Goal: Task Accomplishment & Management: Contribute content

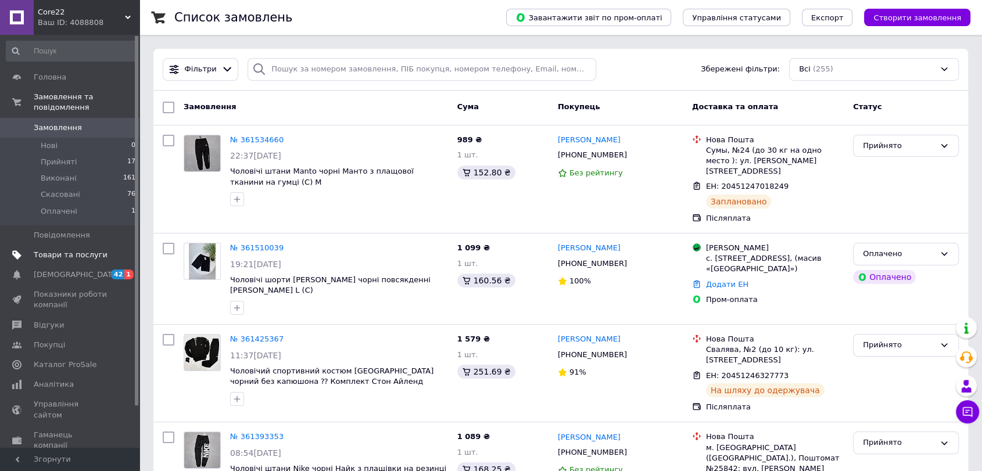
click at [73, 250] on span "Товари та послуги" at bounding box center [71, 255] width 74 height 10
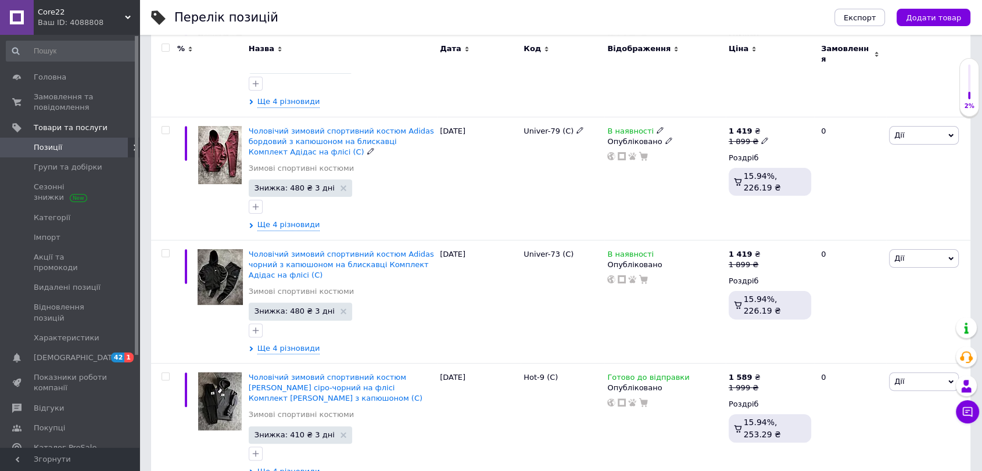
scroll to position [65, 0]
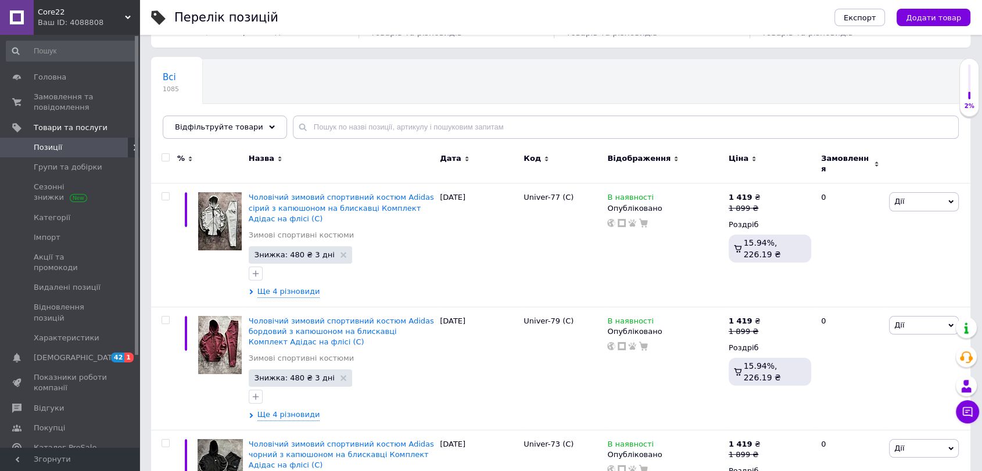
click at [121, 26] on div "Ваш ID: 4088808" at bounding box center [89, 22] width 102 height 10
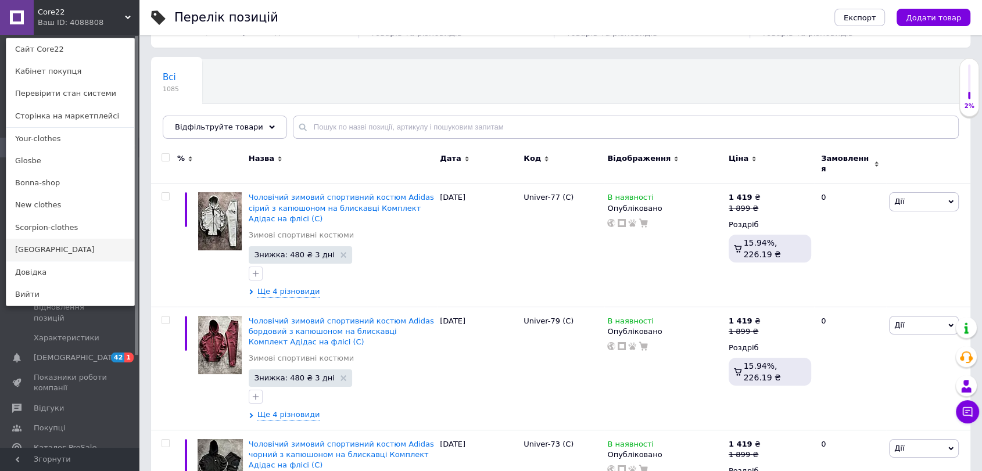
click at [45, 246] on link "[GEOGRAPHIC_DATA]" at bounding box center [70, 250] width 128 height 22
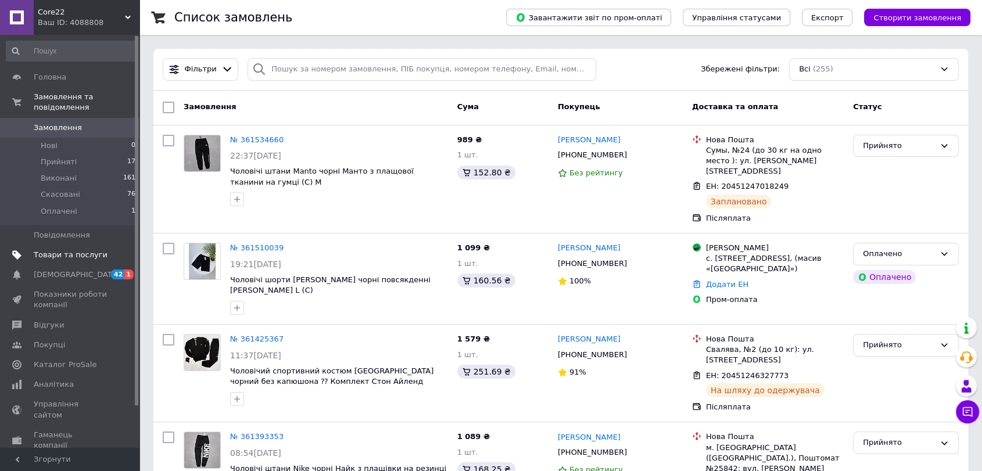
click at [64, 250] on span "Товари та послуги" at bounding box center [71, 255] width 74 height 10
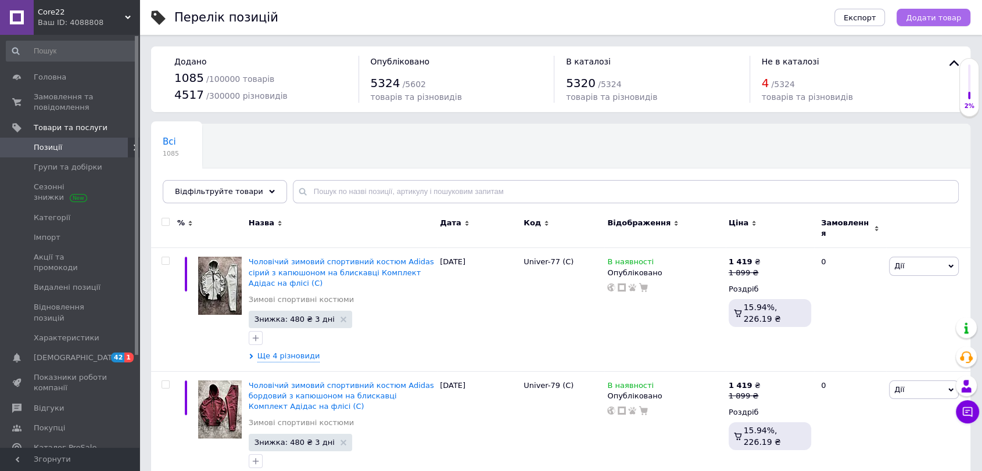
click at [953, 13] on span "Додати товар" at bounding box center [933, 17] width 55 height 9
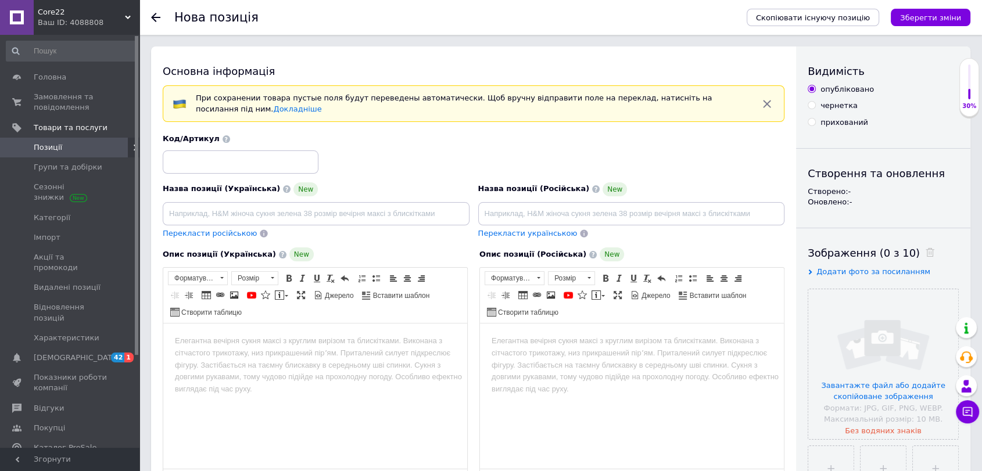
click at [400, 359] on html at bounding box center [315, 341] width 304 height 35
click at [244, 171] on input at bounding box center [241, 162] width 156 height 23
drag, startPoint x: 214, startPoint y: 167, endPoint x: 205, endPoint y: 167, distance: 9.3
click at [205, 167] on input "Univer-84 (C)" at bounding box center [241, 162] width 156 height 23
type input "Univer-84 (C)"
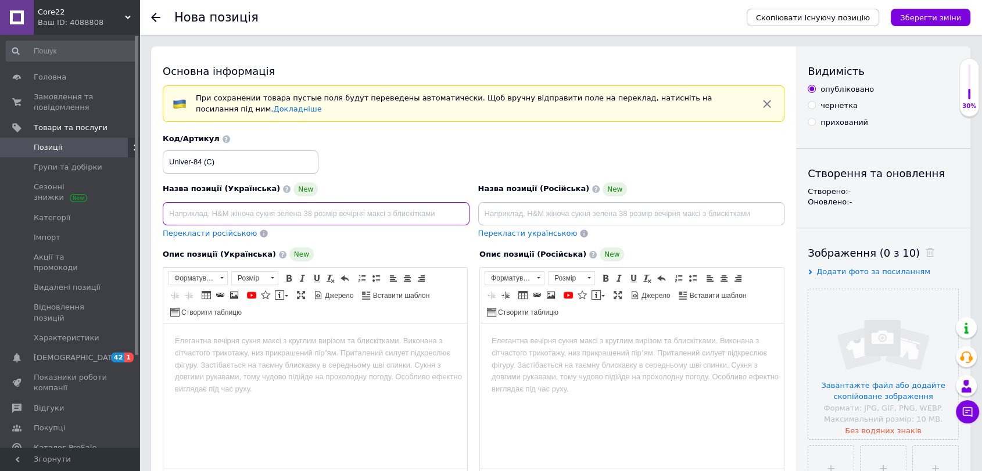
click at [237, 218] on input at bounding box center [316, 213] width 307 height 23
paste input "(C)"
type input "(C)"
click at [589, 214] on input at bounding box center [631, 213] width 307 height 23
paste input "(C)"
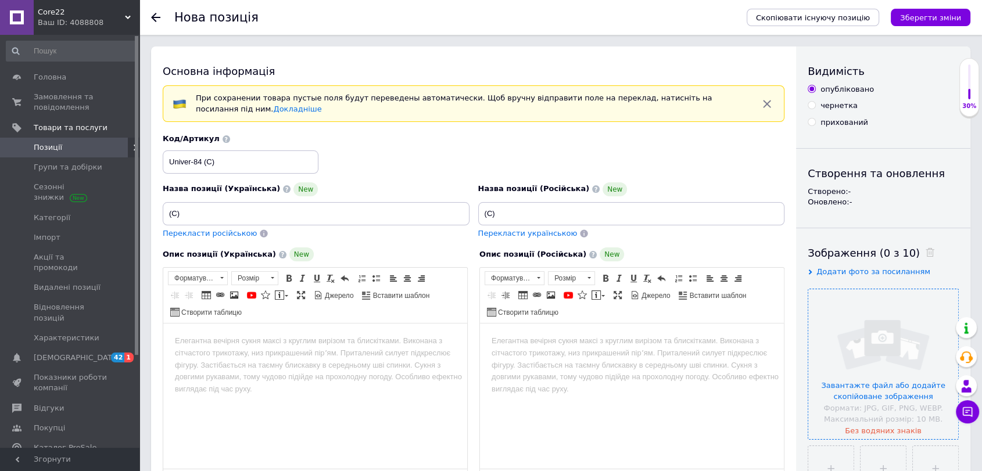
click at [893, 318] on input "file" at bounding box center [883, 364] width 150 height 150
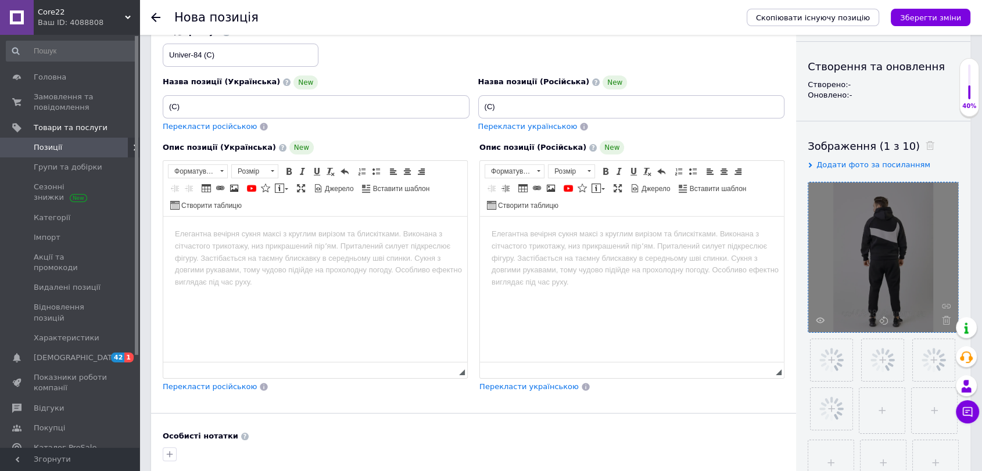
scroll to position [129, 0]
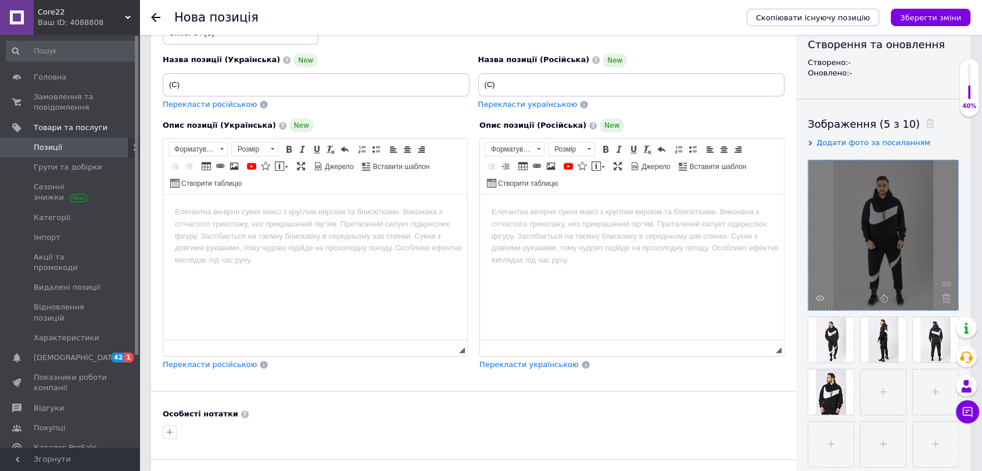
click at [270, 230] on html at bounding box center [315, 212] width 304 height 35
click at [479, 81] on input "(C)" at bounding box center [631, 84] width 307 height 23
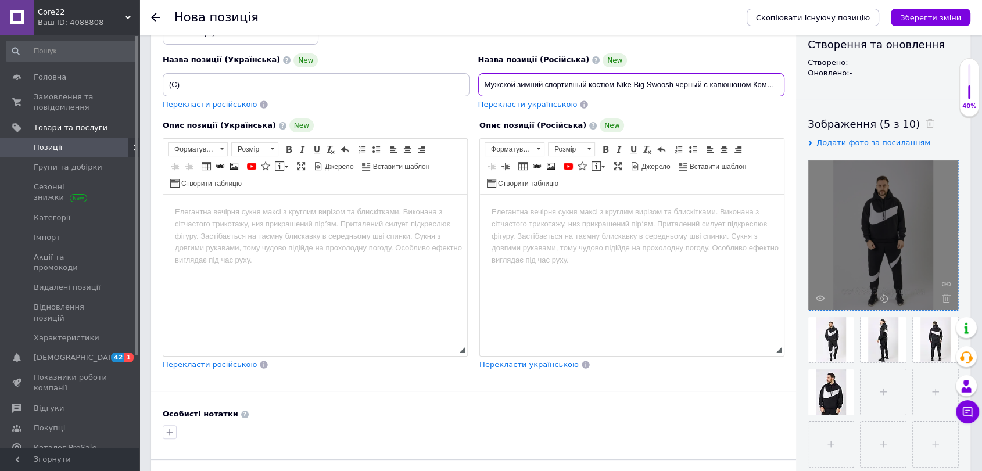
drag, startPoint x: 767, startPoint y: 84, endPoint x: 428, endPoint y: 88, distance: 338.9
click at [428, 88] on div "Назва позиції (Українська) New (C) Перекласти російською Код/Артикул Univer-84 …" at bounding box center [474, 58] width 631 height 114
type input "Мужской зимний спортивный костюм Nike Big Swoosh черный с капюшоном Комплект На…"
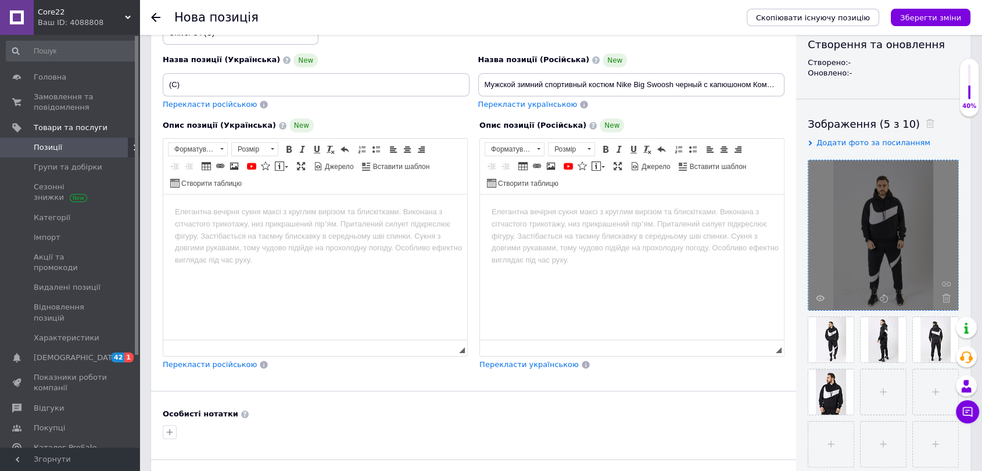
click at [666, 230] on html at bounding box center [632, 212] width 304 height 35
paste body "Редактор, 590432CF-8402-4B4D-A699-F0EA14068CDE"
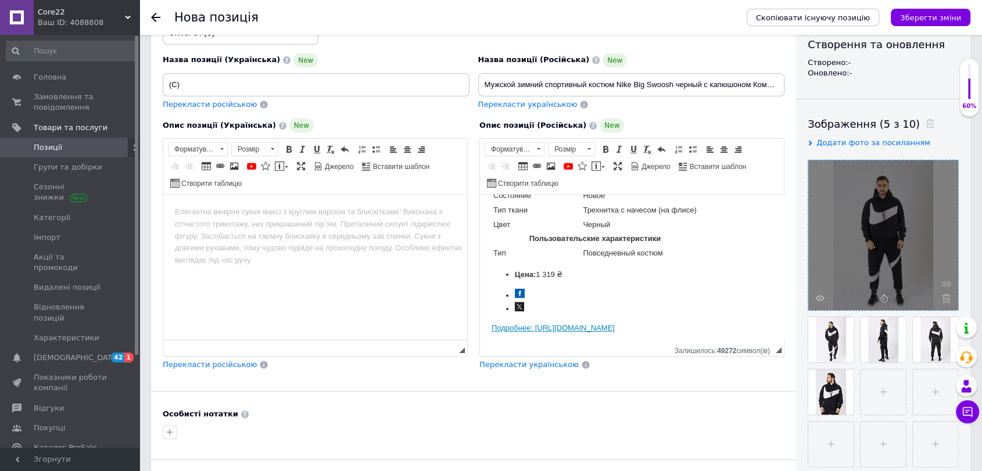
scroll to position [386, 0]
drag, startPoint x: 713, startPoint y: 325, endPoint x: 530, endPoint y: 239, distance: 202.0
click at [530, 239] on body "Мужской зимний спортивный костюм Nike Big Swoosh черный с капюшоном Комплект На…" at bounding box center [632, 76] width 281 height 512
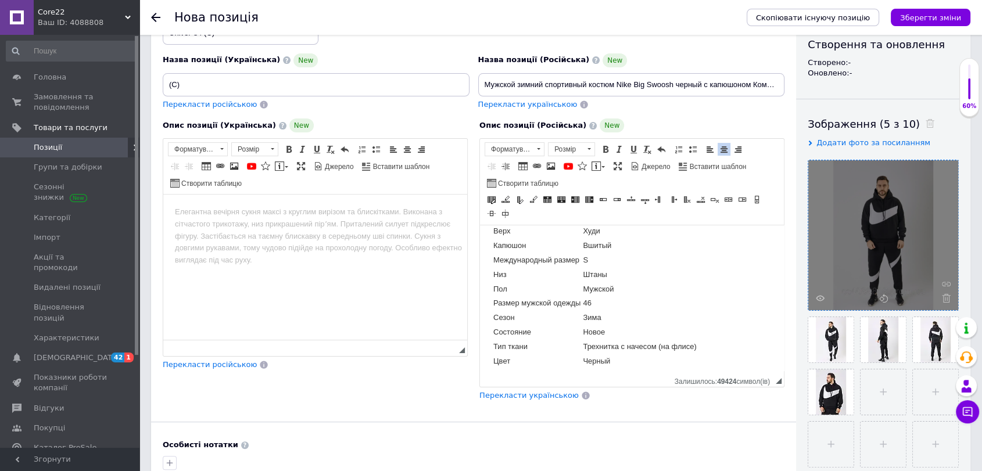
scroll to position [300, 0]
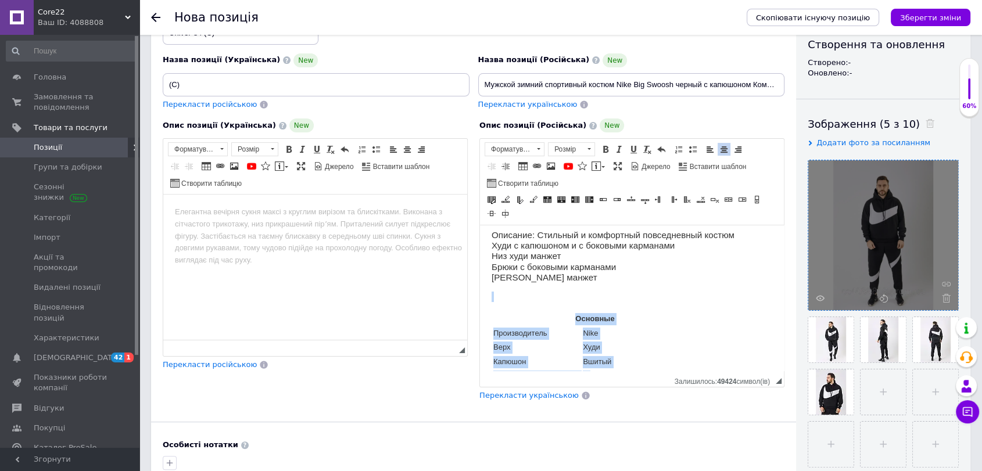
drag, startPoint x: 586, startPoint y: 349, endPoint x: 567, endPoint y: 335, distance: 22.9
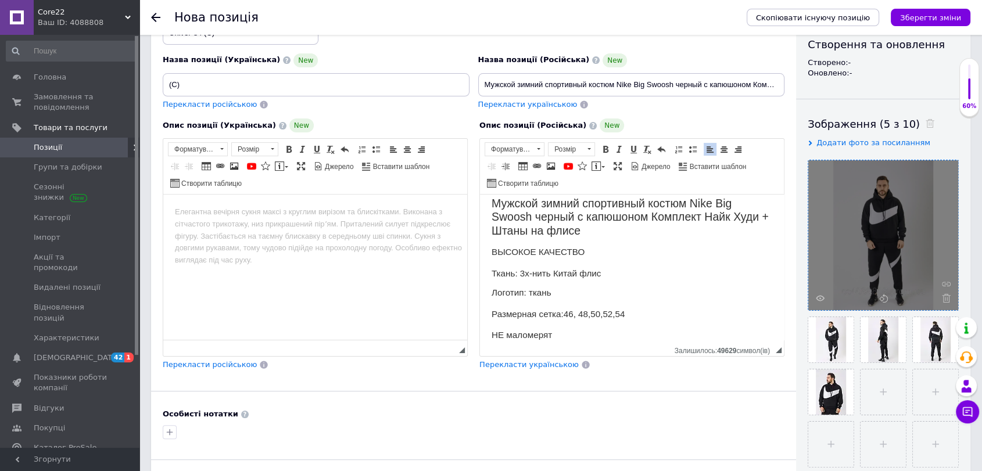
scroll to position [0, 0]
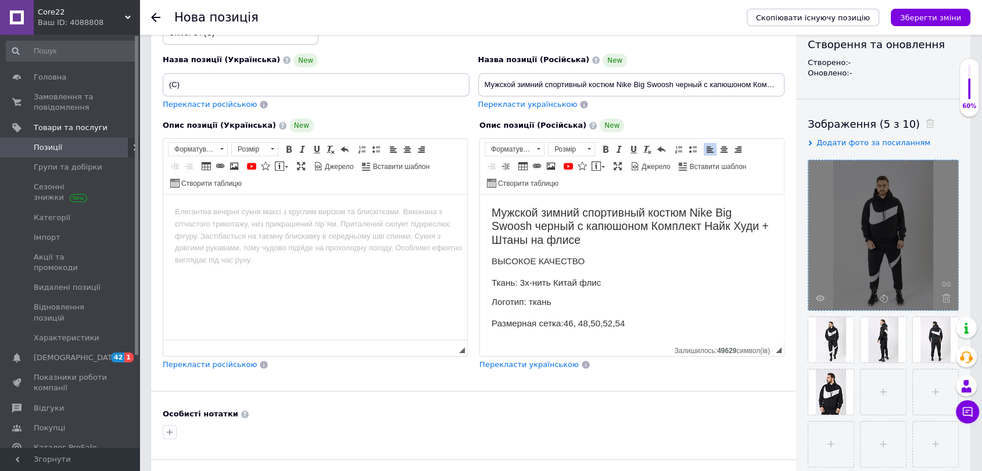
click at [600, 227] on h2 "Мужской зимний спортивный костюм Nike Big Swoosh черный с капюшоном Комплект На…" at bounding box center [632, 226] width 281 height 41
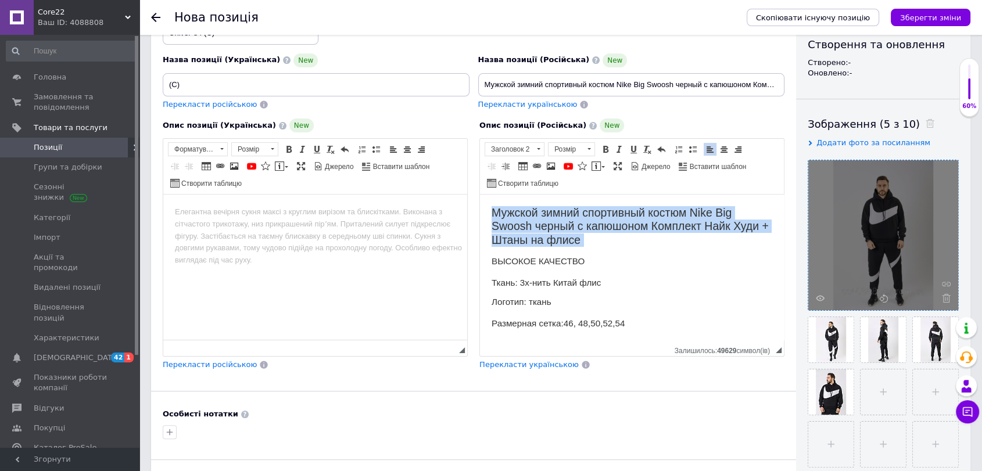
click at [600, 227] on h2 "Мужской зимний спортивный костюм Nike Big Swoosh черный с капюшоном Комплект На…" at bounding box center [632, 226] width 281 height 41
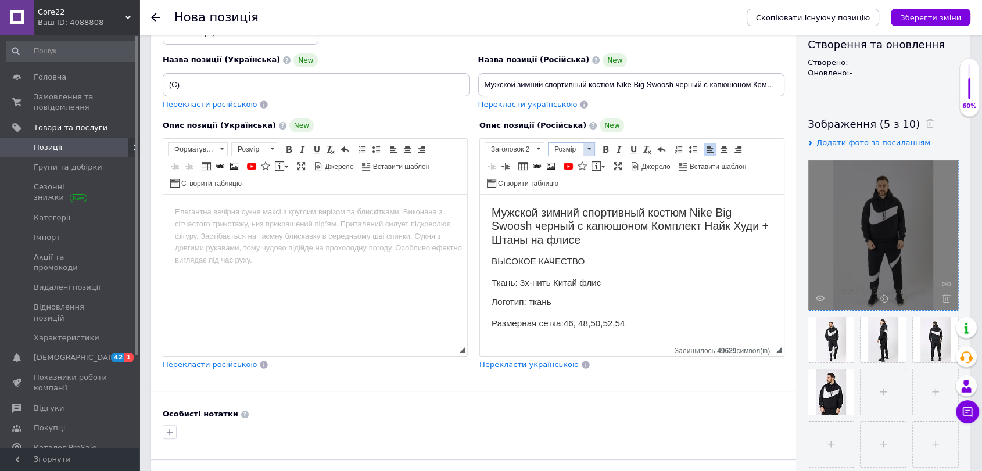
click at [559, 149] on span "Розмір" at bounding box center [566, 149] width 35 height 13
click at [577, 219] on link "24" at bounding box center [583, 221] width 69 height 21
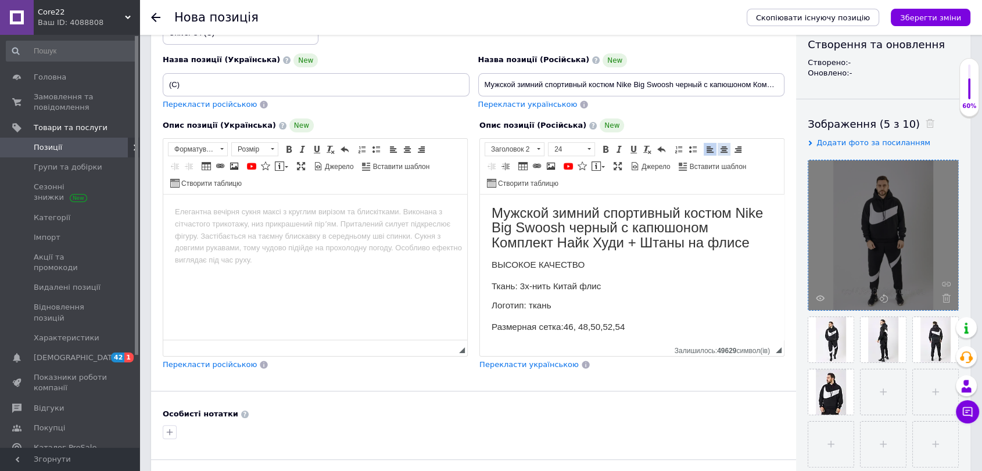
click at [718, 146] on link "По центру" at bounding box center [724, 149] width 13 height 13
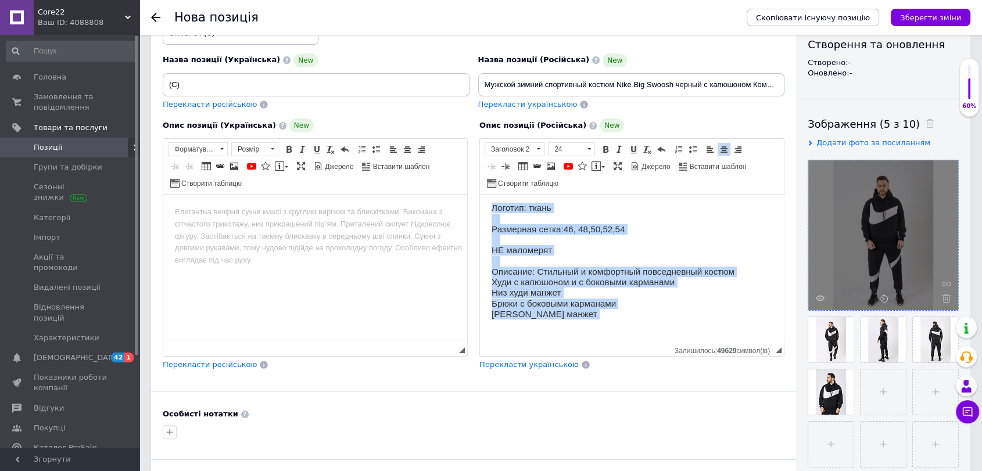
scroll to position [108, 0]
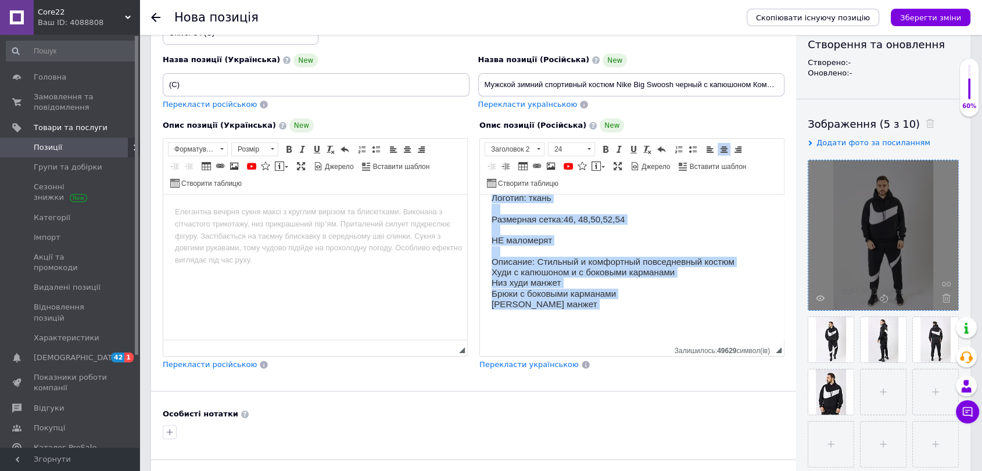
drag, startPoint x: 501, startPoint y: 266, endPoint x: 673, endPoint y: 362, distance: 197.0
click at [673, 341] on html "Мужской зимний спортивный костюм Nike Big Swoosh черный с капюшоном Комплект На…" at bounding box center [632, 214] width 304 height 254
click at [539, 152] on span at bounding box center [538, 149] width 11 height 13
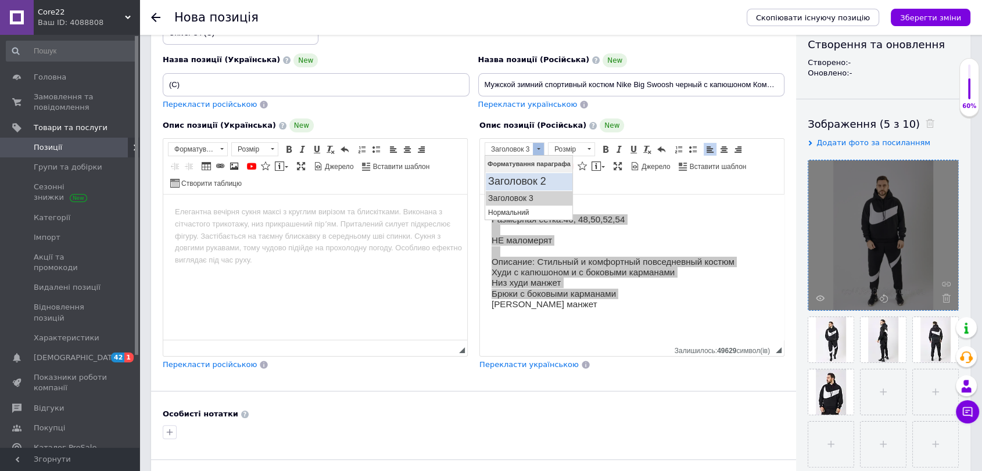
click at [533, 185] on h2 "Заголовок 2" at bounding box center [529, 182] width 82 height 13
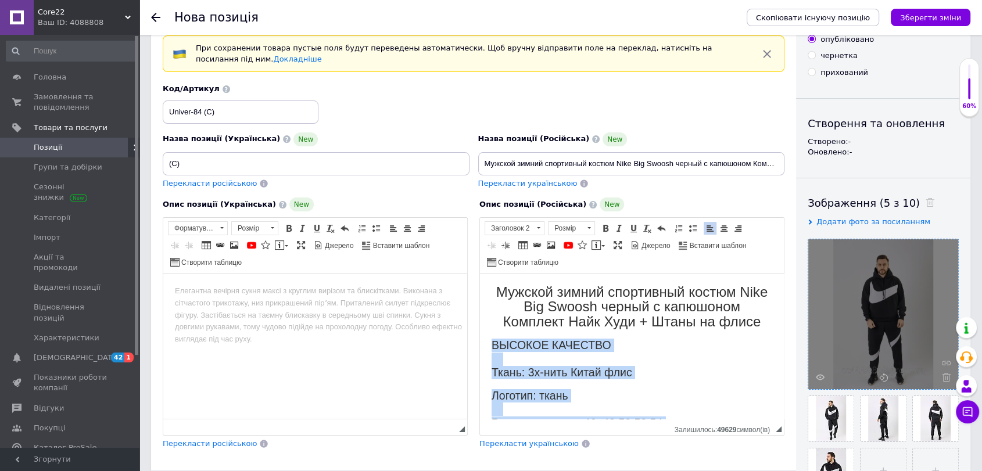
scroll to position [0, 0]
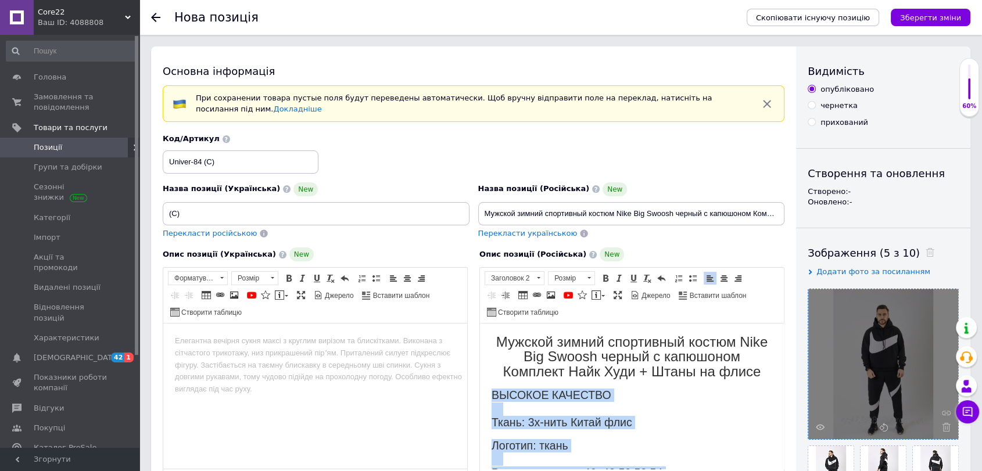
click at [614, 368] on span "Мужской зимний спортивный костюм Nike Big Swoosh черный с капюшоном Комплект На…" at bounding box center [631, 356] width 271 height 45
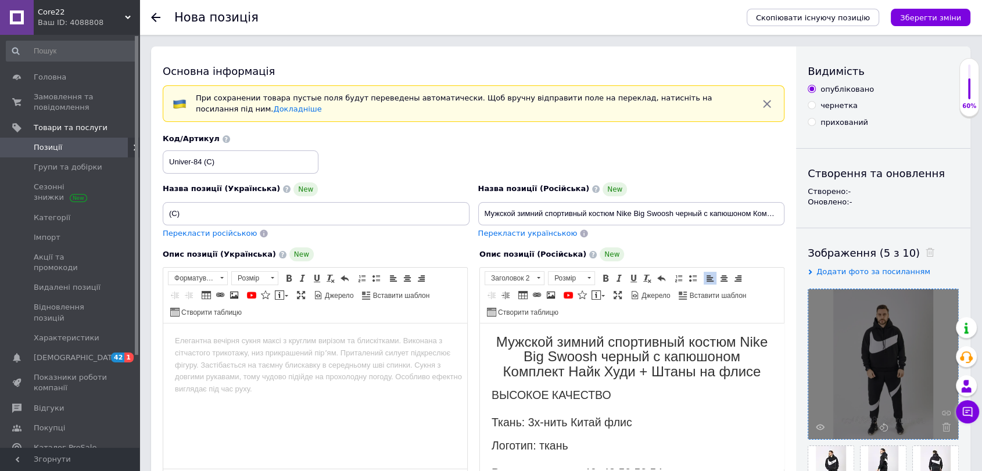
click at [614, 368] on span "Мужской зимний спортивный костюм Nike Big Swoosh черный с капюшоном Комплект На…" at bounding box center [631, 356] width 271 height 45
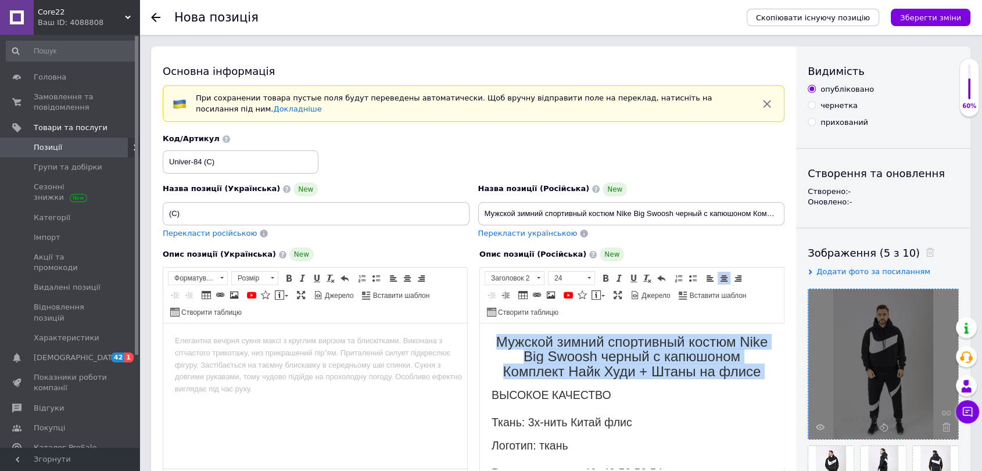
click at [614, 368] on span "Мужской зимний спортивный костюм Nike Big Swoosh черный с капюшоном Комплект На…" at bounding box center [631, 356] width 271 height 45
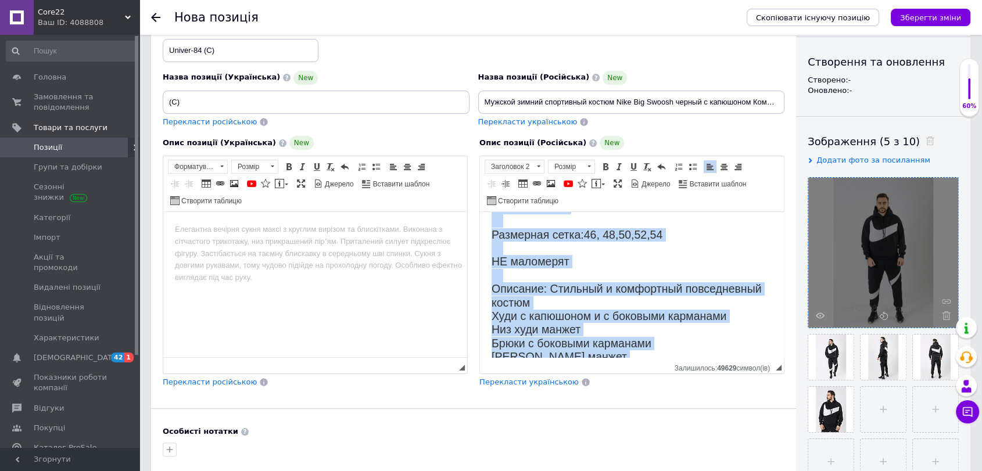
scroll to position [164, 0]
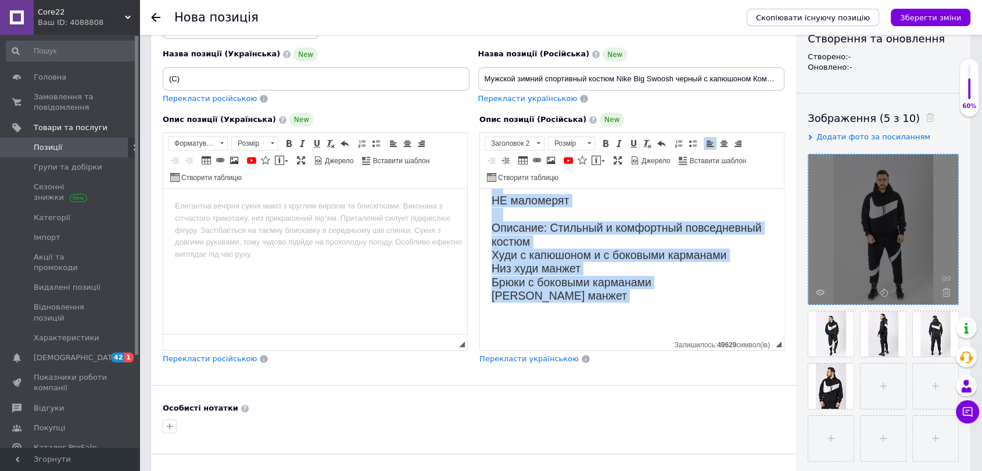
drag, startPoint x: 499, startPoint y: 259, endPoint x: 615, endPoint y: 348, distance: 146.0
click at [615, 335] on html "Мужской зимний спортивный костюм Nike Big Swoosh черный с капюшоном Комплект На…" at bounding box center [632, 179] width 304 height 310
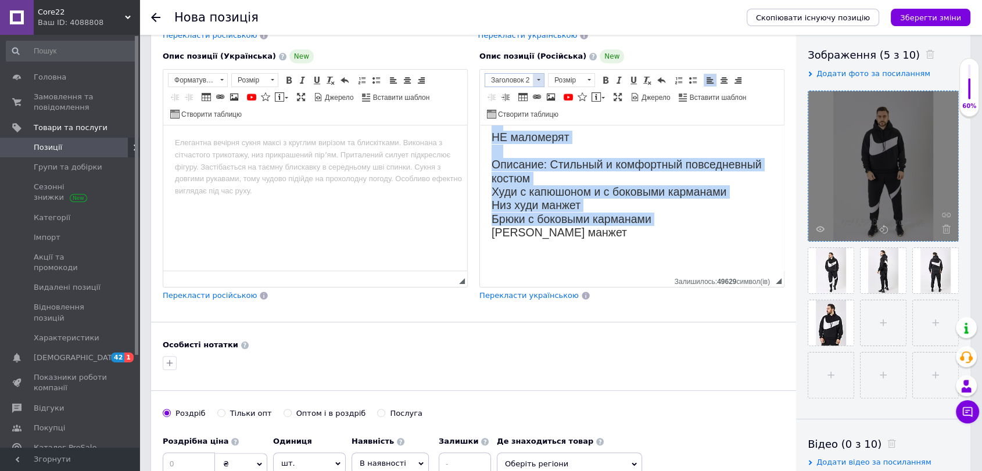
click at [539, 83] on span at bounding box center [538, 80] width 11 height 13
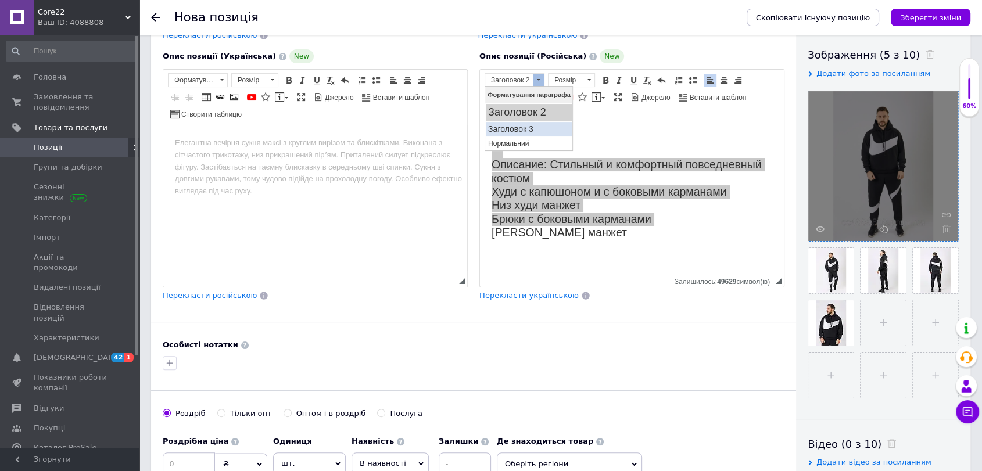
drag, startPoint x: 532, startPoint y: 121, endPoint x: 1021, endPoint y: 206, distance: 496.0
click at [532, 122] on link "Заголовок 3" at bounding box center [528, 129] width 87 height 15
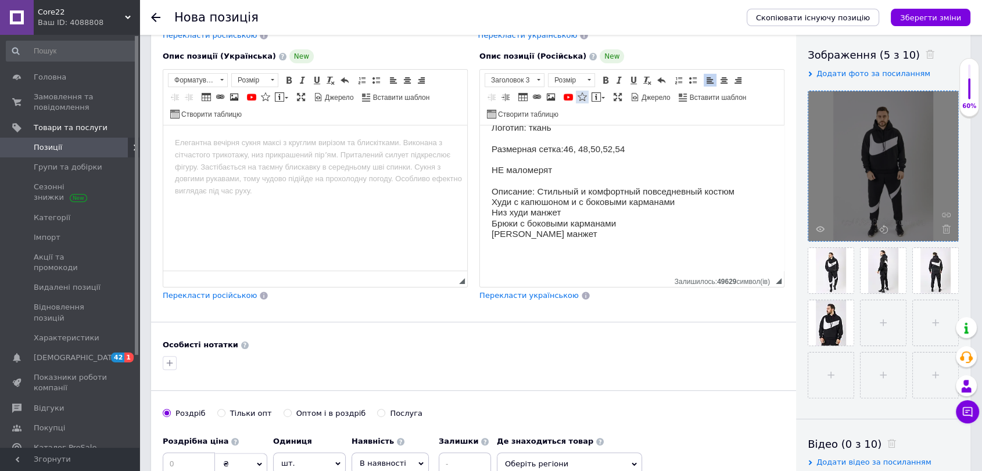
scroll to position [108, 0]
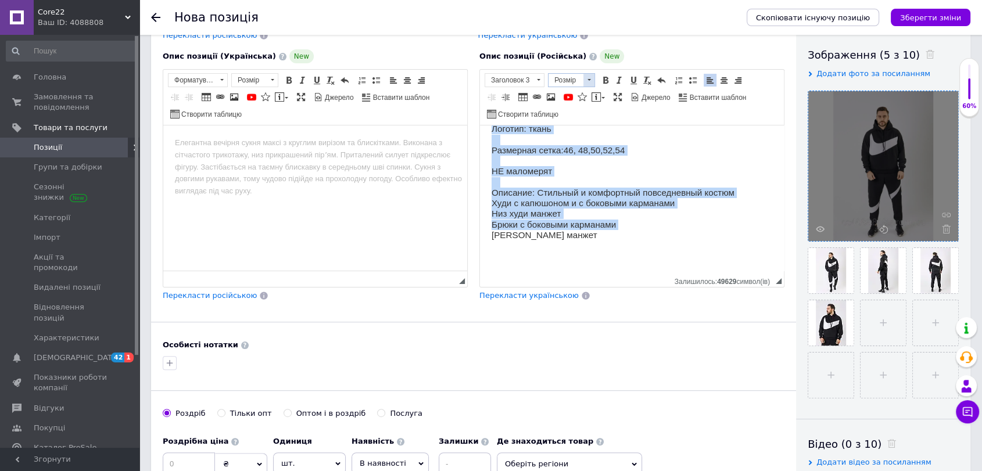
click at [570, 82] on span "Розмір" at bounding box center [566, 80] width 35 height 13
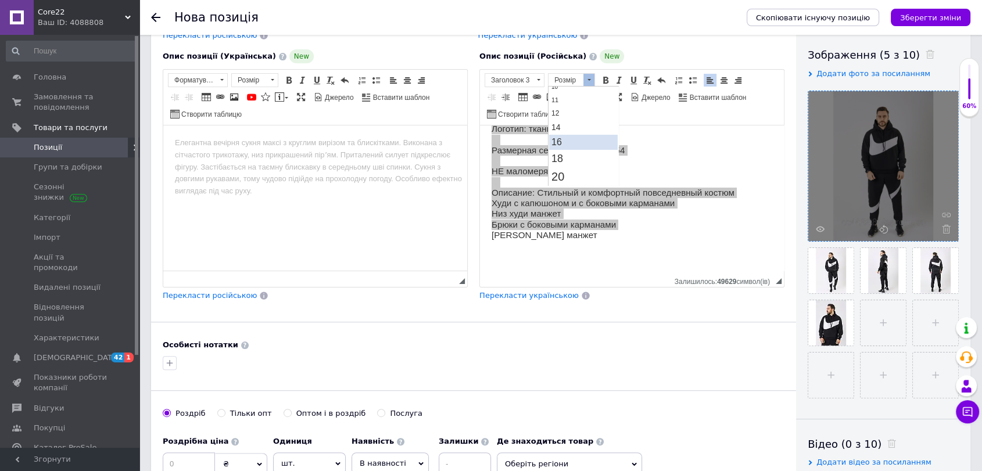
scroll to position [65, 0]
click at [557, 156] on span "18" at bounding box center [557, 158] width 12 height 12
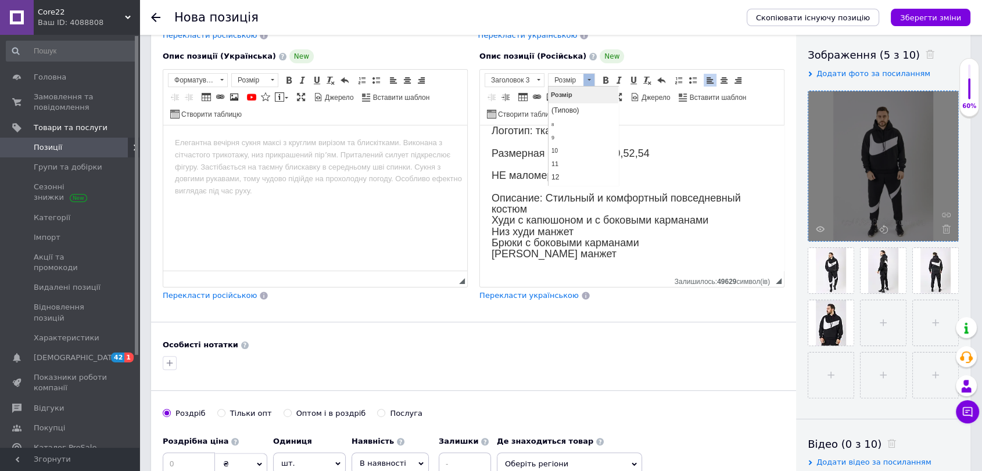
scroll to position [77, 0]
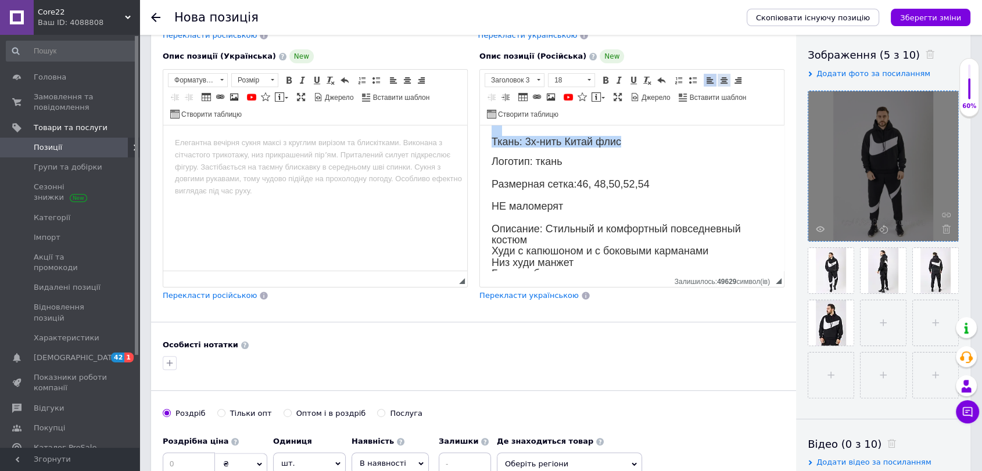
click at [724, 83] on span at bounding box center [724, 80] width 9 height 9
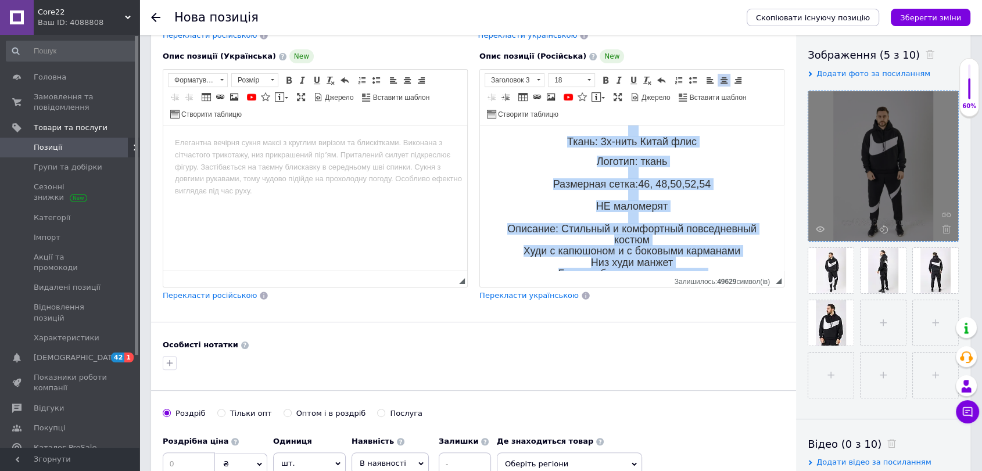
scroll to position [0, 0]
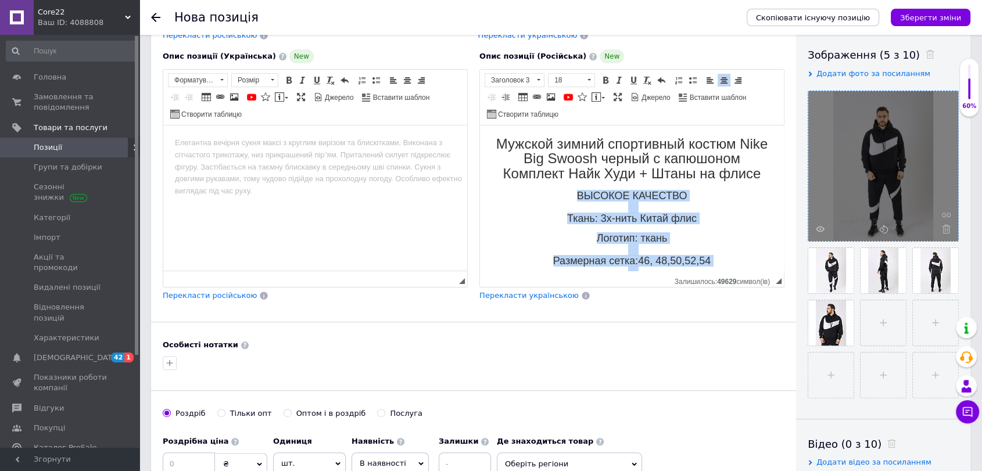
click at [645, 198] on span "ВЫСОКОЕ КАЧЕСТВО ⠀ Ткань: 3х-нить Китай флис" at bounding box center [632, 207] width 130 height 34
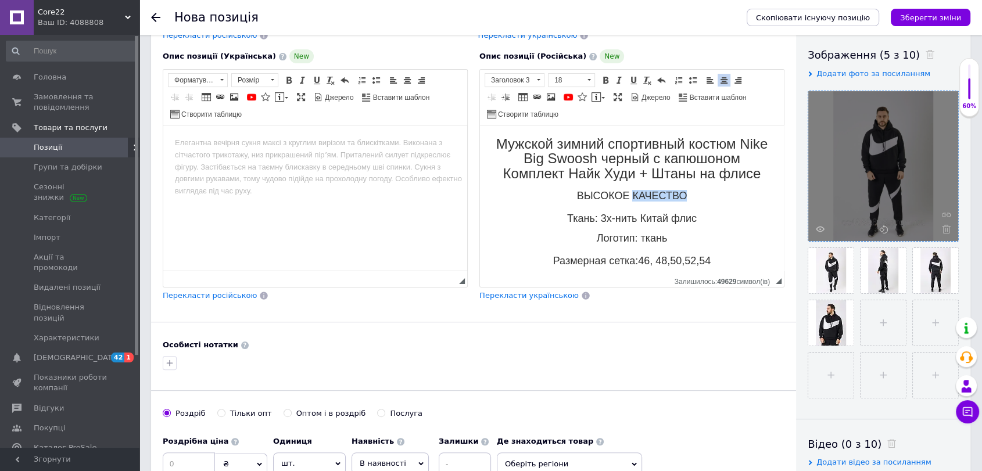
click at [645, 198] on span "ВЫСОКОЕ КАЧЕСТВО ⠀ Ткань: 3х-нить Китай флис" at bounding box center [632, 207] width 130 height 34
click at [647, 198] on span "ВЫСОКОЕ КАЧЕСТВО ⠀ Ткань: 3х-нить Китай флис" at bounding box center [632, 207] width 130 height 34
click at [658, 203] on h3 "ВЫСОКОЕ КАЧЕСТВО ⠀ Ткань: 3х-нить Китай флис" at bounding box center [632, 208] width 281 height 34
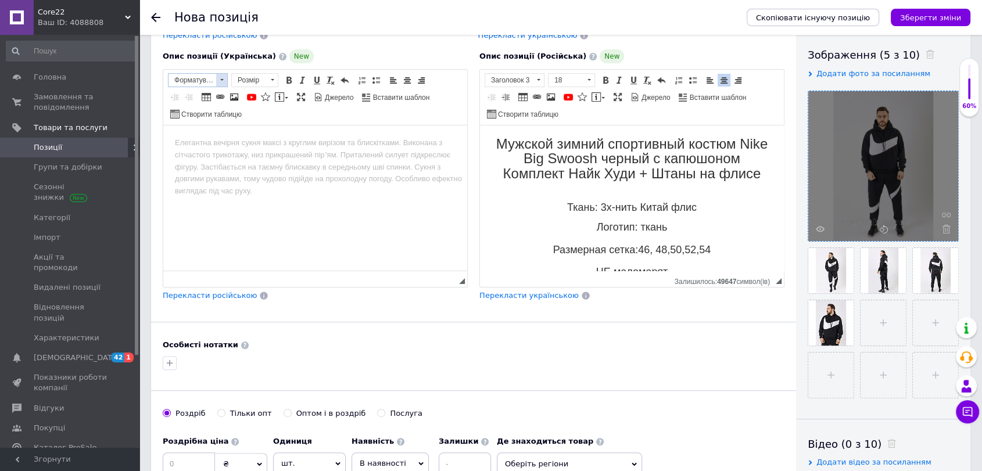
scroll to position [134, 0]
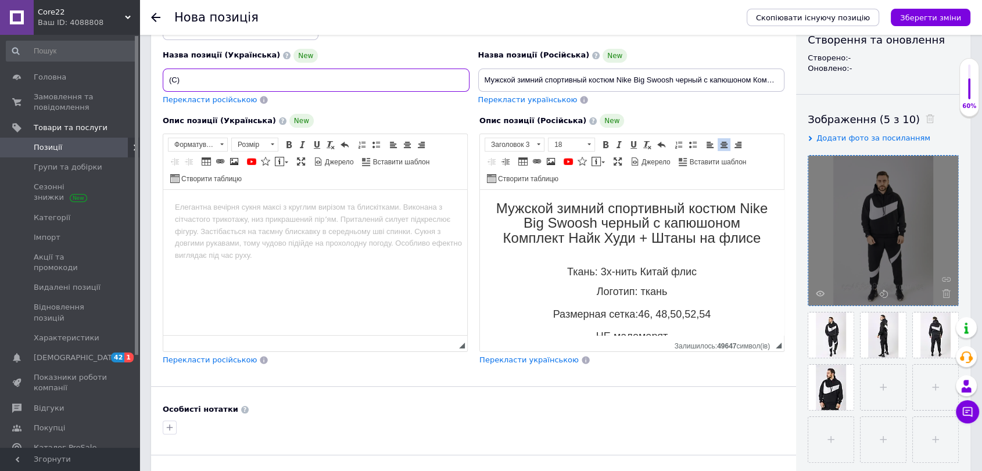
click at [167, 83] on input "(C)" at bounding box center [316, 80] width 307 height 23
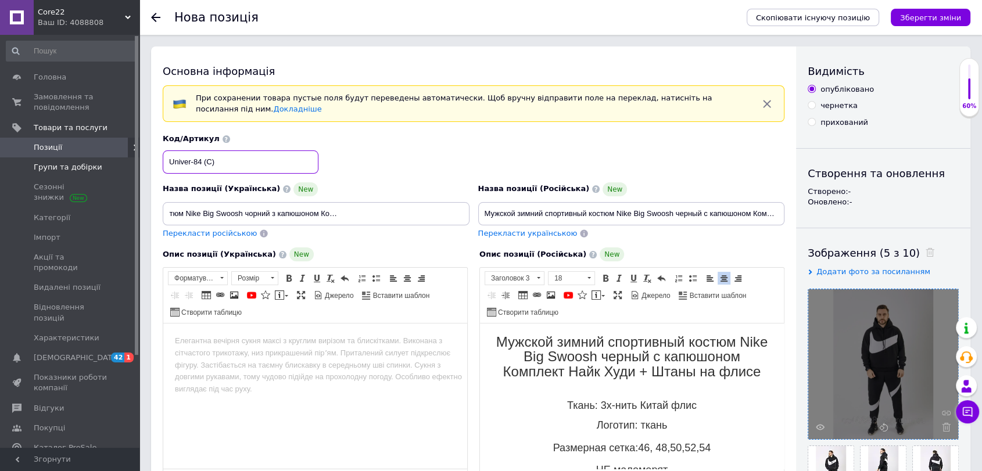
scroll to position [0, 0]
drag, startPoint x: 202, startPoint y: 161, endPoint x: 107, endPoint y: 163, distance: 94.8
drag, startPoint x: 169, startPoint y: 212, endPoint x: 450, endPoint y: 223, distance: 282.1
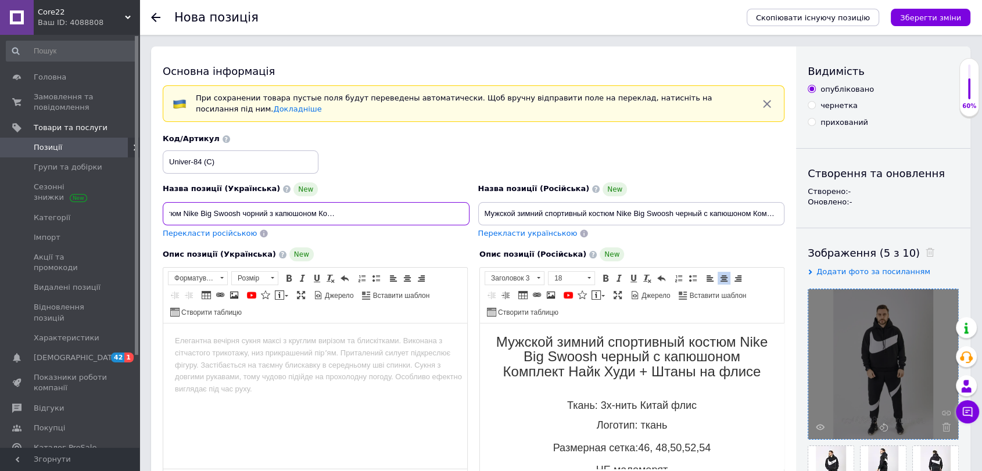
click at [450, 223] on input "Чоловічий зимовий спортивний костюм Nike Big Swoosh чорний з капюшоном Комплект…" at bounding box center [316, 213] width 307 height 23
paste input
type input "Чоловічий зимовий спортивний костюм Nike Big Swoosh чорний з капюшоном Комплект…"
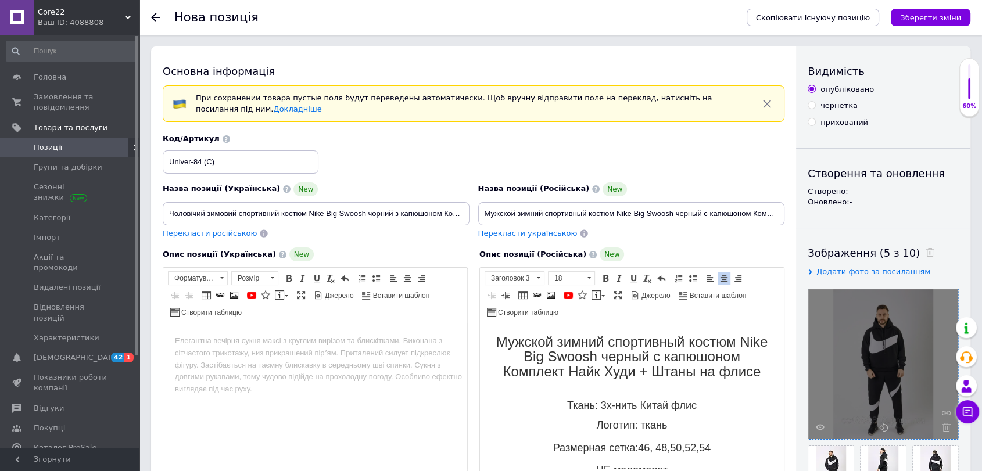
click at [323, 359] on html at bounding box center [315, 341] width 304 height 35
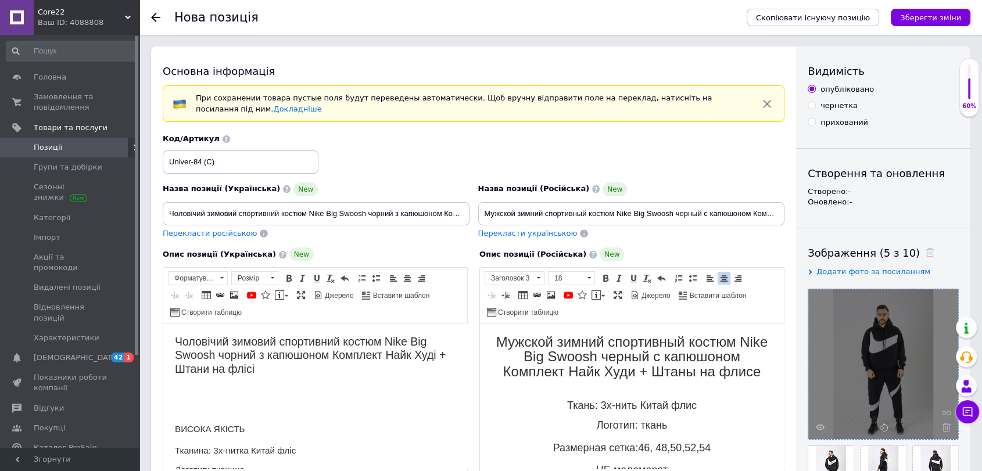
scroll to position [112, 0]
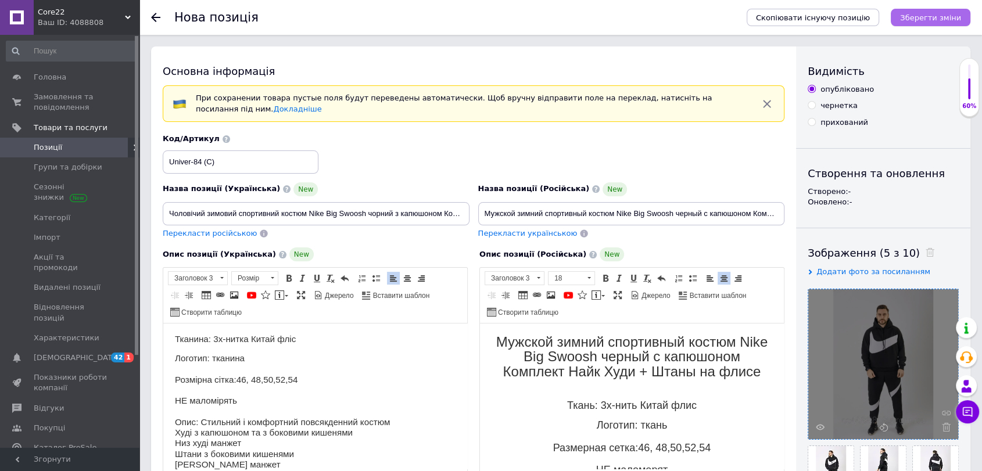
click at [944, 13] on icon "Зберегти зміни" at bounding box center [930, 17] width 61 height 9
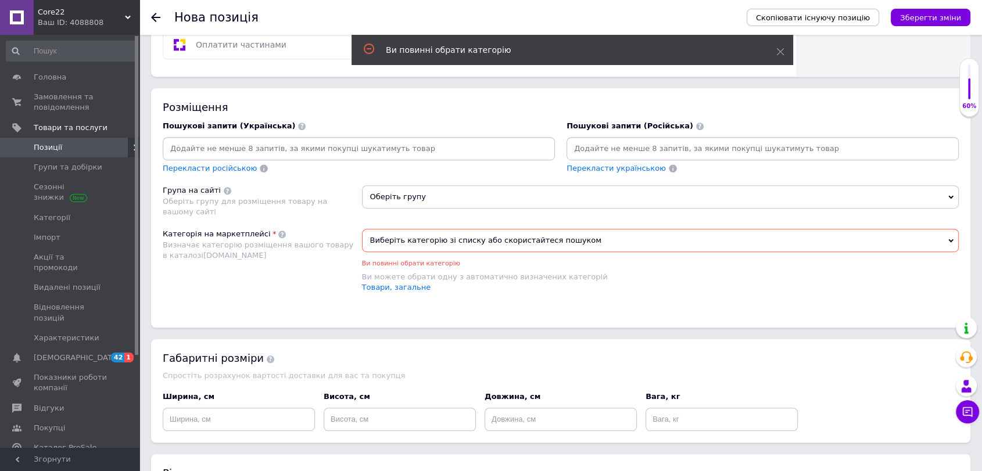
scroll to position [701, 0]
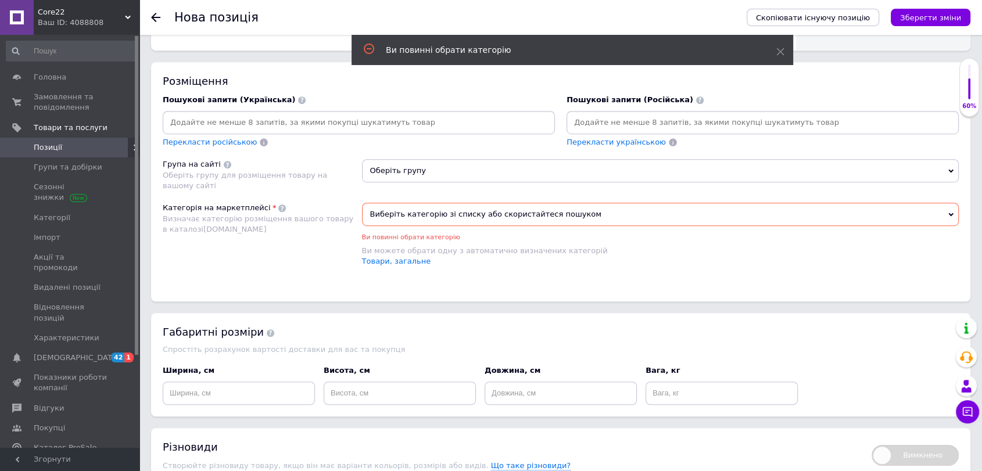
click at [471, 181] on div "Оберіть групу" at bounding box center [660, 175] width 597 height 32
click at [435, 166] on span "Оберіть групу" at bounding box center [660, 170] width 597 height 23
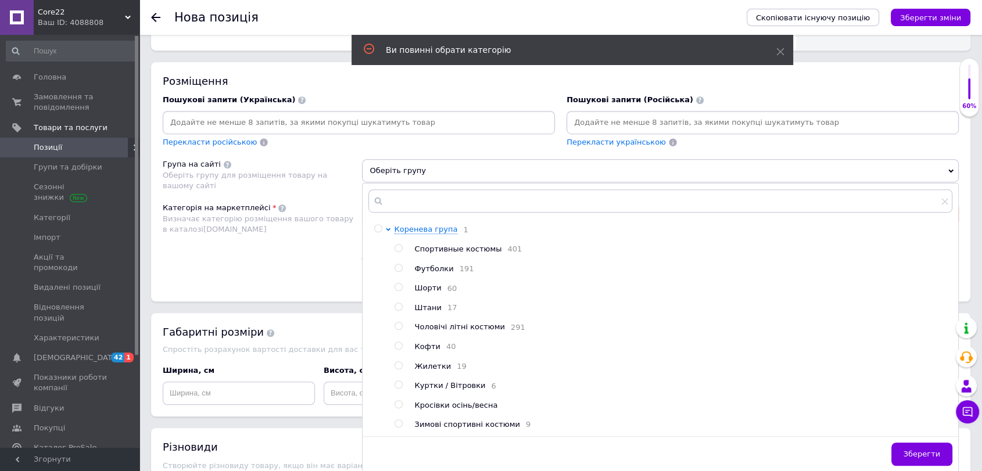
click at [458, 248] on span "Спортивные костюмы" at bounding box center [458, 249] width 87 height 9
radio input "true"
click at [917, 456] on span "Зберегти" at bounding box center [922, 454] width 37 height 9
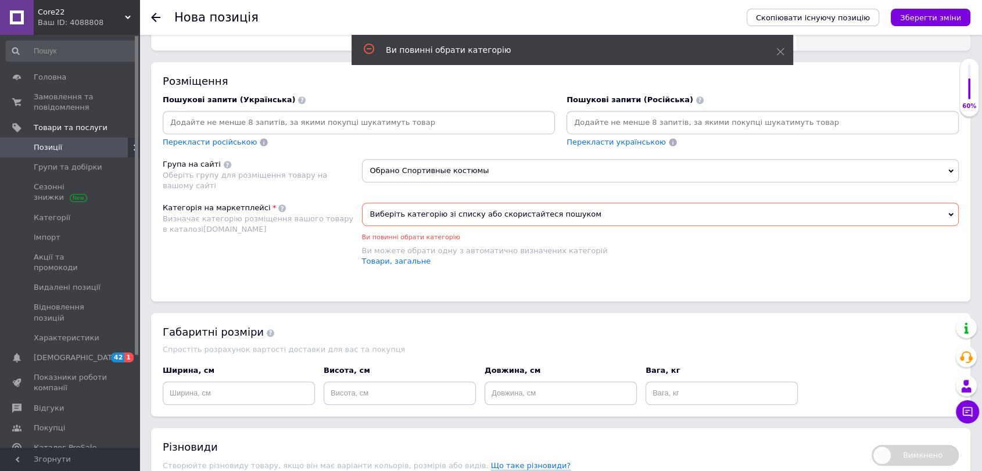
click at [468, 219] on span "Виберіть категорію зі списку або скористайтеся пошуком" at bounding box center [660, 214] width 597 height 23
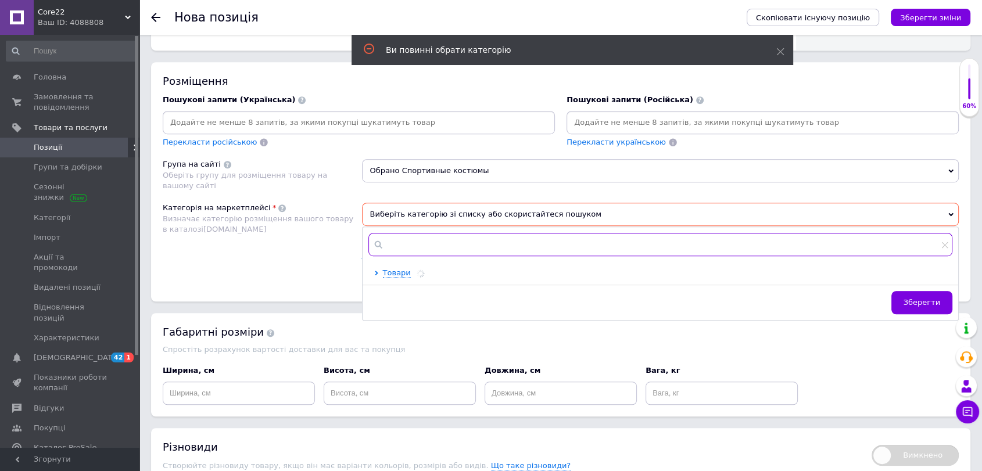
click at [439, 247] on input "text" at bounding box center [660, 244] width 585 height 23
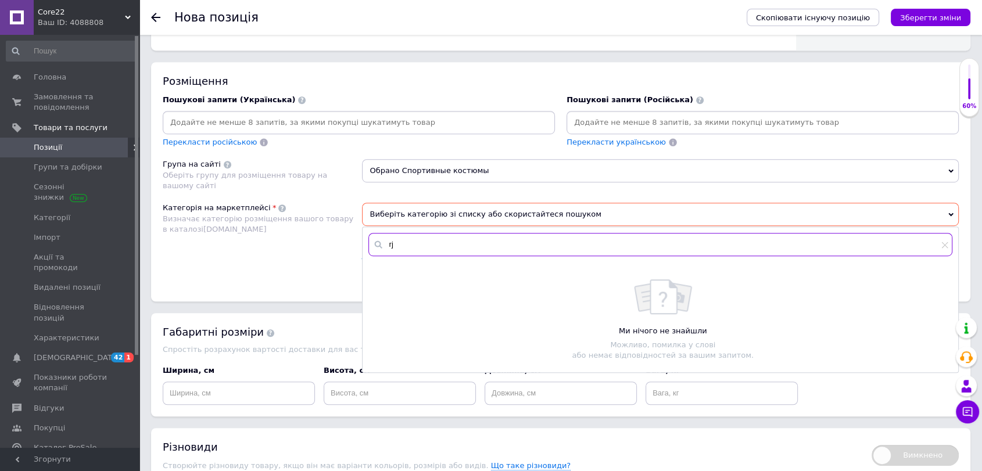
type input "r"
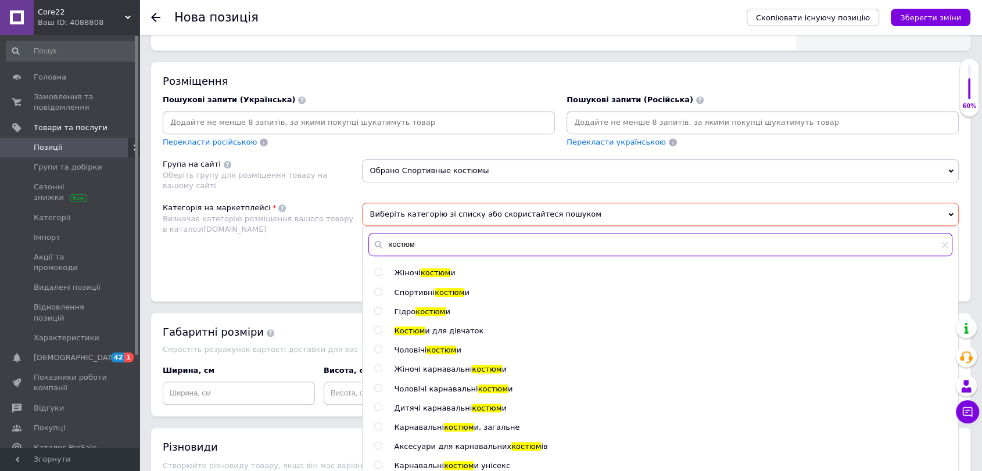
type input "костюм"
click at [419, 288] on span "Спортивні" at bounding box center [415, 292] width 41 height 9
radio input "true"
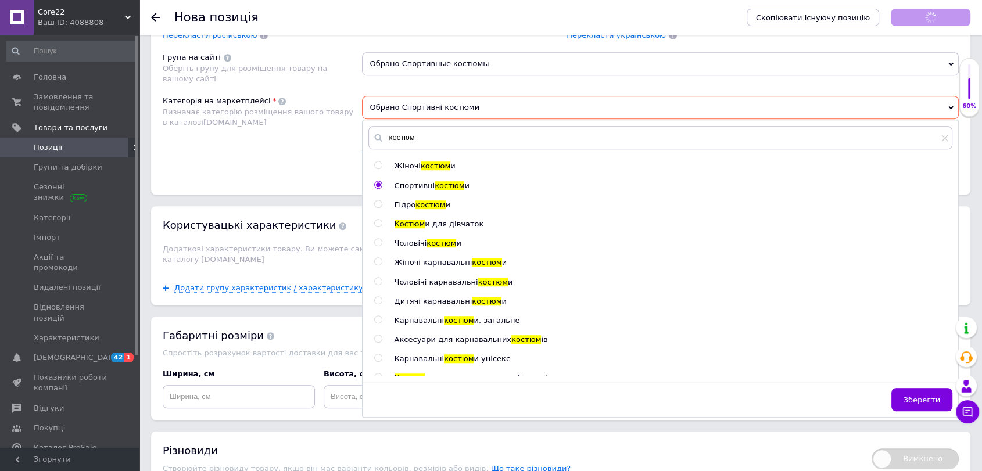
scroll to position [924, 0]
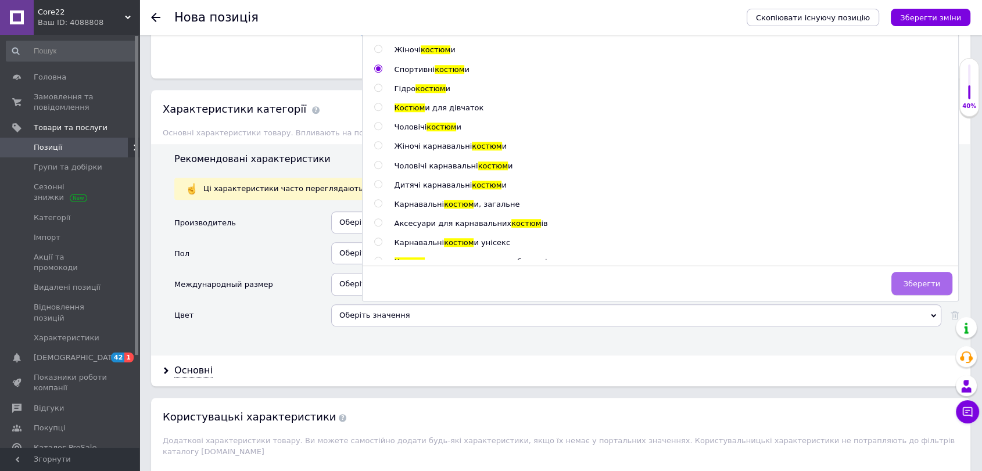
click at [911, 280] on span "Зберегти" at bounding box center [922, 284] width 37 height 9
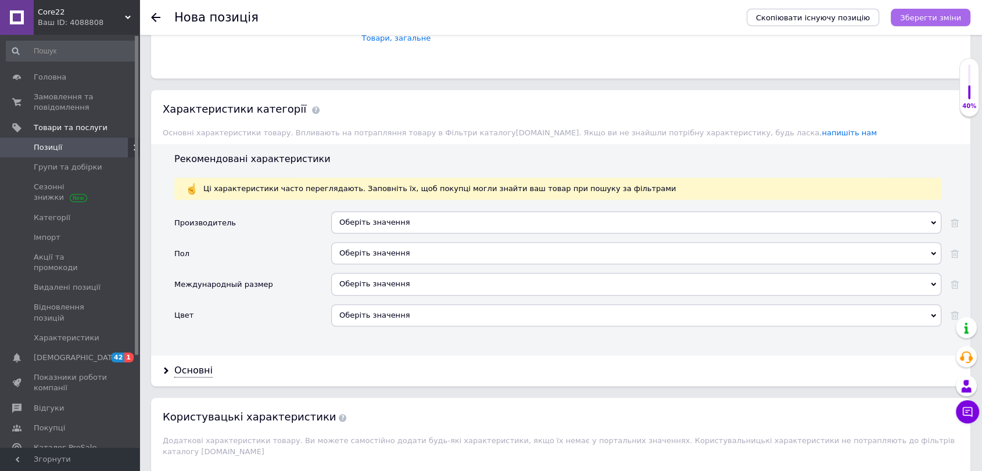
click at [936, 20] on icon "Зберегти зміни" at bounding box center [930, 17] width 61 height 9
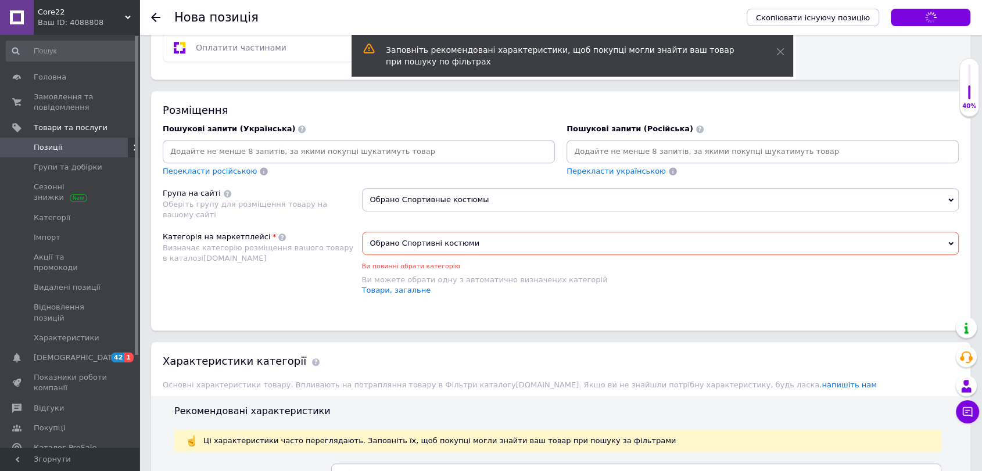
scroll to position [665, 0]
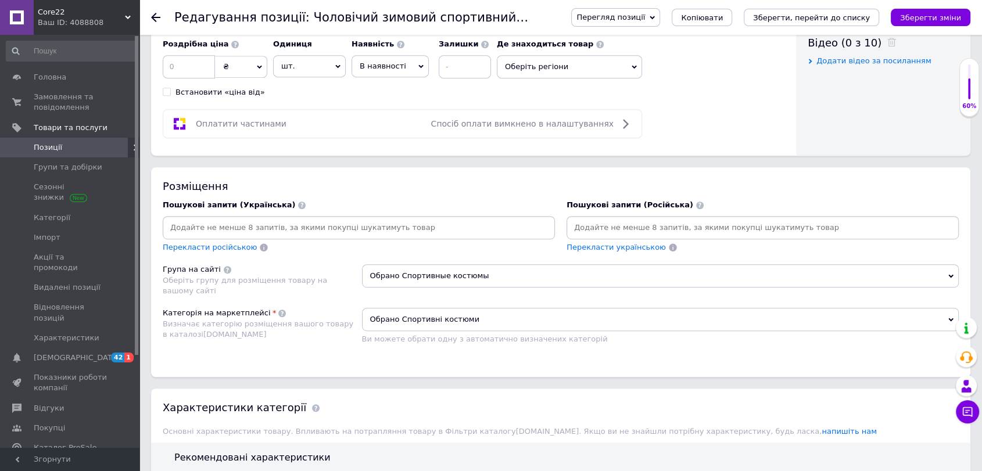
scroll to position [581, 0]
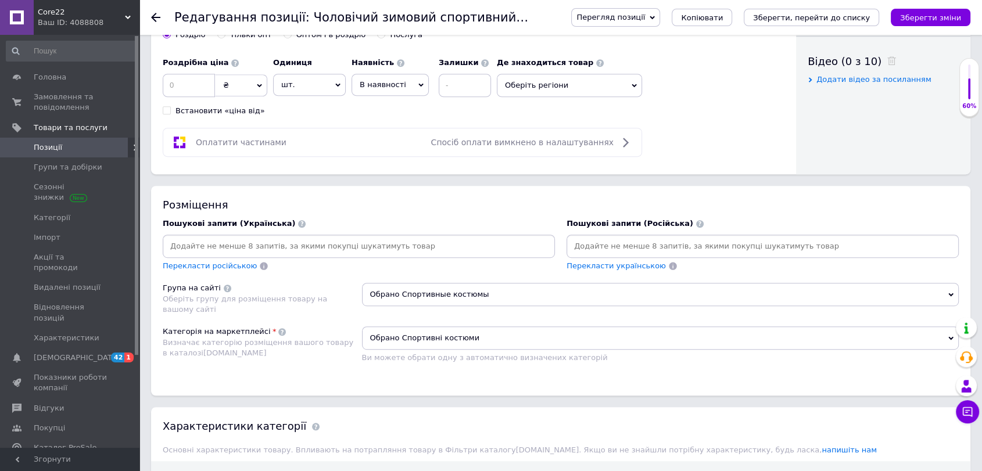
click at [600, 240] on input at bounding box center [763, 246] width 388 height 17
click at [177, 84] on input at bounding box center [189, 85] width 52 height 23
type input "1999"
click at [385, 85] on span "В наявності" at bounding box center [383, 84] width 46 height 9
click at [369, 155] on li "Готово до відправки" at bounding box center [390, 157] width 76 height 27
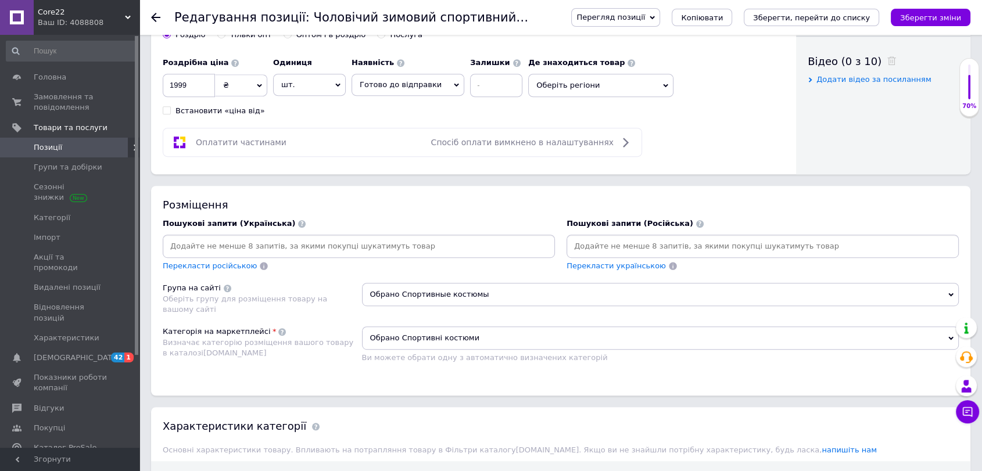
click at [649, 244] on input at bounding box center [763, 246] width 388 height 17
paste input "Loremip dolors ametconsec adipis Elit Sed doei× Tempori utlabo etdolorema aliqu…"
drag, startPoint x: 953, startPoint y: 248, endPoint x: 766, endPoint y: 255, distance: 187.3
click at [766, 255] on div at bounding box center [763, 246] width 392 height 23
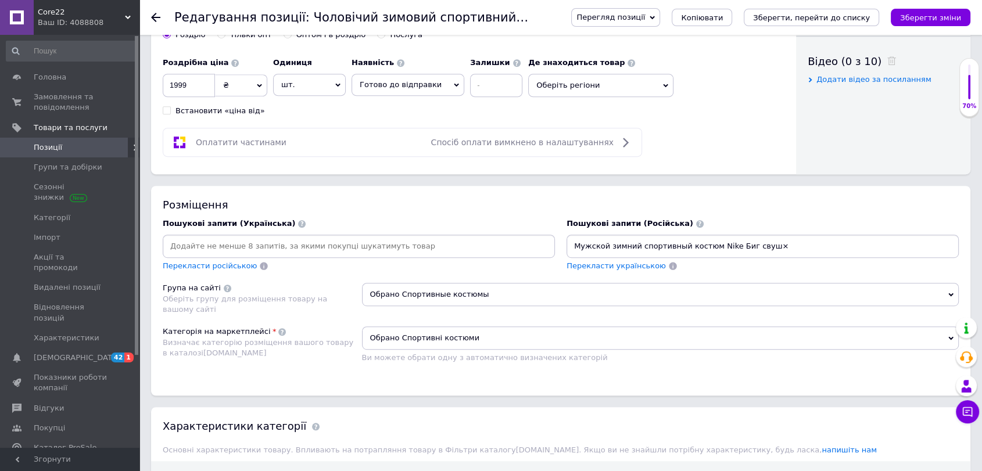
type input "Мужской зимний спортивный костюм Nike Биг свуш"
paste input "Loremip dolors ametconsec adipis Elit Sed Doeius× Tempori utlabo etdolorema ali…"
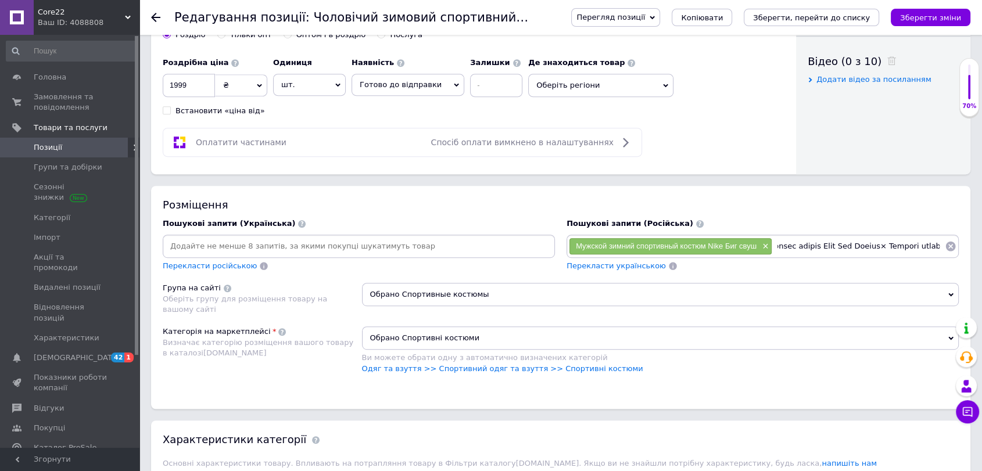
scroll to position [0, 168]
drag, startPoint x: 943, startPoint y: 248, endPoint x: 806, endPoint y: 257, distance: 136.9
click at [806, 257] on div "Мужской зимний спортивный костюм Nike Биг свуш × Перекласти українською" at bounding box center [763, 253] width 392 height 37
type input "Мужской зимний спортивный костюм Nike Big Swoosh"
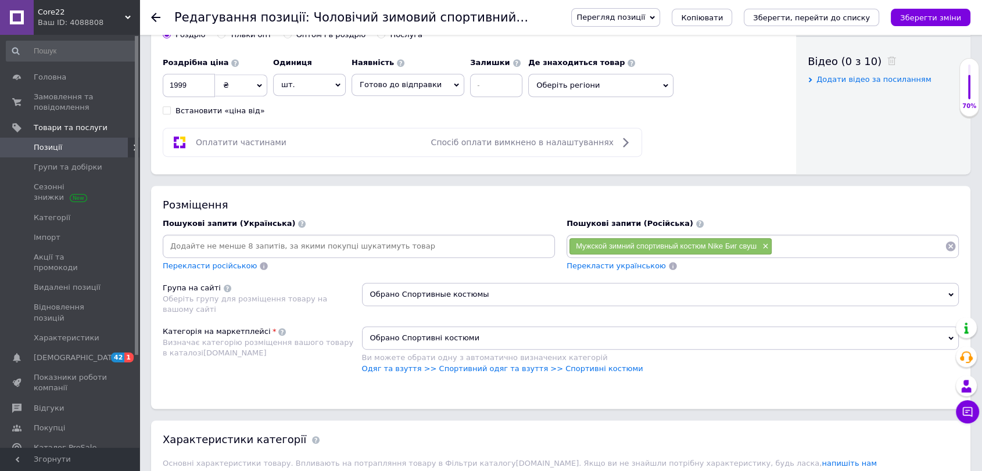
scroll to position [0, 0]
paste input "Loremip dolors ametconsec adipis Elit seddoe× Tempor incididunt utlabo etdolor …"
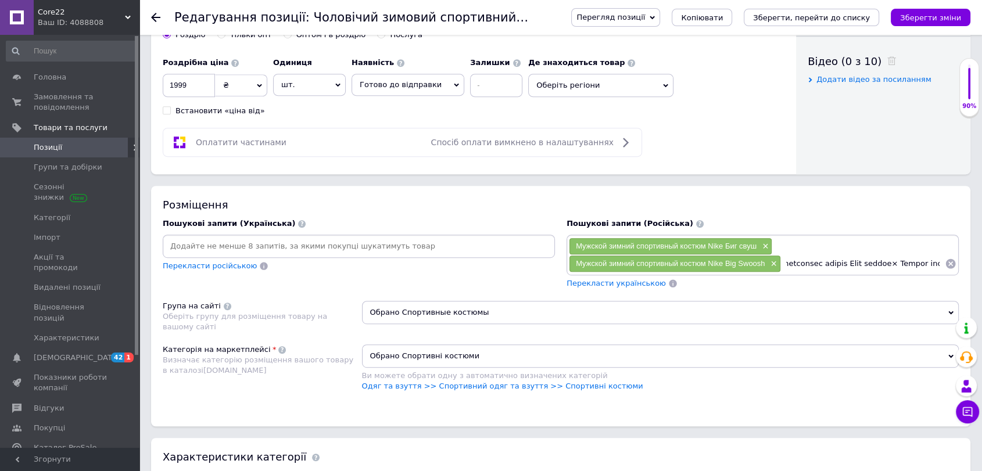
drag, startPoint x: 942, startPoint y: 262, endPoint x: 901, endPoint y: 265, distance: 40.8
click at [901, 265] on input at bounding box center [863, 263] width 164 height 17
type input "Мужской зимний спортивный костюм Nike черный"
paste input "Loremi dolorsitam consec adipisc elit se doeiu× Tempor incididunt utlabo etdo m…"
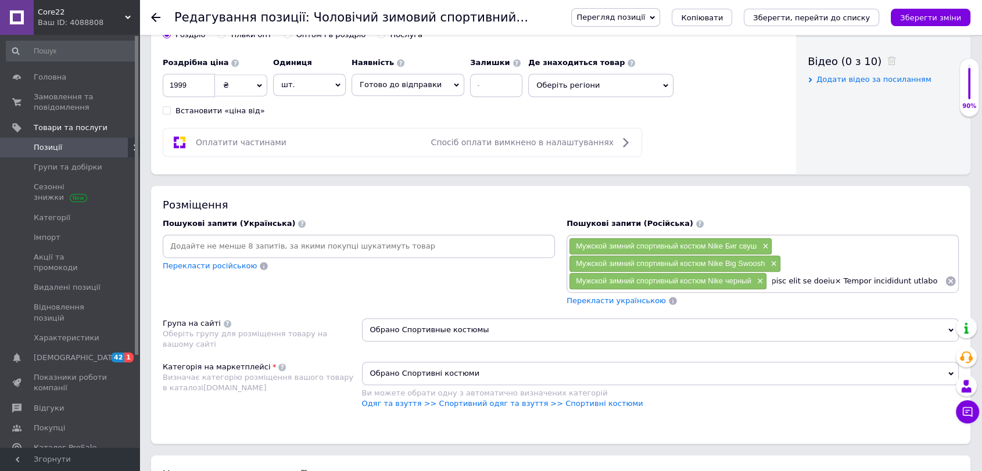
drag, startPoint x: 885, startPoint y: 284, endPoint x: 853, endPoint y: 284, distance: 32.0
click at [853, 284] on input at bounding box center [856, 281] width 178 height 17
type input "Черный спортивный костюм мужской найк на флисе"
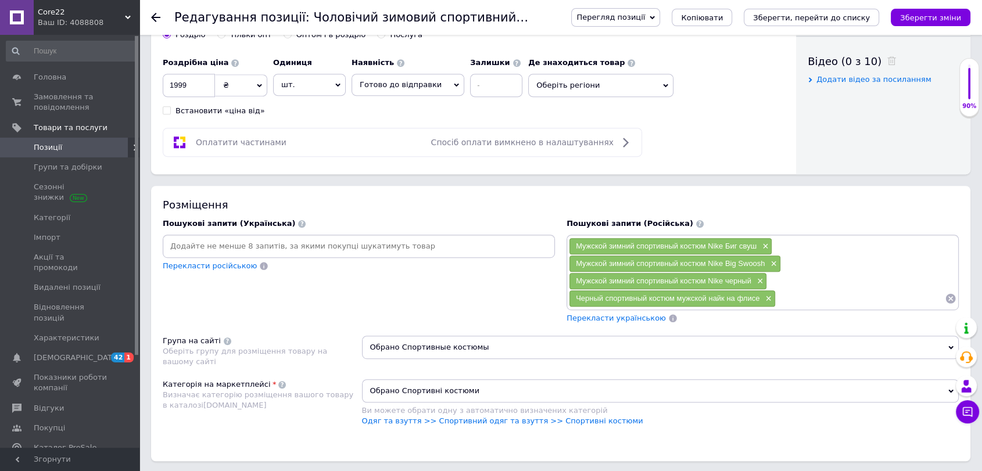
scroll to position [0, 0]
paste input "Loremi dolorsitam consec adip el seddo eiusmod× Tempor incididunt utlabo etdo m…"
drag, startPoint x: 942, startPoint y: 298, endPoint x: 878, endPoint y: 306, distance: 64.4
click at [878, 306] on div "Мужской зимний спортивный костюм Nike Биг свуш × Мужской зимний спортивный кост…" at bounding box center [763, 273] width 392 height 76
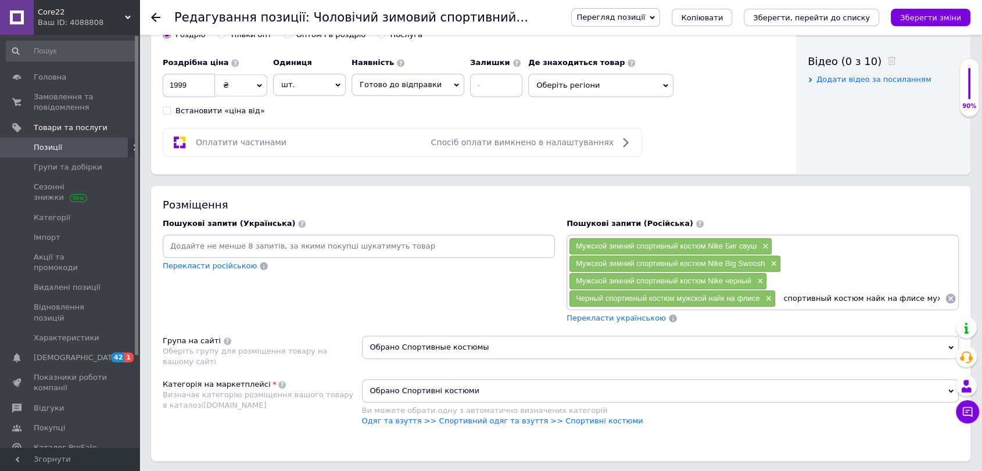
type input "Черный спортивный костюм найк на флисе мужской"
paste input "Черный спортивный костюм nike на флисе мужской× зимний спортивный костюм найк м…"
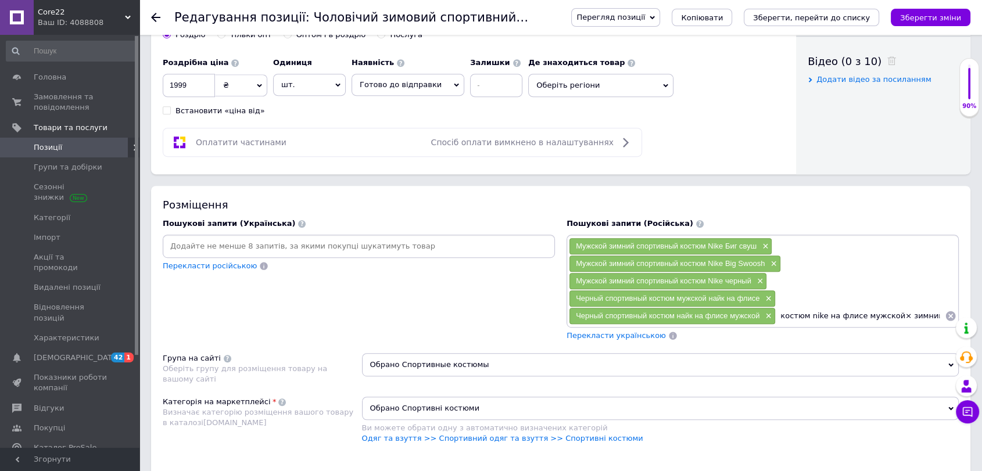
drag, startPoint x: 940, startPoint y: 312, endPoint x: 886, endPoint y: 321, distance: 54.8
click at [886, 321] on input "Черный спортивный костюм nike на флисе мужской× зимний спортивный костюм найк м…" at bounding box center [860, 315] width 169 height 17
type input "Черный спортивный костюм nike на флисе мужской"
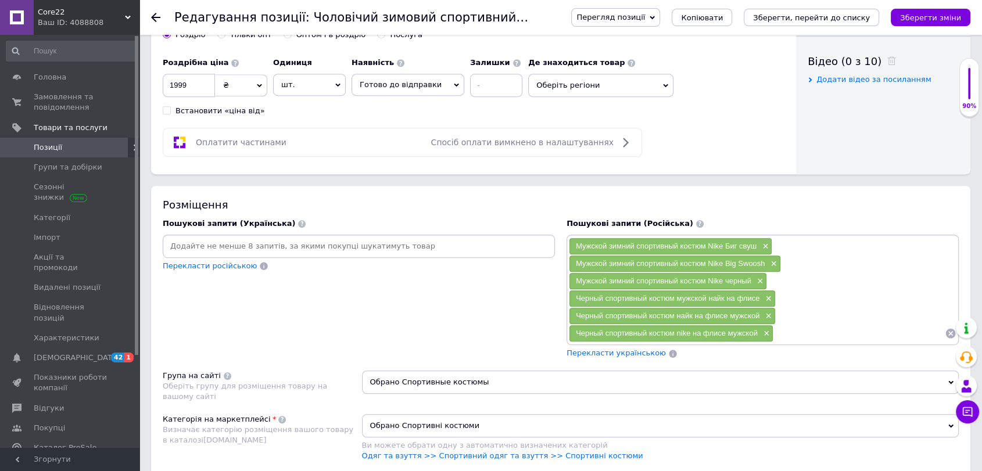
paste input "зимний спортивный костюм найк мужской черный× Черный зимний костюм найк мужской…"
drag, startPoint x: 939, startPoint y: 331, endPoint x: 896, endPoint y: 331, distance: 42.4
click at [896, 331] on input "зимний спортивный костюм найк мужской черный× Черный зимний костюм найк мужской…" at bounding box center [859, 333] width 171 height 17
type input "зимний спортивный костюм найк мужской черный"
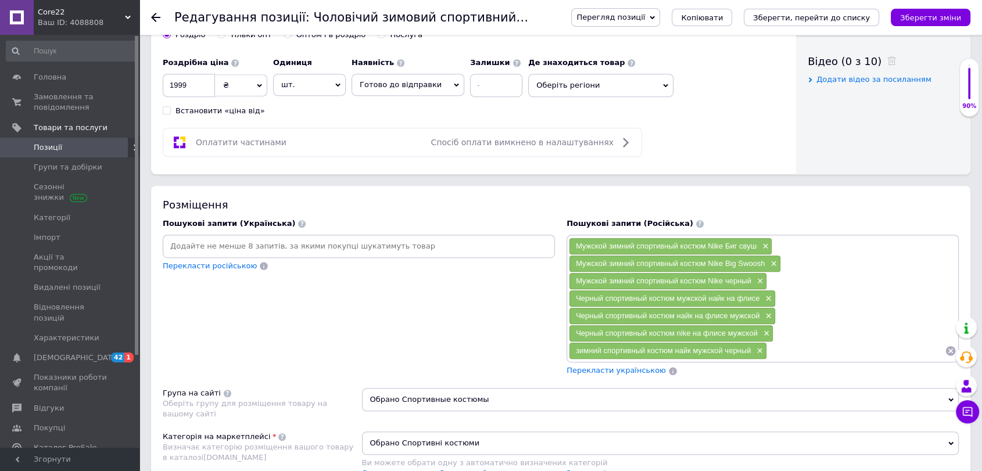
paste input "Черный зимний костюм найк мужской× Мужской черный спортивный костюм Nike на фли…"
drag, startPoint x: 940, startPoint y: 346, endPoint x: 911, endPoint y: 350, distance: 29.4
click at [911, 350] on input "Черный зимний костюм найк мужской× Мужской черный спортивный костюм Nike на фли…" at bounding box center [856, 350] width 178 height 17
type input "Черный зимний костюм найк мужской"
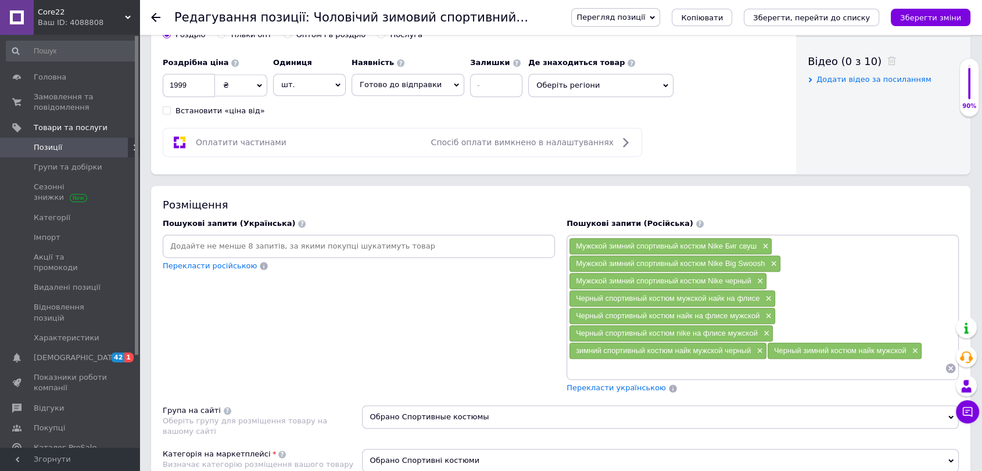
paste input "Мужской черный спортивный костюм Nike на флисе× зимний костюм найк черный мужск…"
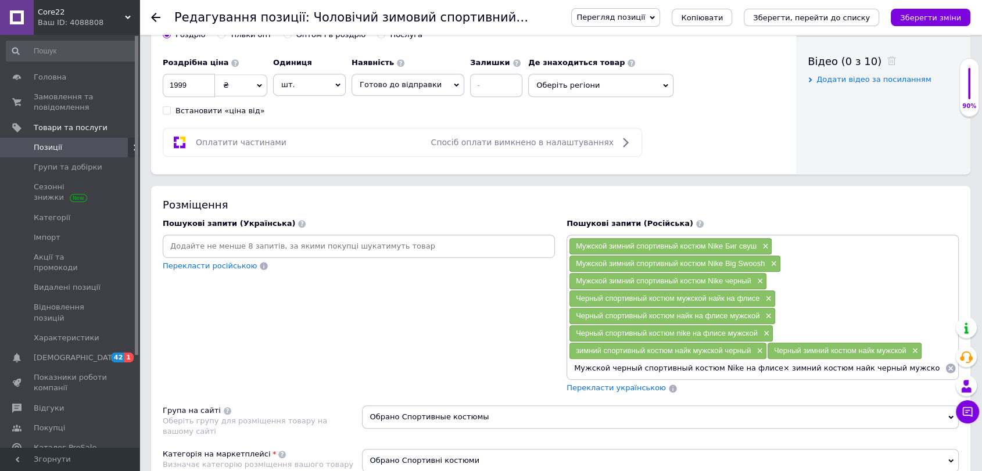
drag, startPoint x: 943, startPoint y: 364, endPoint x: 767, endPoint y: 368, distance: 176.2
click at [767, 368] on input "Мужской черный спортивный костюм Nike на флисе× зимний костюм найк черный мужск…" at bounding box center [757, 368] width 376 height 17
type input "Мужской черный спортивный костюм Nike на флисе"
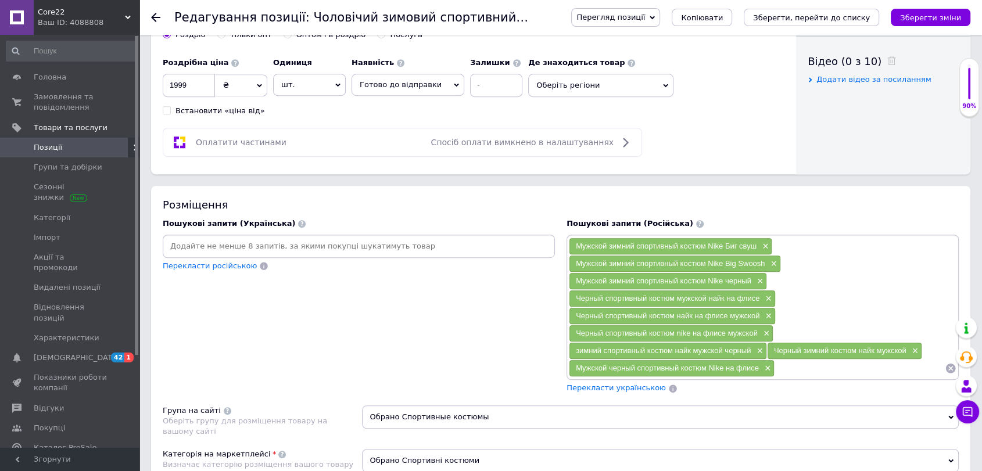
paste input "зимний костюм найк черный мужской× Мужской зимний костюм Nike Big Swoosh черный…"
drag, startPoint x: 813, startPoint y: 364, endPoint x: 921, endPoint y: 362, distance: 107.5
click at [921, 362] on input "зимний костюм найк черный мужской× Мужской зимний костюм Nike Big Swoosh черный…" at bounding box center [860, 368] width 170 height 17
type input "зимний костюм найк черный мужской"
paste input "Мужской зимний костюм Nike Big Swoosh черный× Мужской черный зимний костюм Nike…"
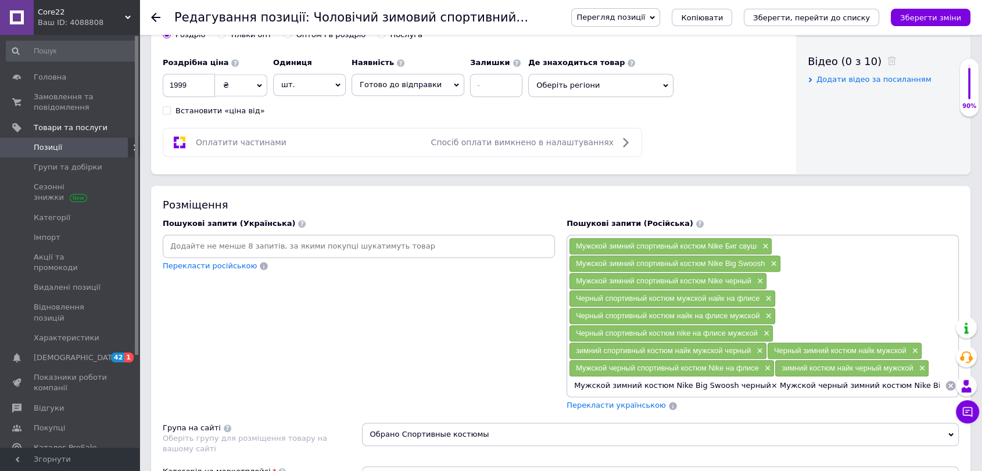
drag, startPoint x: 939, startPoint y: 378, endPoint x: 755, endPoint y: 386, distance: 184.4
click at [755, 386] on input "Мужской зимний костюм Nike Big Swoosh черный× Мужской черный зимний костюм Nike…" at bounding box center [757, 385] width 376 height 17
type input "Мужской зимний костюм Nike Big Swoosh черный"
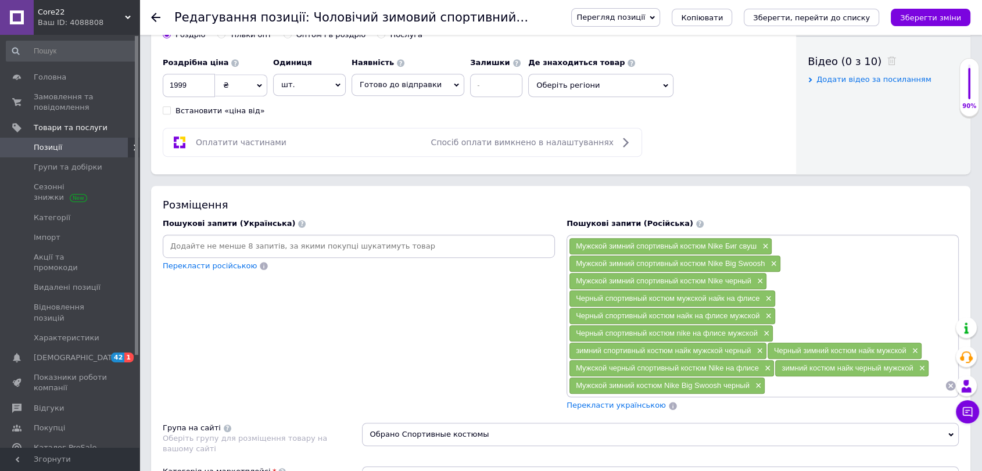
paste input "Мужской черный зимний костюм Nike Big Swoosh× Черный зимний мужской костюм найк…"
drag, startPoint x: 940, startPoint y: 381, endPoint x: 846, endPoint y: 381, distance: 94.2
click at [846, 381] on input "Мужской черный зимний костюм Nike Big Swoosh× Черный зимний мужской костюм найк…" at bounding box center [855, 385] width 180 height 17
type input "Мужской черный зимний костюм Nike Big Swoosh"
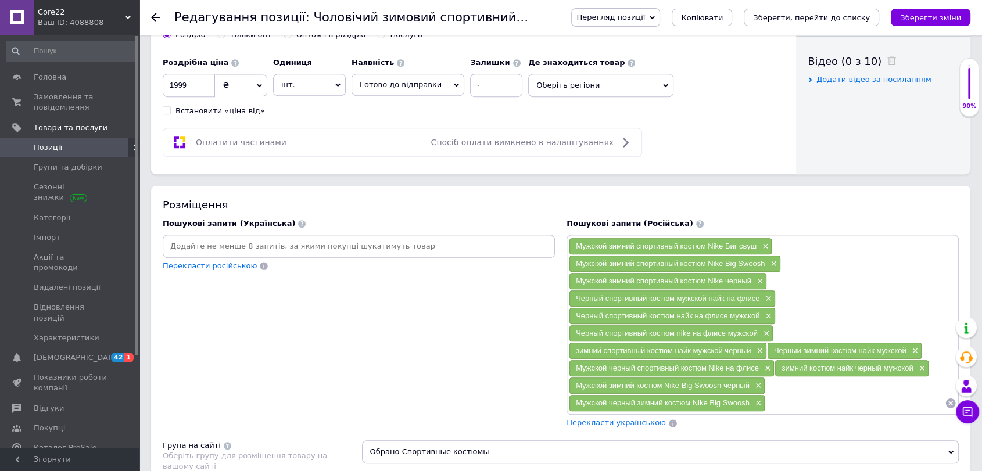
paste input "Черный зимний мужской костюм найк× Черный зимний костюм найк мужской с капюшоно…"
drag, startPoint x: 943, startPoint y: 396, endPoint x: 911, endPoint y: 403, distance: 32.7
click at [911, 403] on input "Черный зимний мужской костюм найк×" at bounding box center [855, 403] width 180 height 17
type input "Черный зимний мужской костюм найк"
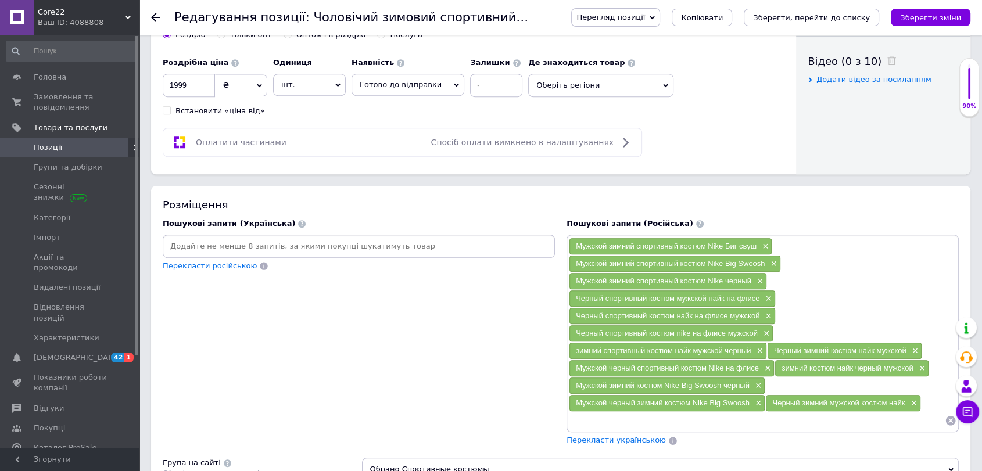
paste input "Черный зимний костюм найк мужской с капюшоном× зимний костюм найк черный мужско…"
drag, startPoint x: 939, startPoint y: 413, endPoint x: 767, endPoint y: 418, distance: 172.7
click at [767, 418] on input "Черный зимний костюм найк мужской с капюшоном×" at bounding box center [757, 420] width 376 height 17
type input "Черный зимний костюм найк мужской с капюшоном"
paste input "зимний костюм найк черный мужской с капюшоном× Черный зимний мужской костюм най…"
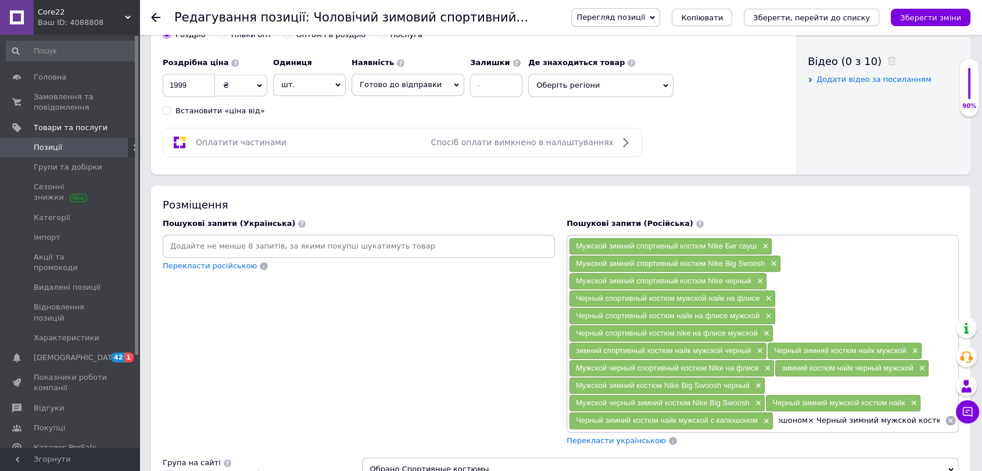
drag, startPoint x: 940, startPoint y: 416, endPoint x: 793, endPoint y: 429, distance: 147.1
click at [793, 429] on div "Мужской зимний спортивный костюм Nike Биг свуш × Мужской зимний спортивный кост…" at bounding box center [763, 341] width 392 height 212
type input "зимний костюм найк черный мужской с капюшоном"
paste input "Черный зимний мужской костюм найк биг свуш× зимний мужской костюм найк биг свуш…"
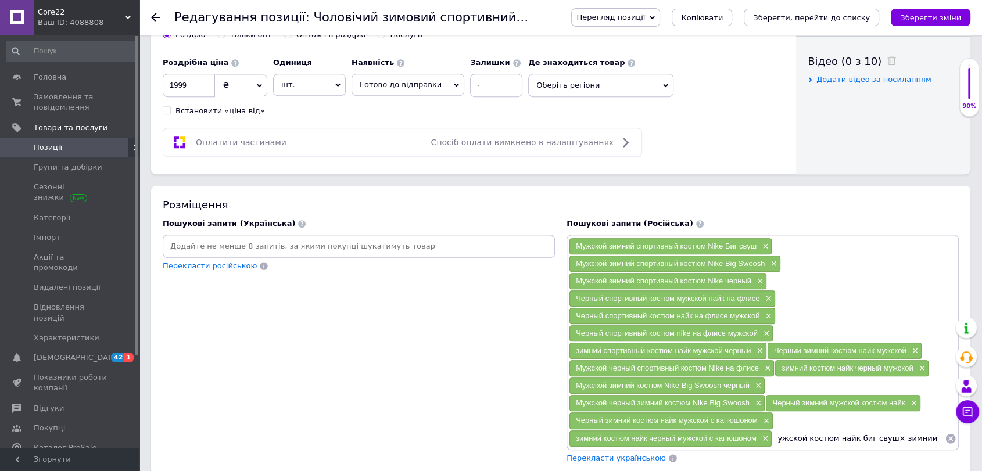
drag, startPoint x: 941, startPoint y: 436, endPoint x: 882, endPoint y: 444, distance: 59.3
click at [882, 444] on div "Мужской зимний спортивный костюм Nike Биг свуш × Мужской зимний спортивный кост…" at bounding box center [763, 349] width 392 height 229
type input "Черный зимний мужской костюм найк биг свуш"
paste input "зимний мужской костюм найк биг свуш× зимний костюм найк биг свуш черный мужской"
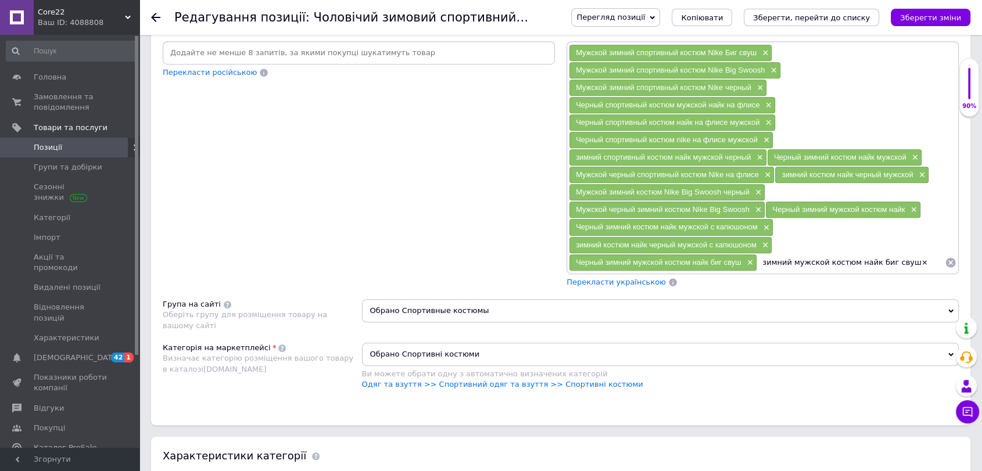
drag, startPoint x: 942, startPoint y: 260, endPoint x: 906, endPoint y: 263, distance: 36.2
click at [906, 263] on input "зимний мужской костюм найк биг свуш×" at bounding box center [851, 262] width 188 height 17
type input "зимний мужской костюм найк биг свуш"
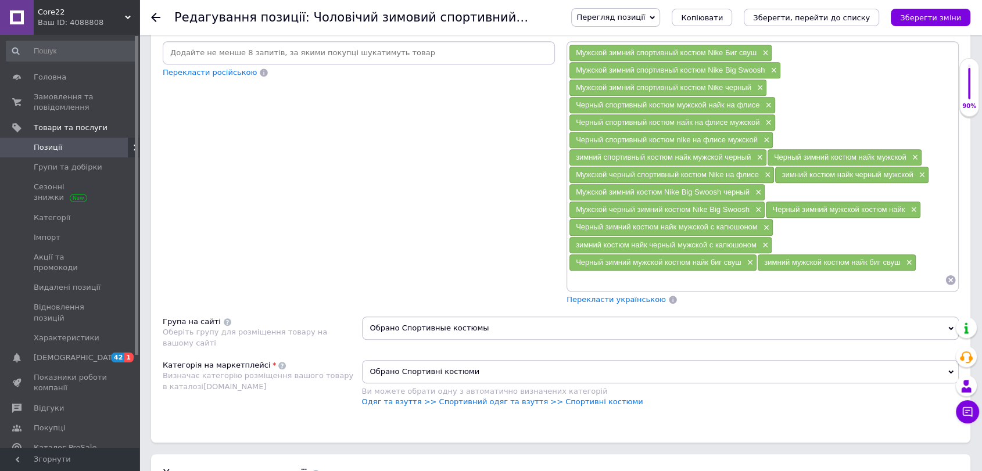
paste input "зимний костюм найк биг свуш черный мужской"
type input "зимний костюм найк биг свуш черный мужской"
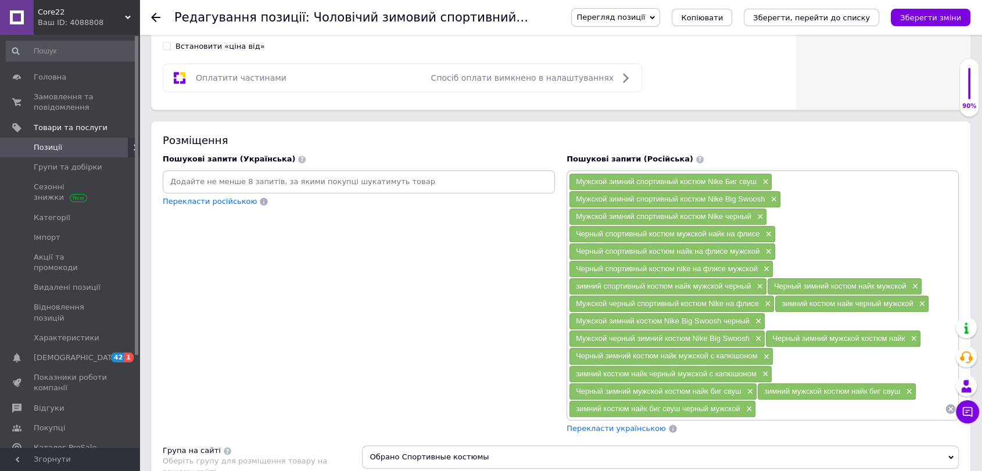
click at [209, 173] on input at bounding box center [359, 181] width 388 height 17
paste input "Loremipsu dolorsitam consec Adip× elitseddoe tempor incididun utla× etdolorema …"
drag, startPoint x: 552, startPoint y: 177, endPoint x: 307, endPoint y: 187, distance: 244.9
click at [301, 188] on input at bounding box center [359, 181] width 388 height 17
type input "Чоловічий спортивний костюм Nike"
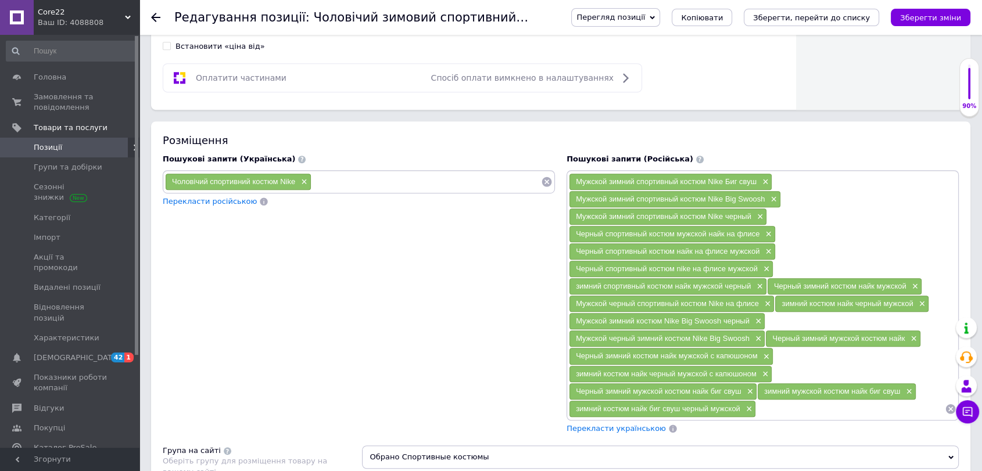
paste input "loremipsum dolors ametconse adip× elitseddoe tempor inci utlaboree× doloremagn …"
drag, startPoint x: 532, startPoint y: 176, endPoint x: 449, endPoint y: 200, distance: 86.1
click at [449, 200] on div "Чоловічий спортивний костюм Nike × Перекласти російською" at bounding box center [359, 188] width 392 height 37
paste input "loremipsum dolors amet consectet× adipiscing elitse doei temporinc× utla etdolo…"
type input "спортивний костюм чоловічий найк"
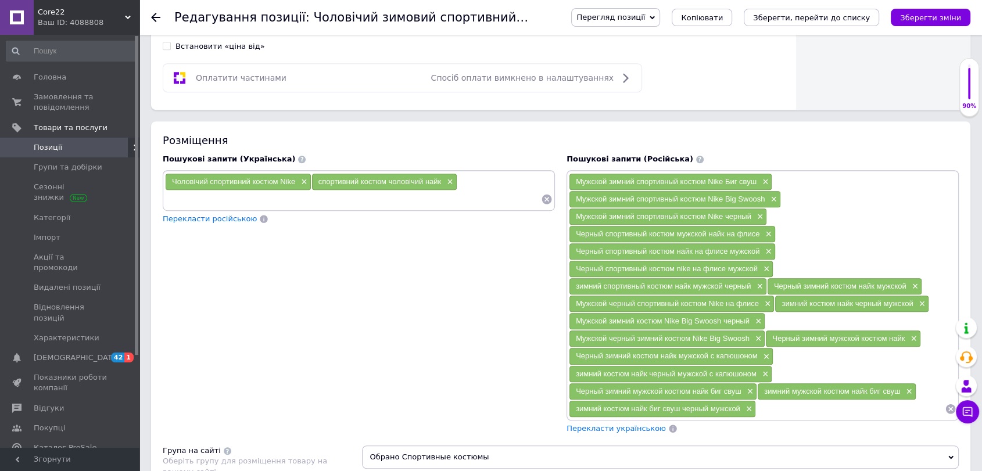
paste input "loremipsum dolors amet consectet× adipiscing elitse doei temporinc× utla etdolo…"
drag, startPoint x: 535, startPoint y: 196, endPoint x: 303, endPoint y: 202, distance: 232.6
click at [303, 202] on input at bounding box center [353, 199] width 376 height 17
type input "спортивний костюм найк чоловічий"
paste input "loremipsum dolors amet consectet× adip elitseddoe tempor incididun× Utlaboree d…"
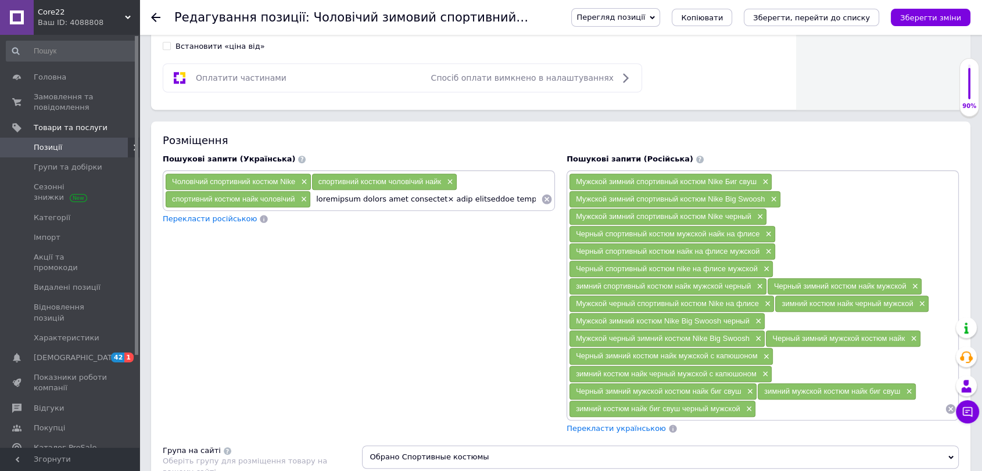
drag, startPoint x: 535, startPoint y: 196, endPoint x: 446, endPoint y: 214, distance: 90.7
click at [446, 214] on div "Чоловічий спортивний костюм Nike × спортивний костюм чоловічий найк × спортивни…" at bounding box center [359, 197] width 392 height 55
type input "спортивний костюм nike чоловічий"
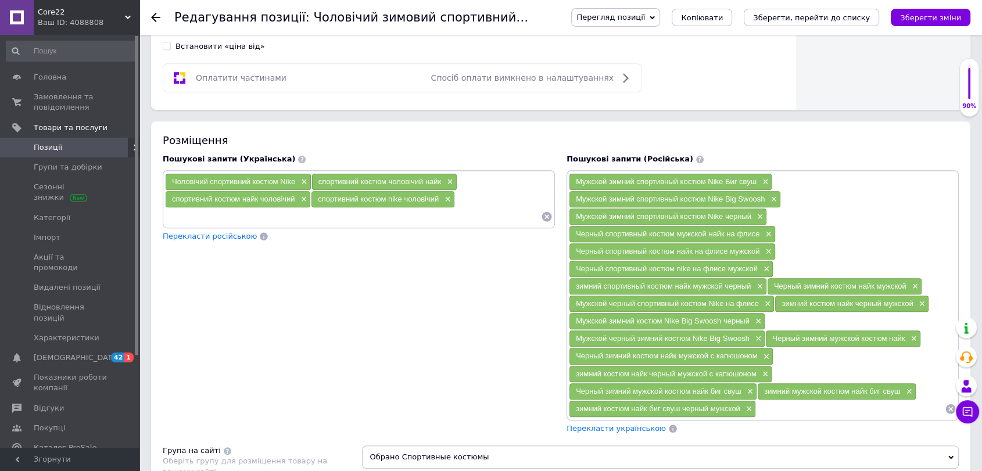
paste input "lore ipsumdolor sitame consectet× Adipiscin elitseddoe tempor Inci utlabo× etdo…"
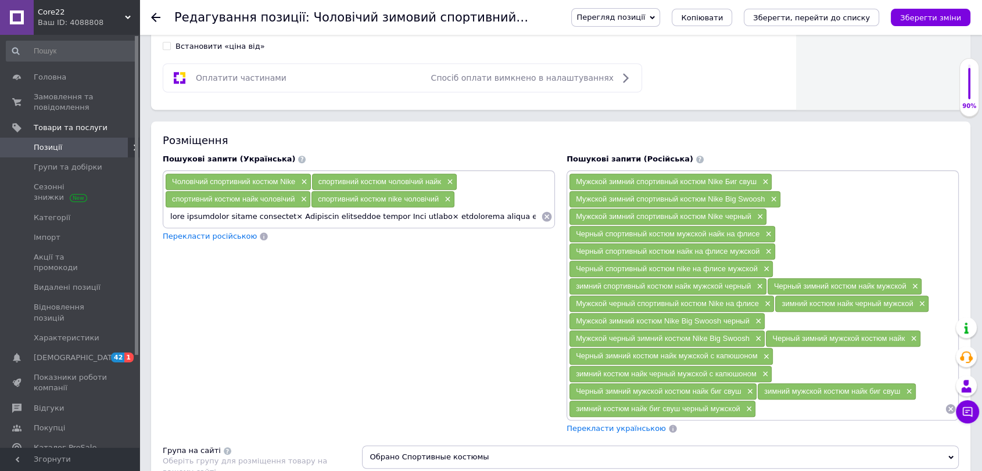
drag, startPoint x: 536, startPoint y: 213, endPoint x: 301, endPoint y: 221, distance: 235.5
click at [301, 221] on input at bounding box center [353, 216] width 376 height 17
type input "nike спортивний костюм чоловічий"
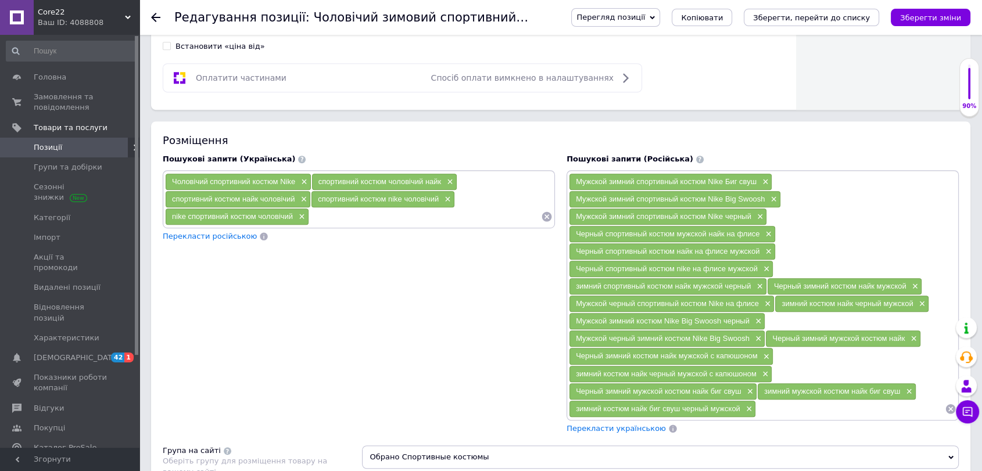
paste input "Loremipsu dolorsitam consec Adip elitse× doeiusmodt incidi utla etdolorem aliqu…"
drag, startPoint x: 538, startPoint y: 214, endPoint x: 475, endPoint y: 220, distance: 63.0
click at [475, 220] on input at bounding box center [425, 216] width 232 height 17
type input "Чоловічий спортивний костюм Nike чорний"
paste input "loremipsum dolors amet consectet adipis× elitse doeius temp incididun× Utlabore…"
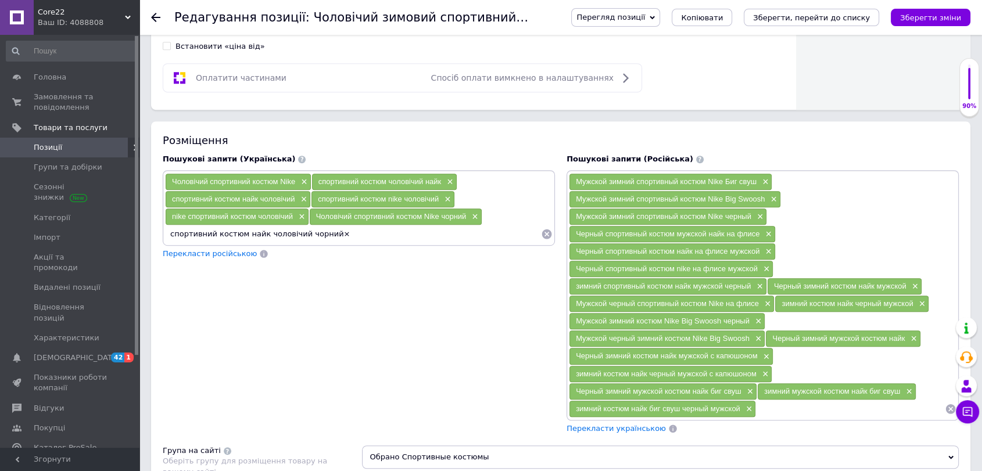
drag, startPoint x: 428, startPoint y: 232, endPoint x: 335, endPoint y: 242, distance: 94.1
click at [335, 242] on div "Чоловічий спортивний костюм Nike × спортивний костюм чоловічий найк × спортивни…" at bounding box center [359, 208] width 392 height 76
type input "спортивний костюм найк чоловічий чорний"
paste input "loremi dolors amet consectet× Adipiscin elitseddoe tempor Inci ut labore× Etdol…"
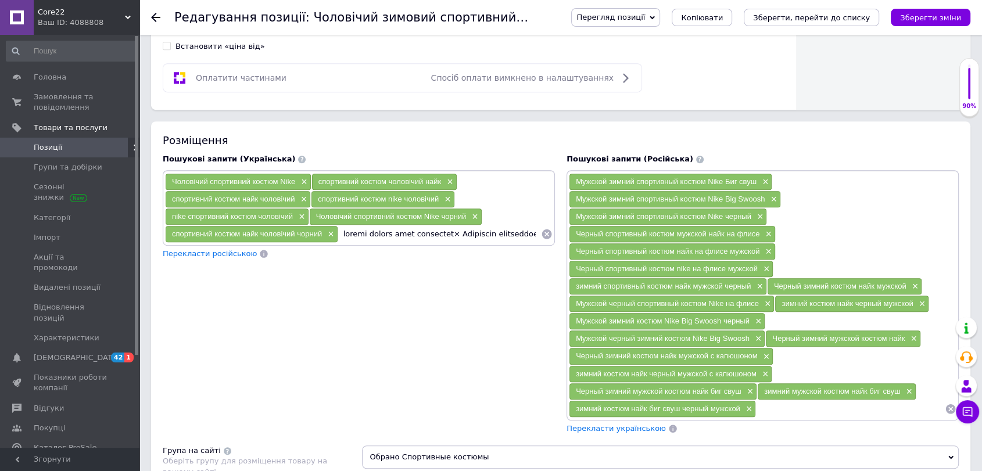
drag, startPoint x: 539, startPoint y: 229, endPoint x: 460, endPoint y: 234, distance: 79.2
click at [460, 234] on input at bounding box center [439, 234] width 203 height 17
type input "чорний костюм найк чоловічий"
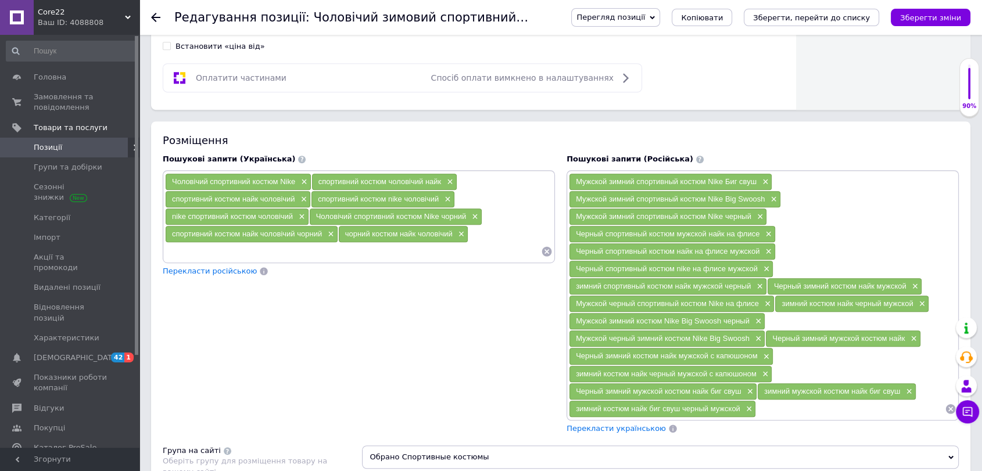
paste input "Loremipsu dolorsitam consec Adip el seddoe× Temporinc utlaboreet dolore Magn al…"
drag, startPoint x: 539, startPoint y: 246, endPoint x: 338, endPoint y: 255, distance: 201.3
click at [338, 255] on input "Чоловічий спортивний костюм Nike на змійці×" at bounding box center [353, 251] width 376 height 17
type input "Чоловічий спортивний костюм Nike на змійці"
paste input "Loremipsu dolorsitam consec Adip el seddoe× Temporinc utlaboreet dolore Magn a …"
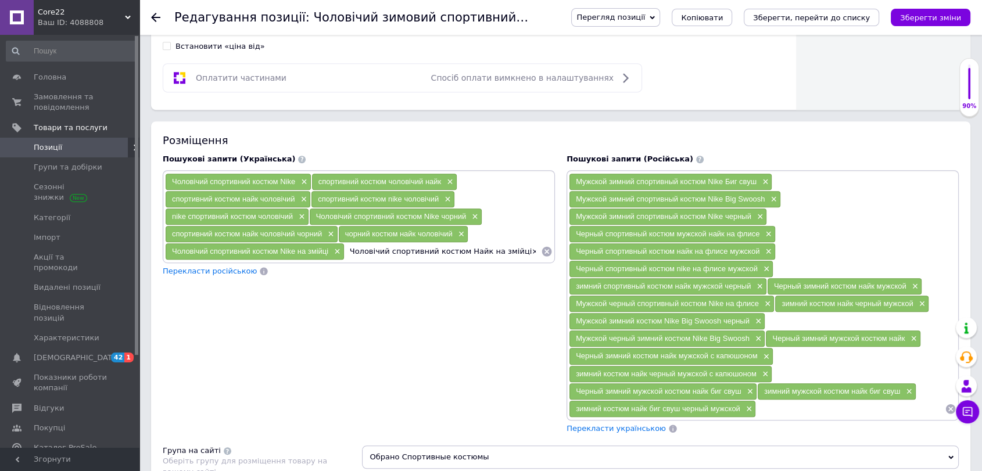
drag, startPoint x: 536, startPoint y: 246, endPoint x: 516, endPoint y: 257, distance: 22.6
click at [516, 257] on div "Чоловічий спортивний костюм Nike × спортивний костюм чоловічий найк × спортивни…" at bounding box center [359, 216] width 392 height 93
type input "Чоловічий спортивний костюм Найк на змійці"
paste input "Loremipsu dolorsitam consec Adip e seddoeius× Temporinc utlabo etdolorema aliqu…"
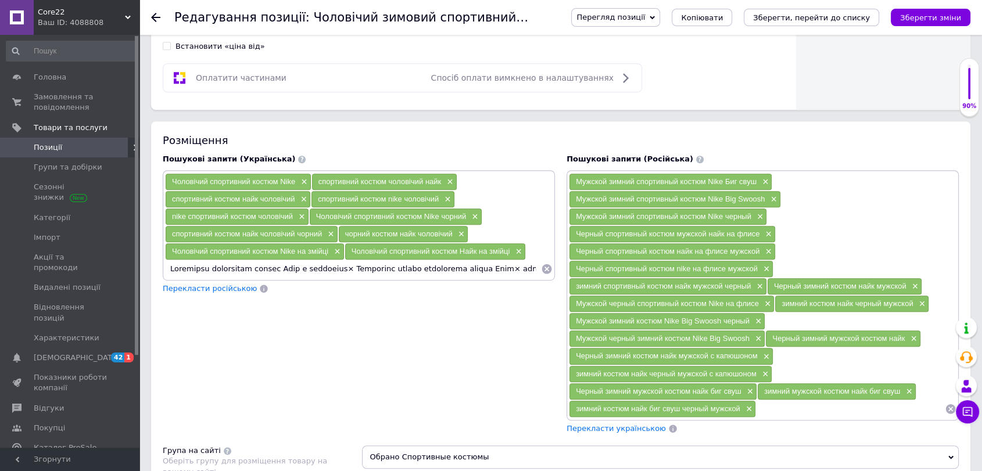
drag, startPoint x: 536, startPoint y: 262, endPoint x: 353, endPoint y: 273, distance: 183.4
click at [353, 273] on input at bounding box center [353, 268] width 376 height 17
type input "Чоловічий спортивний костюм Nike з капюшоном"
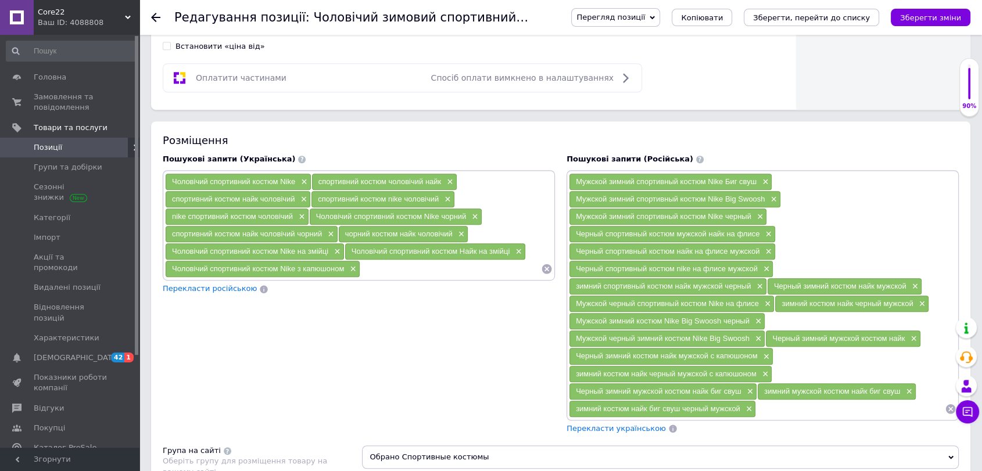
paste input "Чоловічий чорний спортивний костюм Nike× костюм [PERSON_NAME] чоловічий× чорний…"
drag, startPoint x: 537, startPoint y: 264, endPoint x: 424, endPoint y: 274, distance: 113.7
click at [424, 274] on input "Чоловічий чорний спортивний костюм Nike× костюм [PERSON_NAME] чоловічий× чорний…" at bounding box center [450, 268] width 181 height 17
type input "Чоловічий чорний спортивний костюм Nike"
paste input "костюм [PERSON_NAME] чоловічий× чорний спортивний костюм найк× чорний спортивни…"
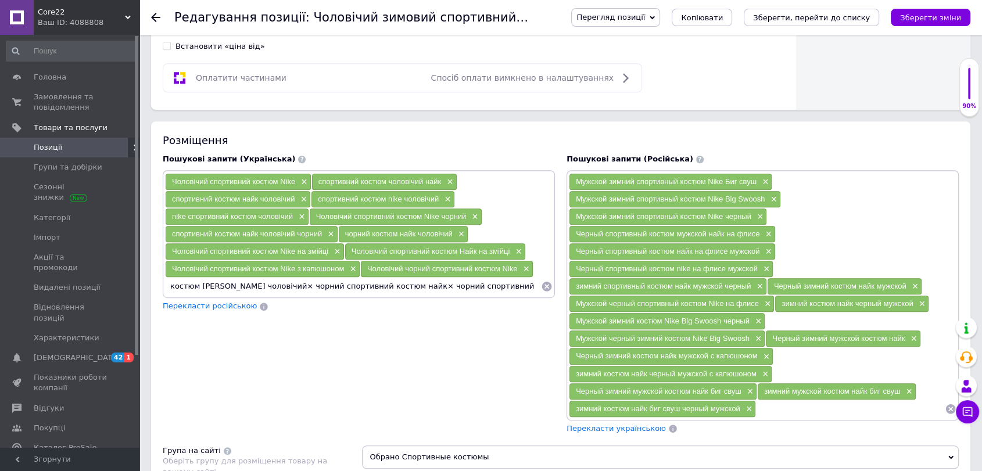
drag, startPoint x: 537, startPoint y: 285, endPoint x: 288, endPoint y: 294, distance: 249.5
click at [288, 294] on div "Чоловічий спортивний костюм Nike × спортивний костюм чоловічий найк × спортивни…" at bounding box center [359, 241] width 392 height 142
type input "костюм [PERSON_NAME] чоловічий"
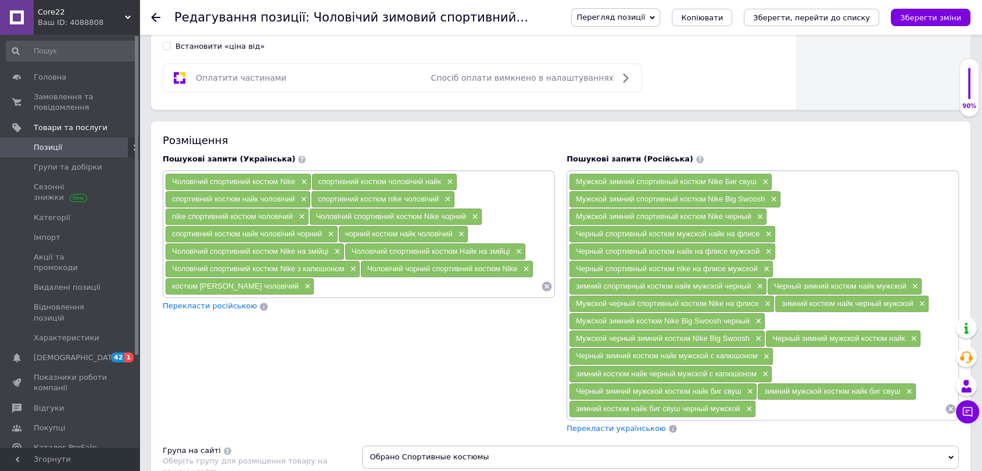
paste input "чорний спортивний костюм найк× чорний спортивний костюм найк чоловічий× чорний …"
drag, startPoint x: 538, startPoint y: 282, endPoint x: 419, endPoint y: 286, distance: 118.6
click at [419, 286] on input "чорний спортивний костюм найк× чорний спортивний костюм найк чоловічий× чорний …" at bounding box center [427, 286] width 227 height 17
type input "чорний спортивний костюм найк"
paste input "чорний спортивний костюм найк чоловічий× чорний спортивний костюм nike× Чоловіч…"
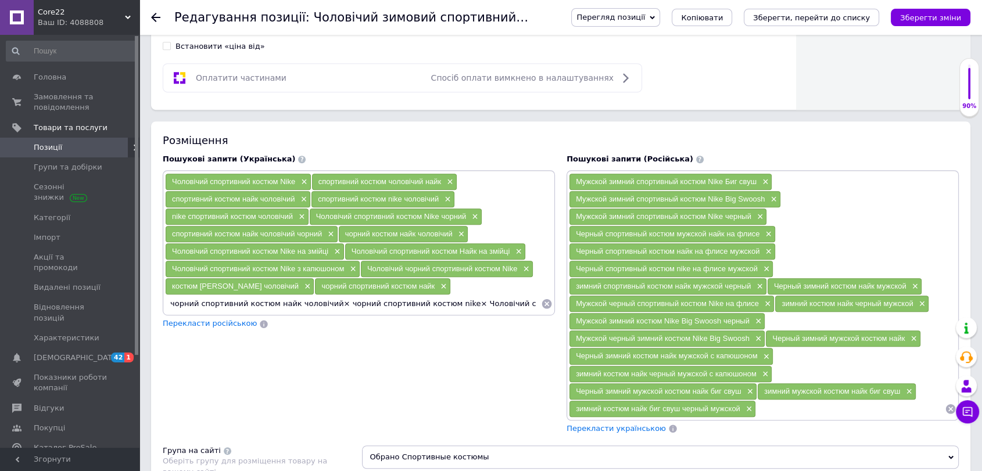
drag, startPoint x: 538, startPoint y: 300, endPoint x: 338, endPoint y: 308, distance: 199.5
click at [332, 307] on input "чорний спортивний костюм найк чоловічий× чорний спортивний костюм nike× Чоловіч…" at bounding box center [353, 303] width 376 height 17
type input "чорний спортивний костюм найк чоловічий"
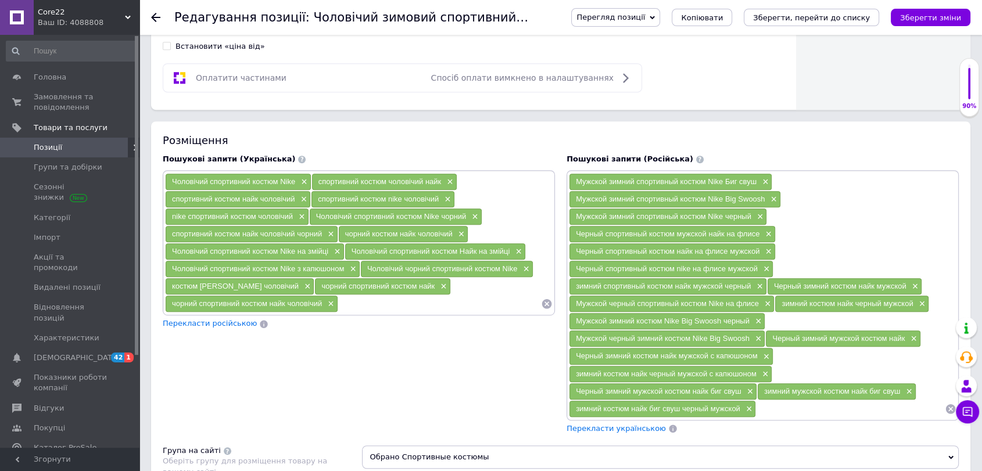
paste input "чорний спортивний костюм nike× Чоловічий спортивний костюм Nike осінній× Чолові…"
drag, startPoint x: 539, startPoint y: 301, endPoint x: 466, endPoint y: 307, distance: 74.0
click at [466, 307] on input "чорний спортивний костюм nike× Чоловічий спортивний костюм Nike осінній× Чолові…" at bounding box center [439, 303] width 203 height 17
type input "чорний спортивний костюм nike"
paste input "Чоловічий спортивний костюм Nike осінній× Чоловічий осінній спортивний костюм N…"
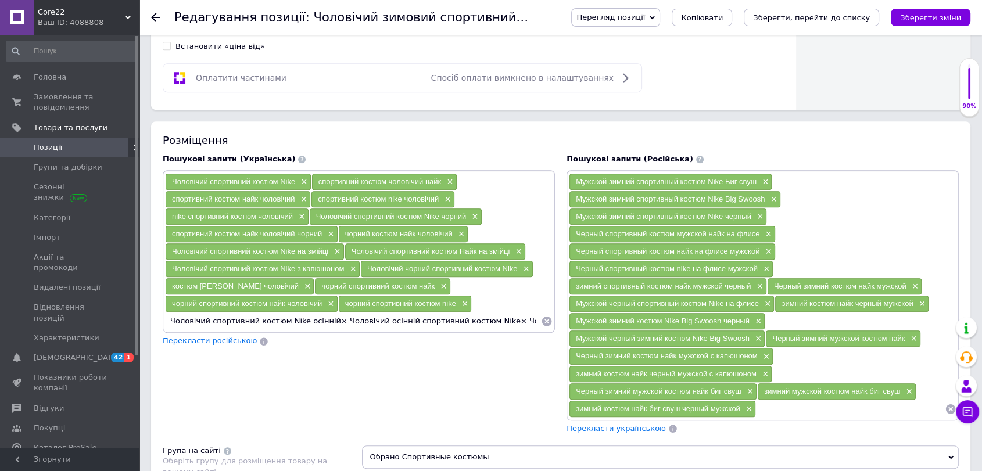
drag, startPoint x: 536, startPoint y: 317, endPoint x: 328, endPoint y: 324, distance: 208.2
click at [328, 324] on input "Чоловічий спортивний костюм Nike осінній× Чоловічий осінній спортивний костюм N…" at bounding box center [353, 321] width 376 height 17
type input "Чоловічий спортивний костюм Nike осінній"
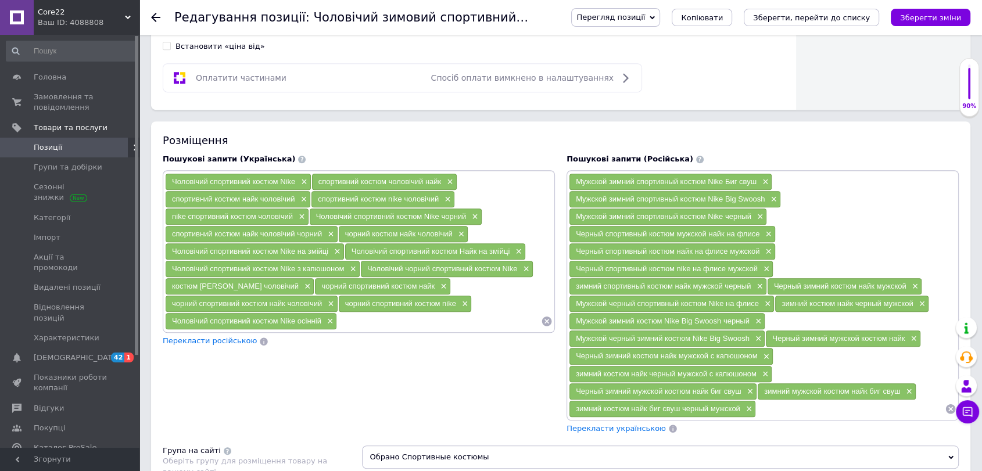
paste input "Чоловічий осінній спортивний костюм Nike× Чоловічий спортивний костюм Nike Дабл…"
drag, startPoint x: 542, startPoint y: 318, endPoint x: 520, endPoint y: 322, distance: 21.9
click at [520, 322] on div "Чоловічий осінній спортивний костюм Nike× Чоловічий спортивний костюм Nike Дабл…" at bounding box center [445, 321] width 216 height 17
click at [528, 316] on input "Чоловічий осінній спортивний костюм Nike× Чоловічий спортивний костюм Nike Дабл…" at bounding box center [439, 321] width 204 height 17
drag, startPoint x: 538, startPoint y: 314, endPoint x: 499, endPoint y: 327, distance: 40.4
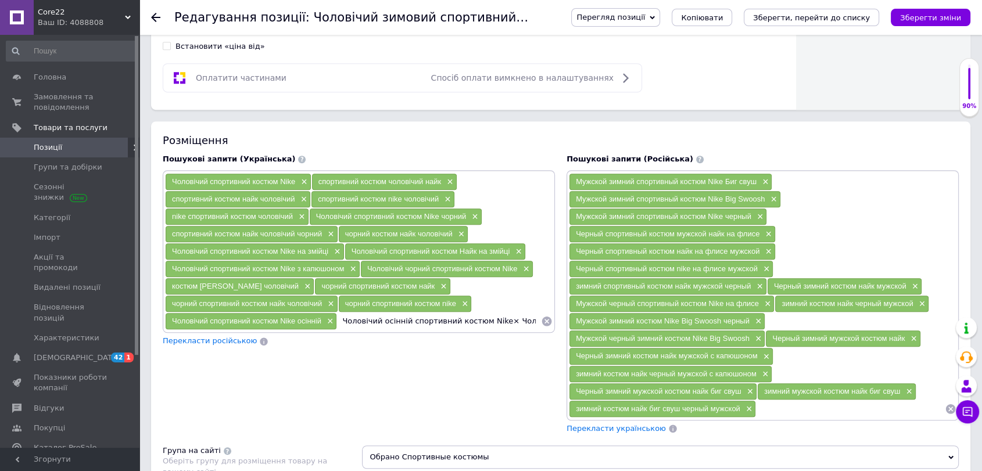
click at [499, 327] on div "Чоловічий спортивний костюм Nike × спортивний костюм чоловічий найк × спортивни…" at bounding box center [359, 251] width 392 height 163
type input "Чоловічий осінній спортивний костюм Nike"
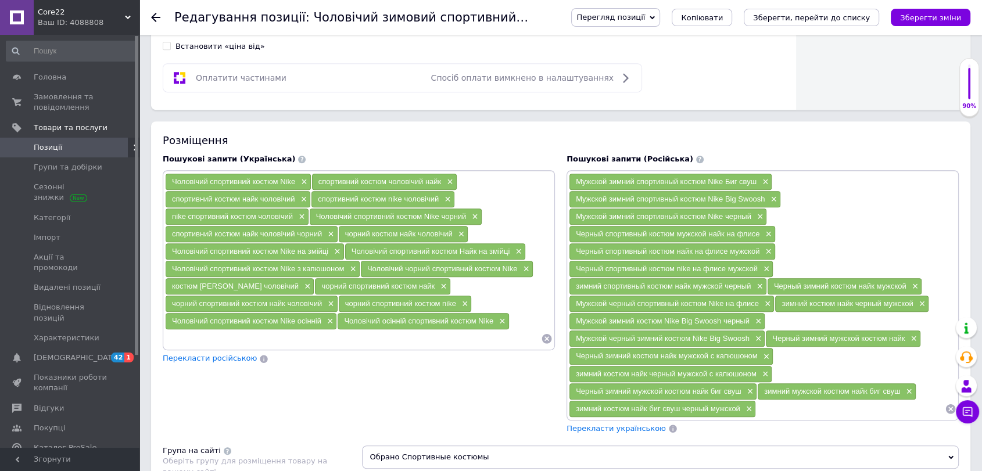
paste input "Чоловічий спортивний костюм Nike Дабл Свуш× Чоловічий спортивний костюм Nike Дв…"
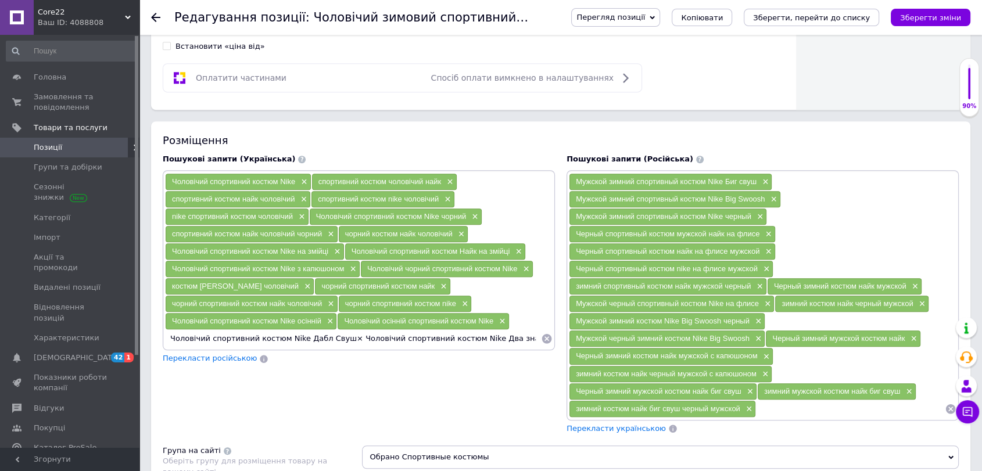
drag, startPoint x: 539, startPoint y: 338, endPoint x: 344, endPoint y: 350, distance: 195.0
click at [344, 350] on div "Чоловічий спортивний костюм Nike × спортивний костюм чоловічий найк × спортивни…" at bounding box center [359, 267] width 392 height 194
type input "Чоловічий спортивний костюм Nike Дабл Свуш"
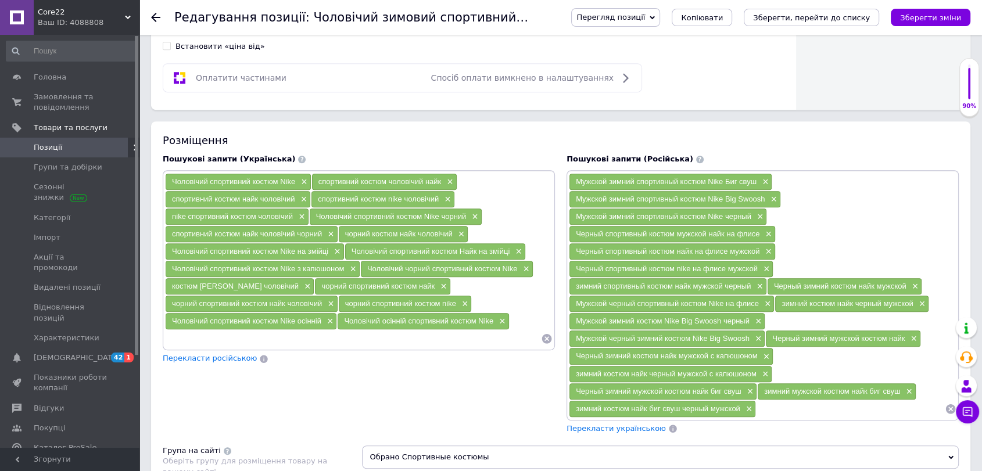
paste input "Чоловічий спортивний костюм Nike Два значки× Чоловічий спортивний костюм Nike Д…"
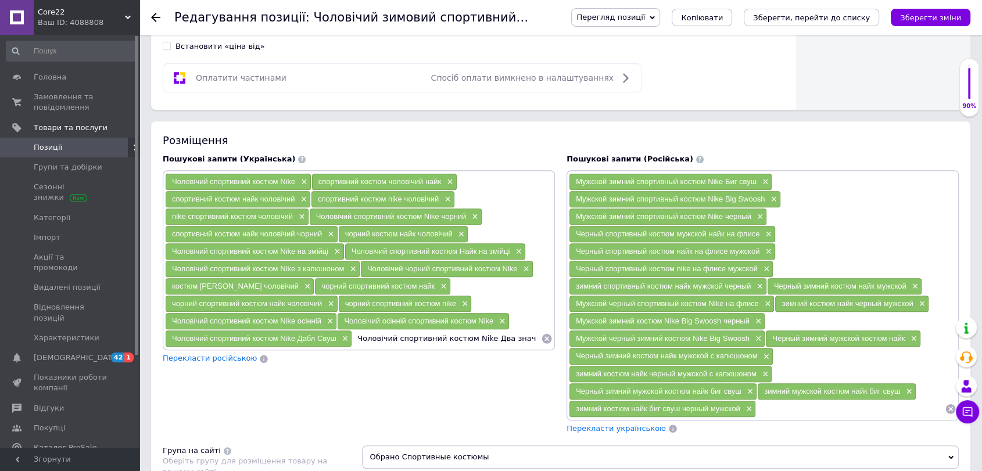
drag, startPoint x: 539, startPoint y: 335, endPoint x: 485, endPoint y: 346, distance: 55.2
click at [485, 346] on div "Чоловічий спортивний костюм Nike × спортивний костюм чоловічий найк × спортивни…" at bounding box center [359, 267] width 392 height 194
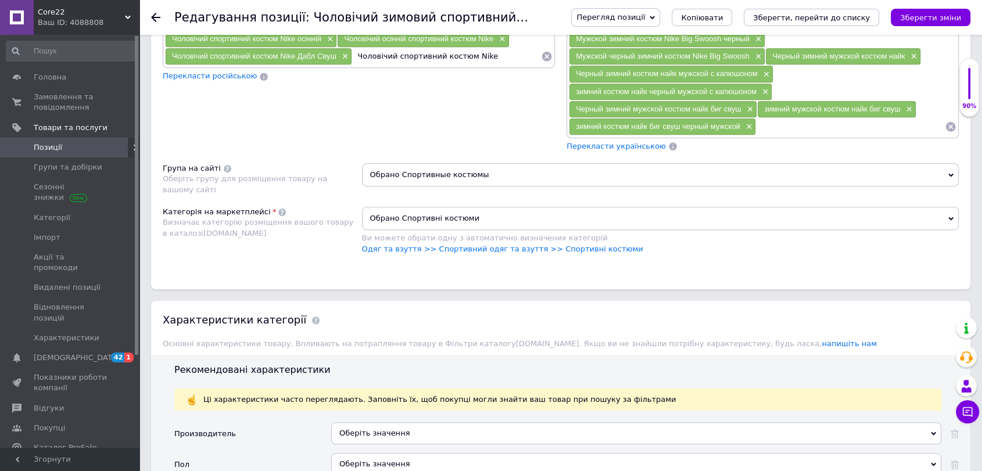
scroll to position [775, 0]
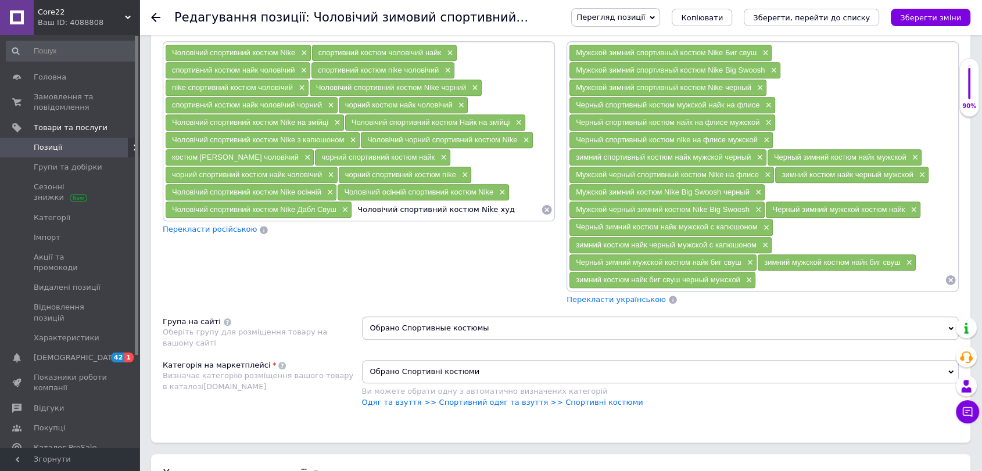
type input "Чоловічий спортивний костюм Nike худи"
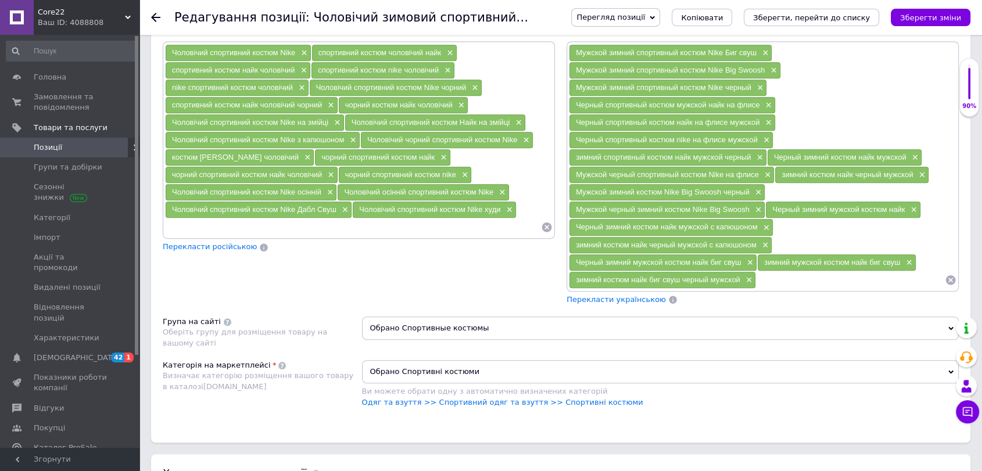
scroll to position [0, 0]
paste input "Два значки× Чоловічий спортивний костюм Nike Два логотипи× Чоловічий спортивний…"
drag, startPoint x: 536, startPoint y: 220, endPoint x: 343, endPoint y: 238, distance: 194.4
click at [343, 238] on div "Чоловічий спортивний костюм Nike × спортивний костюм чоловічий найк × спортивни…" at bounding box center [359, 147] width 392 height 212
click at [325, 220] on input "Чоловічий спортивний костюм Nike" at bounding box center [353, 227] width 376 height 17
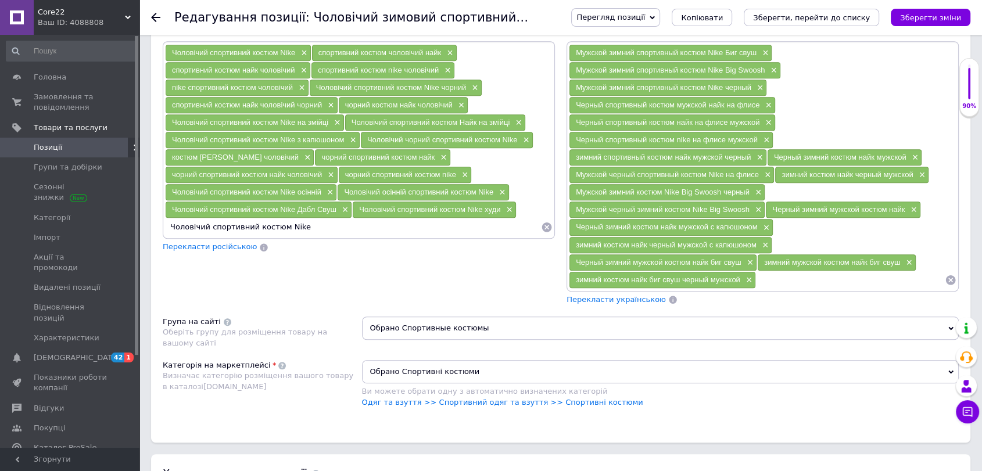
click at [325, 220] on input "Чоловічий спортивний костюм Nike" at bounding box center [353, 227] width 376 height 17
click at [325, 219] on input "Чоловічий спортивний костюм Nike" at bounding box center [353, 227] width 376 height 17
paste input "Два логотипи× Чоловічий спортивний костюм Nike Dri Fit× Чоловічий спортивний ко…"
drag, startPoint x: 504, startPoint y: 224, endPoint x: 373, endPoint y: 250, distance: 133.8
click at [373, 250] on div "Пошукові запити (Українська) Чоловічий спортивний костюм Nike × спортивний кост…" at bounding box center [359, 165] width 404 height 292
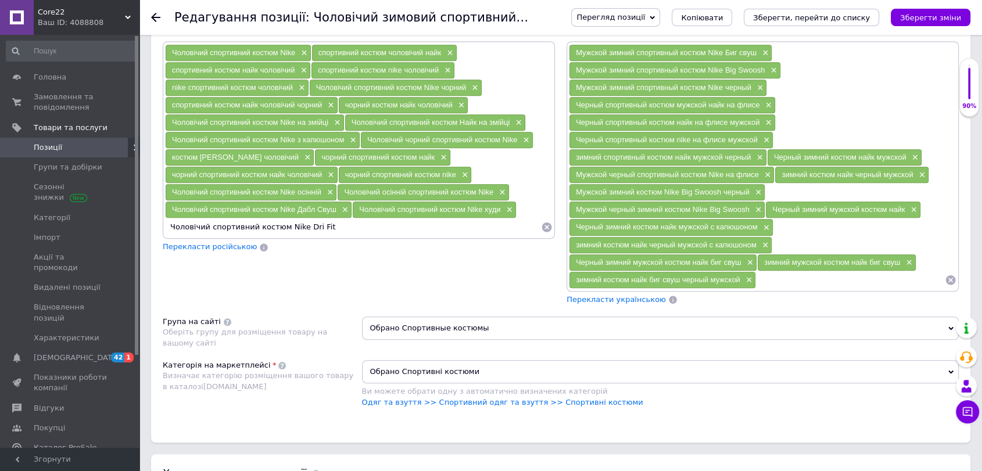
type input "Чоловічий спортивний костюм Nike Dri Fit"
paste input "× Чоловічий спортивний костюм Nike Dri Fit чорний× Чоловічий спортивний костюм …"
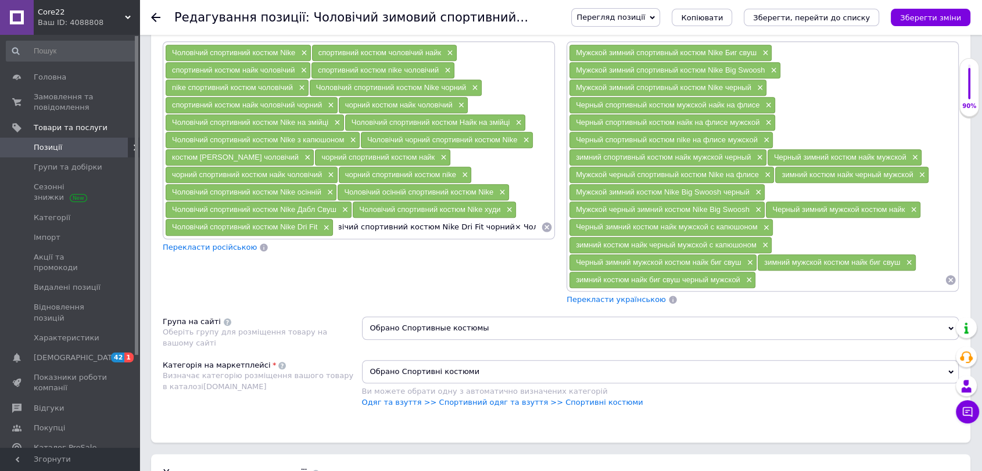
scroll to position [0, 33]
drag, startPoint x: 441, startPoint y: 222, endPoint x: 497, endPoint y: 239, distance: 58.3
click at [497, 239] on div "Чоловічий спортивний костюм Nike × спортивний костюм чоловічий найк × спортивни…" at bounding box center [359, 147] width 392 height 212
type input "× Чоловічий спортивний костюм Nike Dri Fit чорний×"
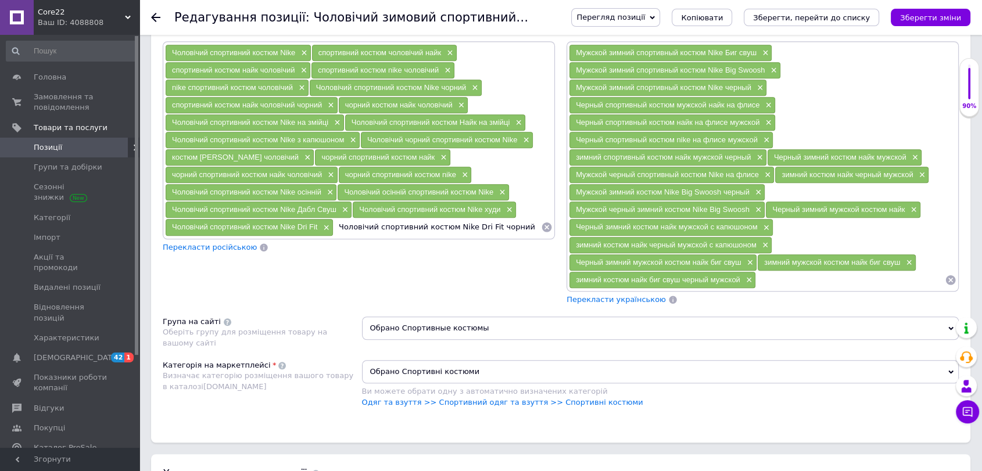
type input "Чоловічий спортивний костюм Nike Dri Fit чорний"
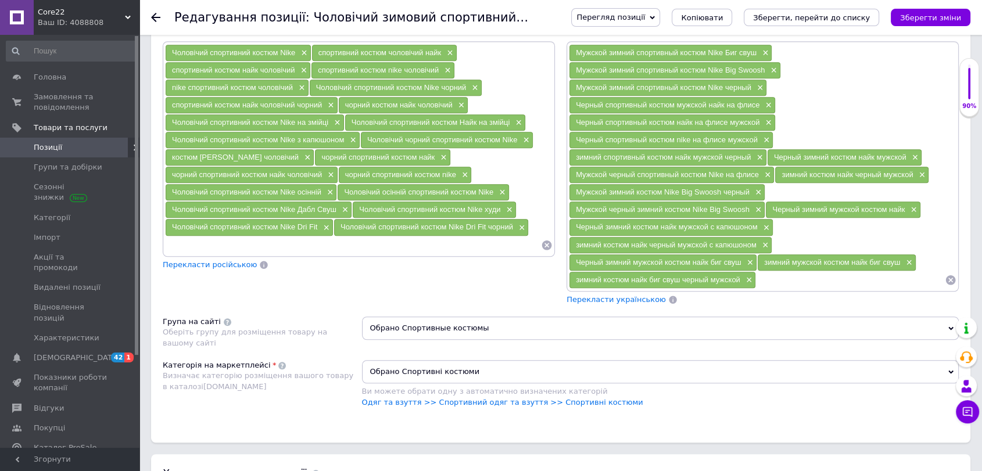
paste input "Чоловічий спортивний костюм Nike Біг-звуш× Чоловічий спортивний костюм Nike Big…"
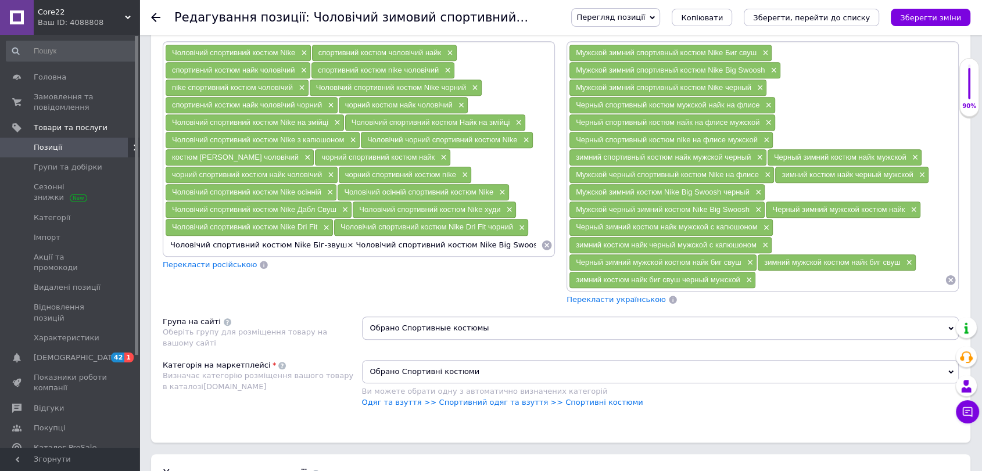
drag, startPoint x: 368, startPoint y: 241, endPoint x: 331, endPoint y: 245, distance: 37.5
click at [331, 245] on input "Чоловічий спортивний костюм Nike Біг-звуш× Чоловічий спортивний костюм Nike Big…" at bounding box center [353, 245] width 376 height 17
type input "Чоловічий спортивний костюм Nike Біг свуш"
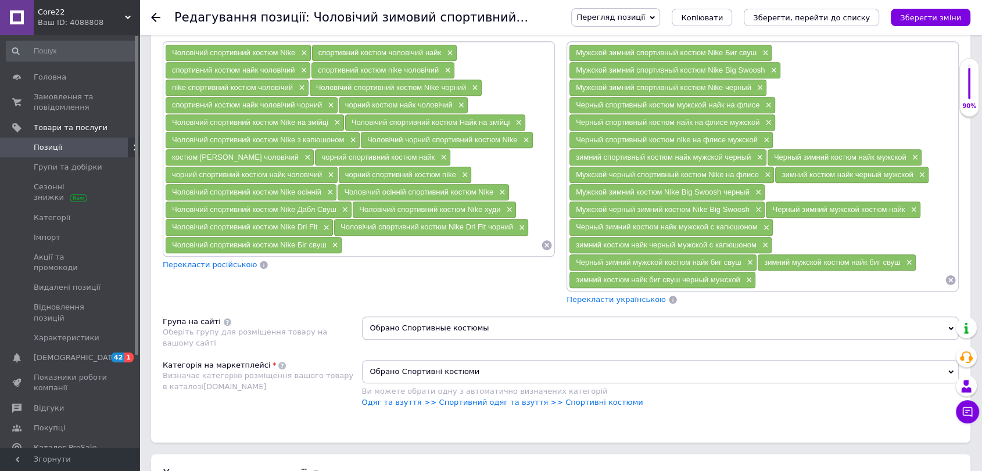
paste input "Чоловічий спортивний костюм Nike Big Swoosh"
type input "Чоловічий спортивний костюм Nike Big Swoosh"
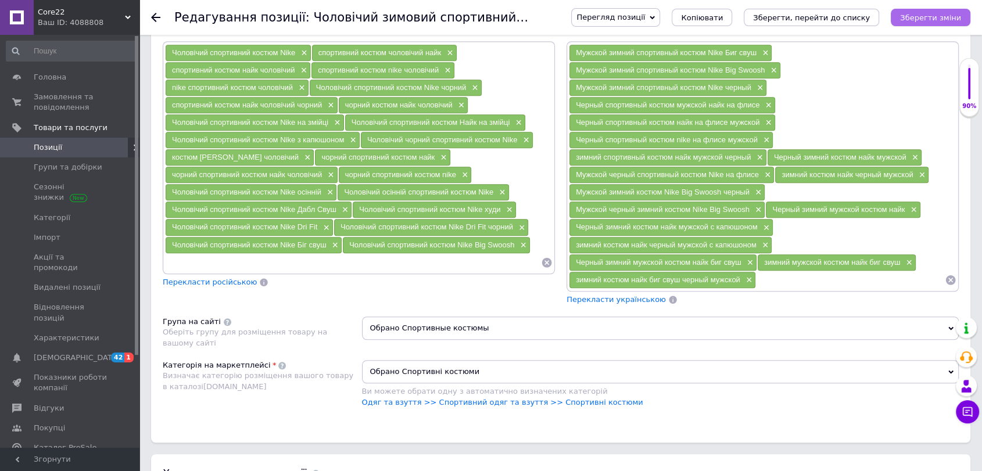
click at [923, 15] on icon "Зберегти зміни" at bounding box center [930, 17] width 61 height 9
click at [926, 21] on icon "Зберегти зміни" at bounding box center [930, 17] width 61 height 9
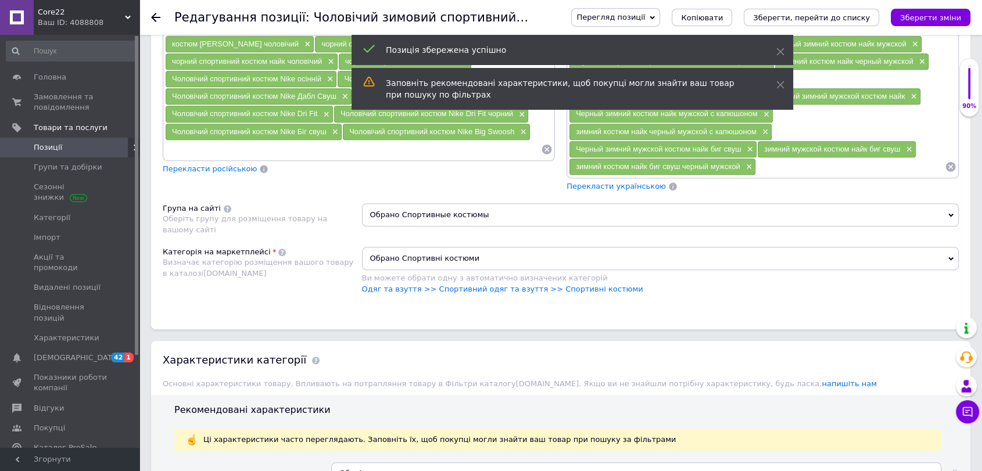
scroll to position [839, 0]
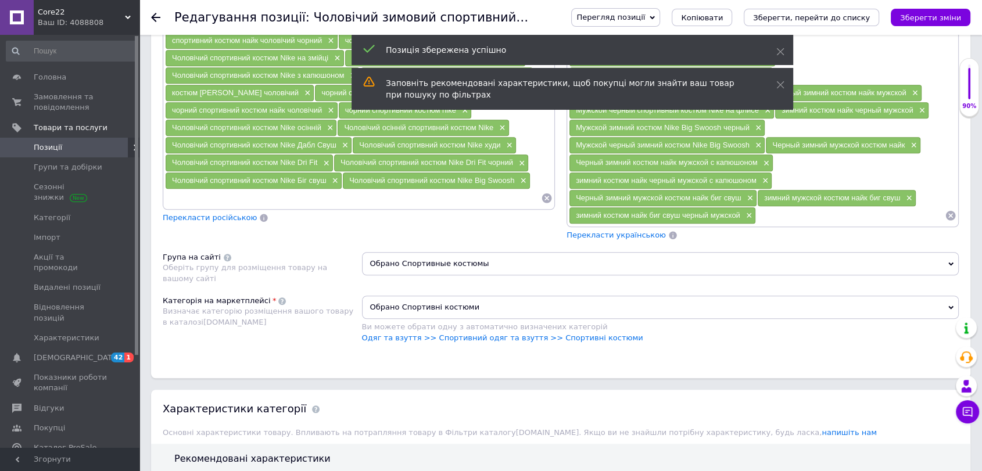
click at [287, 179] on div "Чоловічий спортивний костюм Nike Біг свуш ×" at bounding box center [254, 181] width 176 height 16
copy span "Nike"
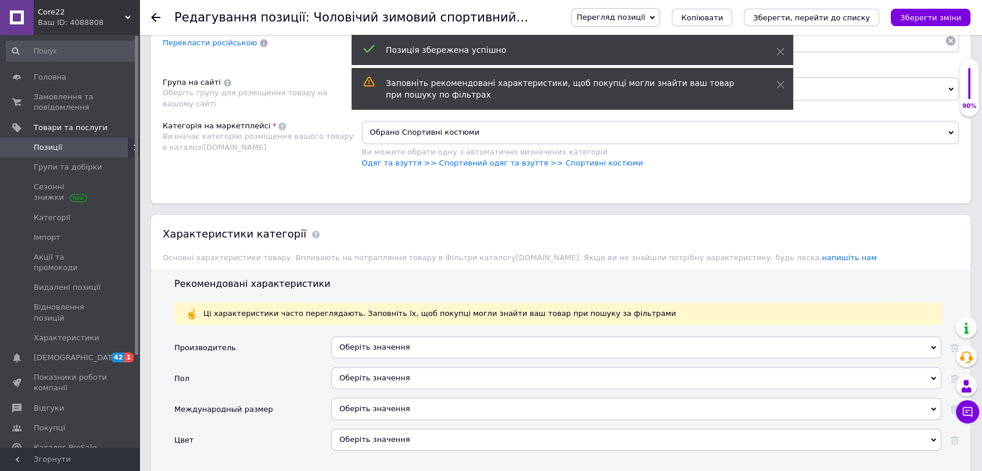
scroll to position [1162, 0]
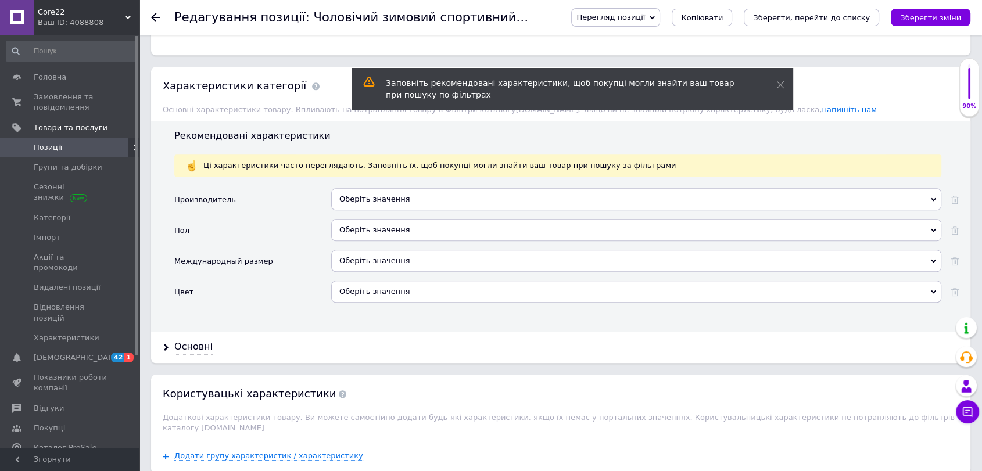
click at [377, 193] on div "Оберіть значення" at bounding box center [636, 199] width 610 height 22
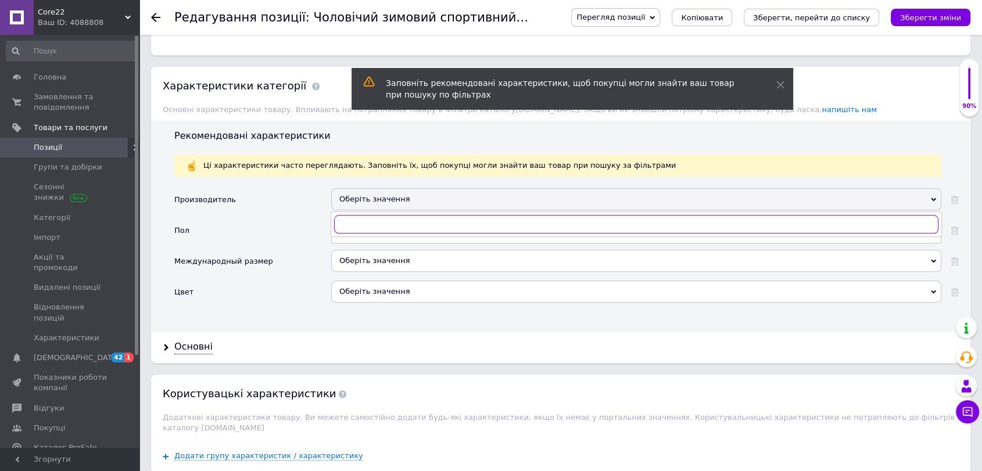
paste input "Nike"
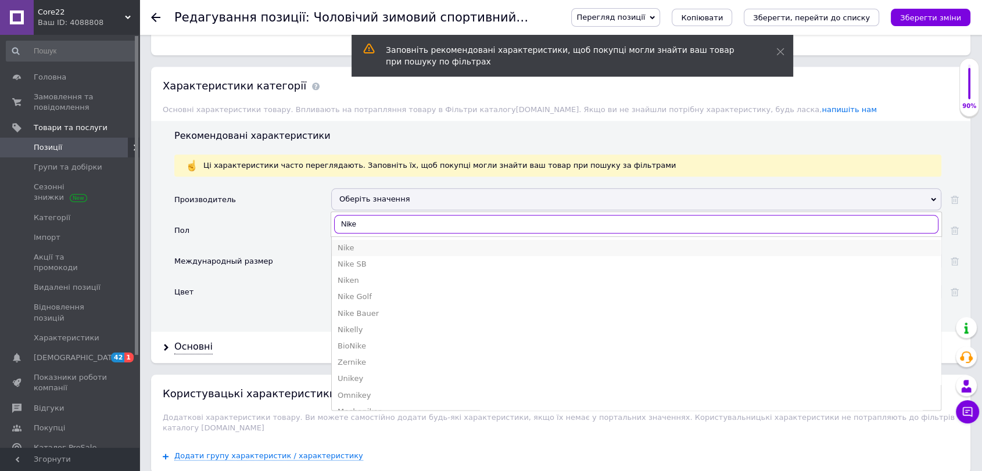
type input "Nike"
click at [347, 243] on div "Nike" at bounding box center [636, 248] width 597 height 10
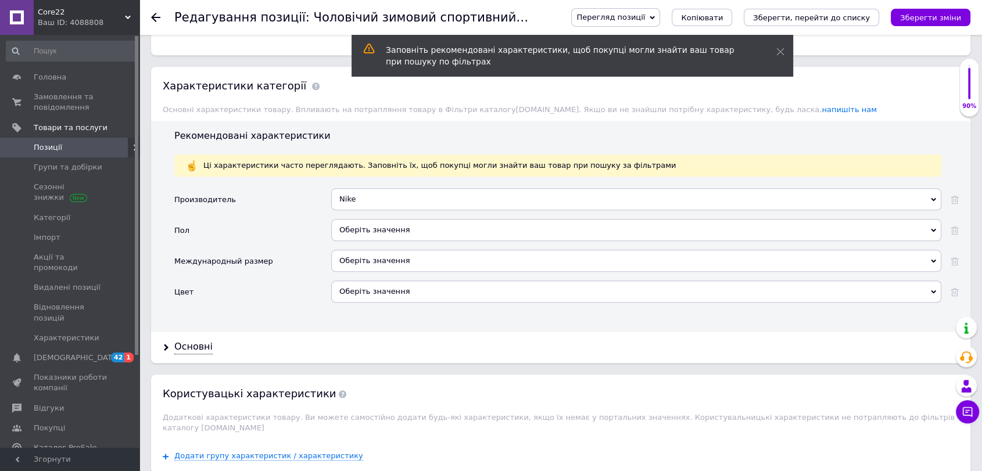
click at [352, 223] on div "Оберіть значення" at bounding box center [636, 230] width 610 height 22
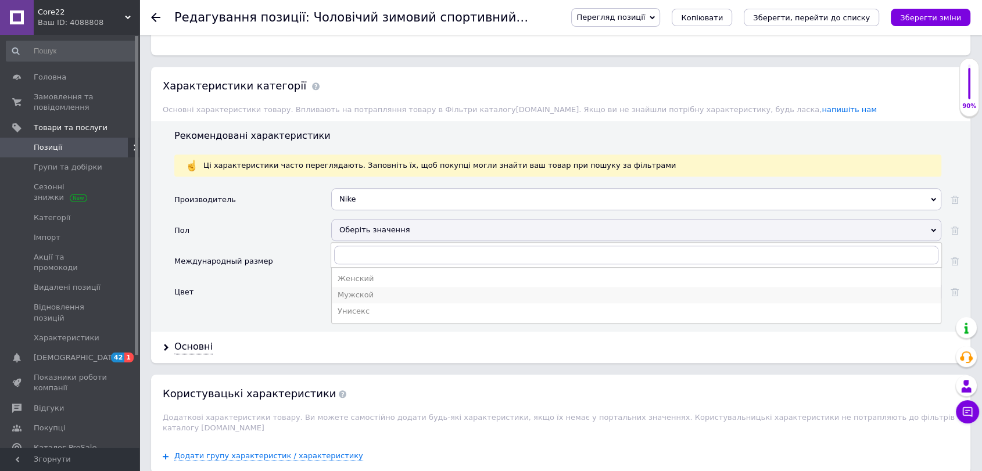
click at [358, 290] on div "Мужской" at bounding box center [636, 295] width 597 height 10
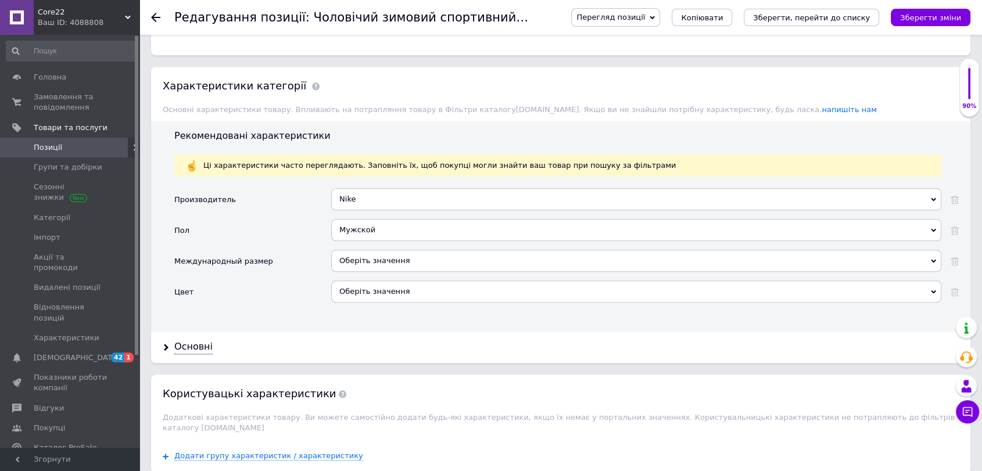
click at [345, 252] on div "Оберіть значення" at bounding box center [636, 261] width 610 height 22
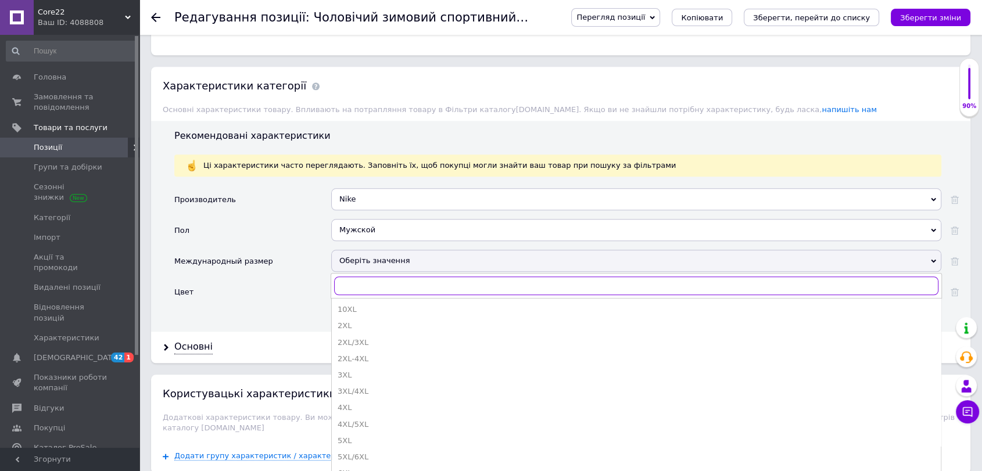
type input "ы"
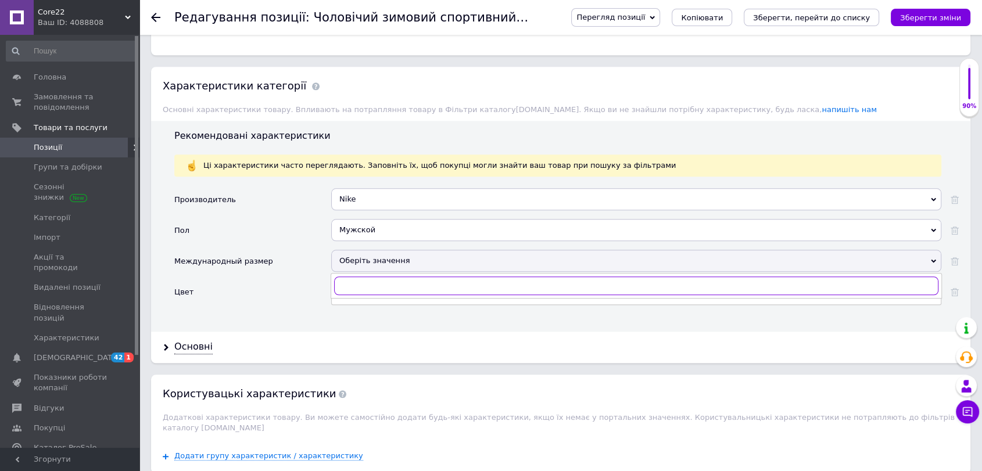
type input "s"
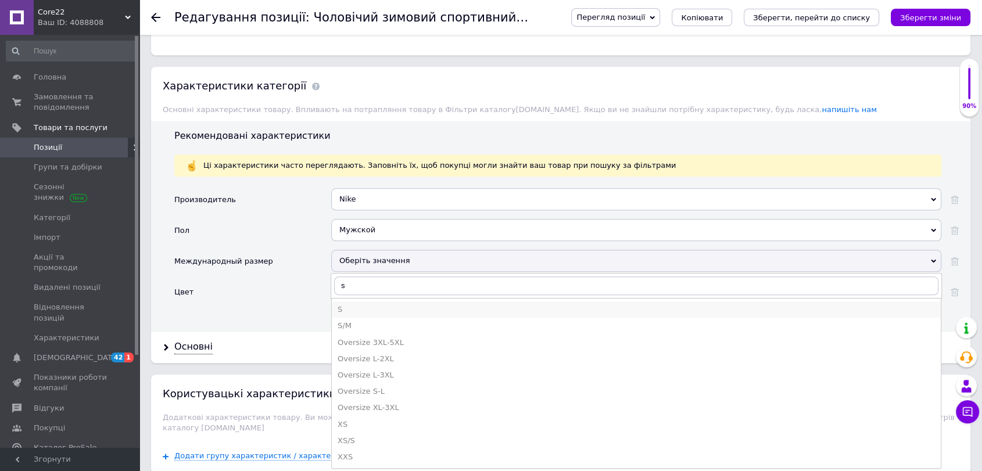
click at [360, 305] on div "S" at bounding box center [636, 310] width 597 height 10
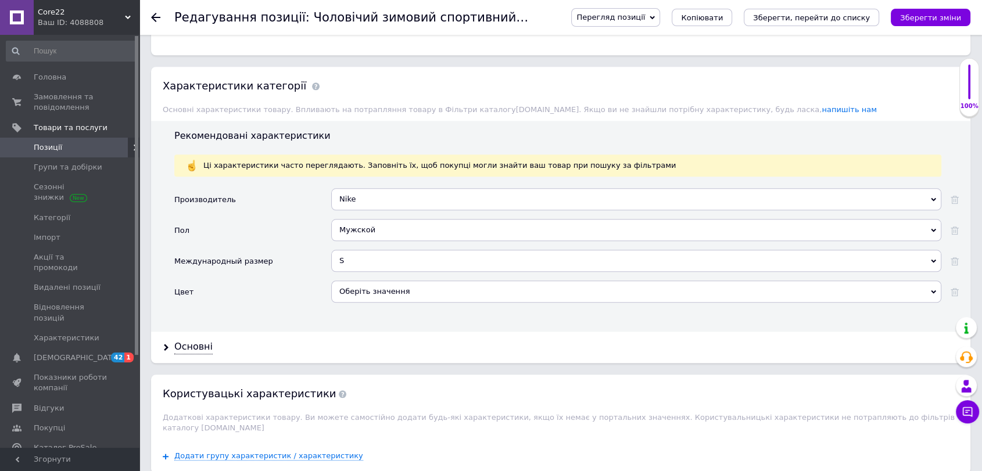
click at [348, 281] on div "Оберіть значення" at bounding box center [636, 292] width 610 height 22
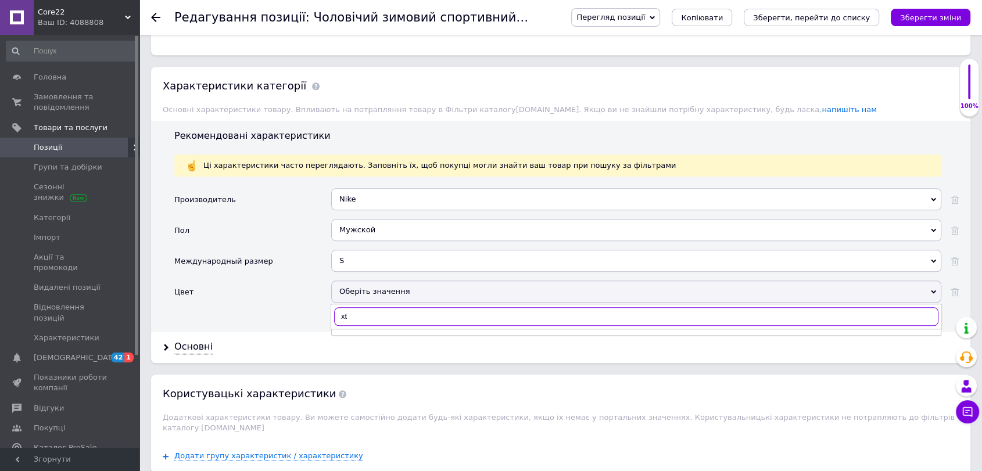
type input "x"
type input "черн"
click at [364, 352] on div "Черный" at bounding box center [636, 357] width 597 height 10
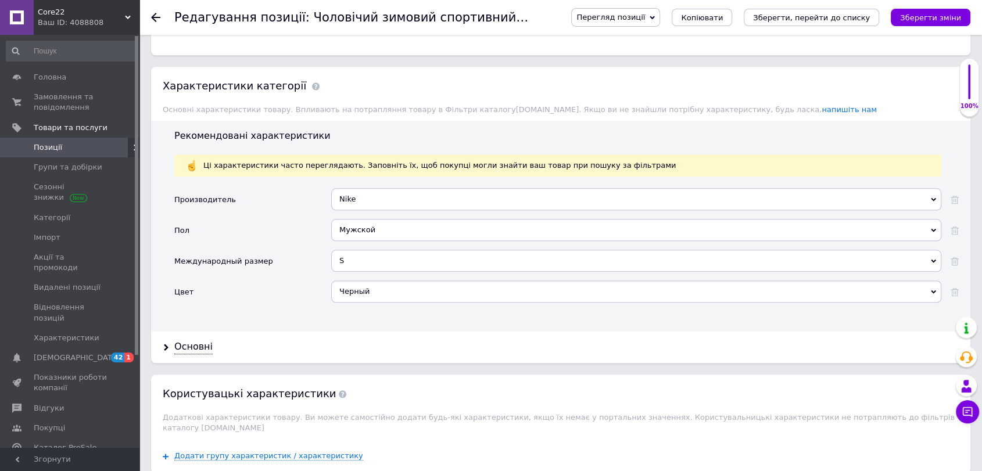
click at [172, 332] on div "Основні" at bounding box center [560, 347] width 819 height 31
click at [177, 341] on div "Основні" at bounding box center [193, 347] width 38 height 13
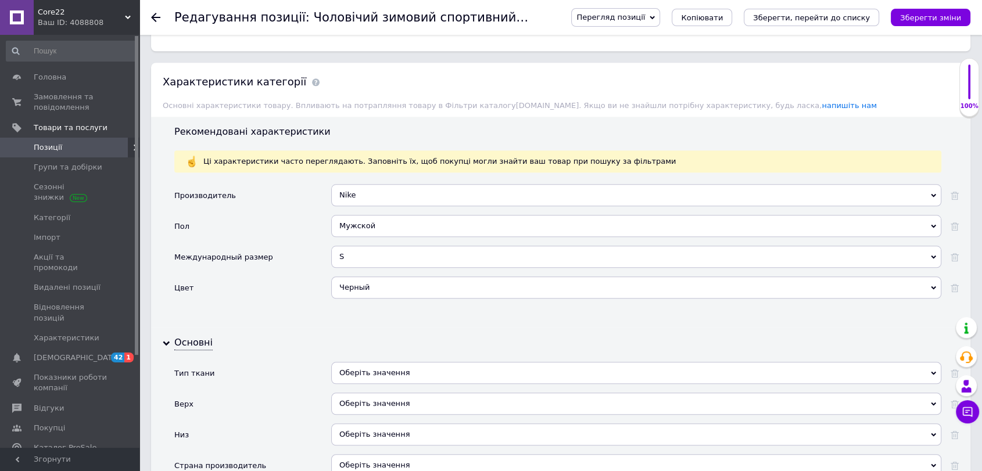
scroll to position [1291, 0]
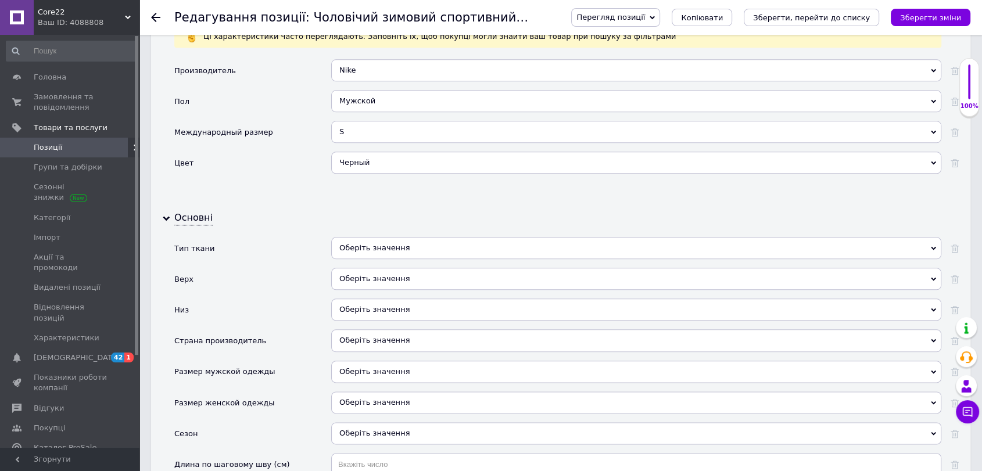
click at [367, 237] on div "Оберіть значення" at bounding box center [636, 248] width 610 height 22
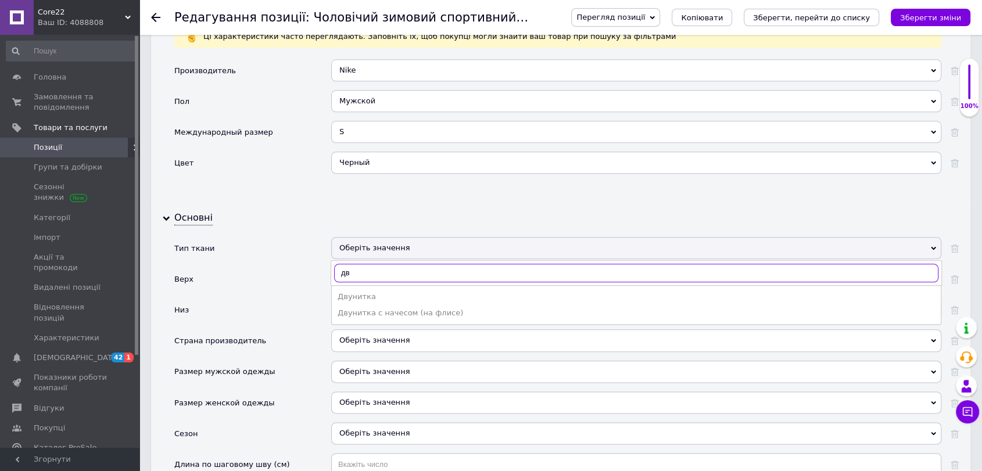
type input "дв"
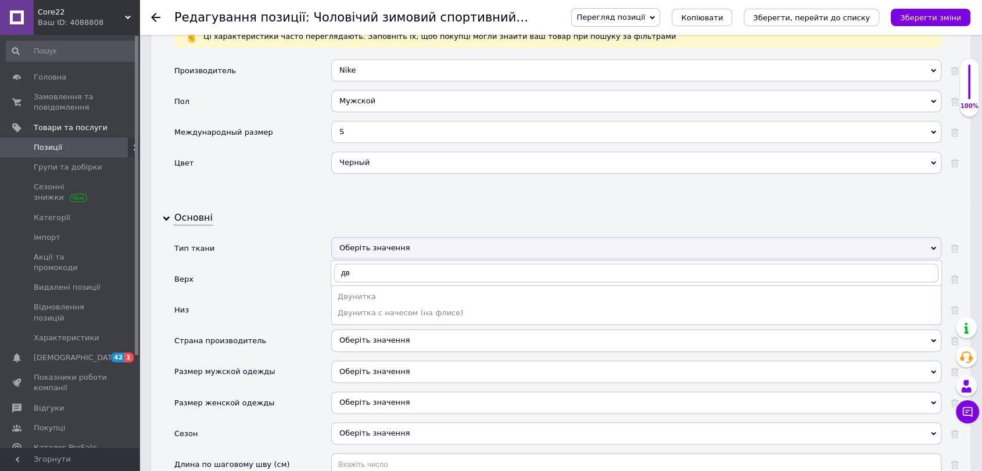
click at [352, 292] on div "Двунитка" at bounding box center [636, 297] width 597 height 10
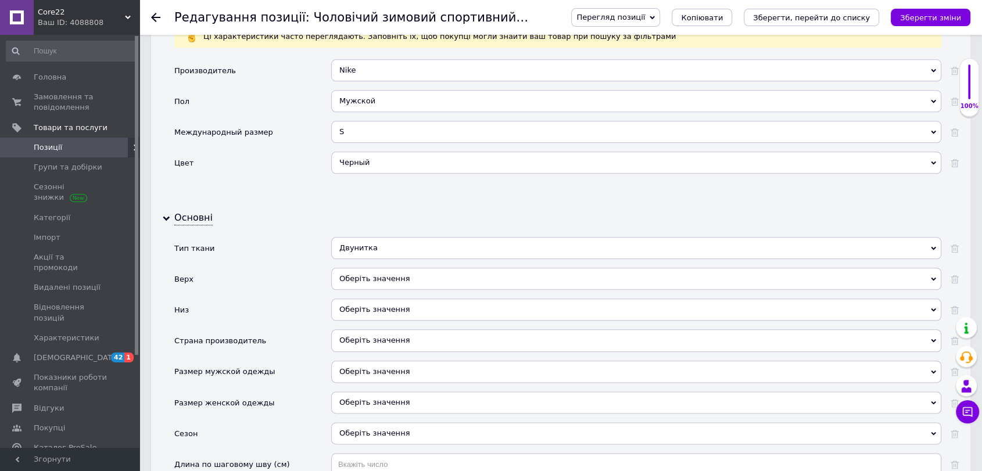
click at [363, 268] on div "Оберіть значення" at bounding box center [636, 279] width 610 height 22
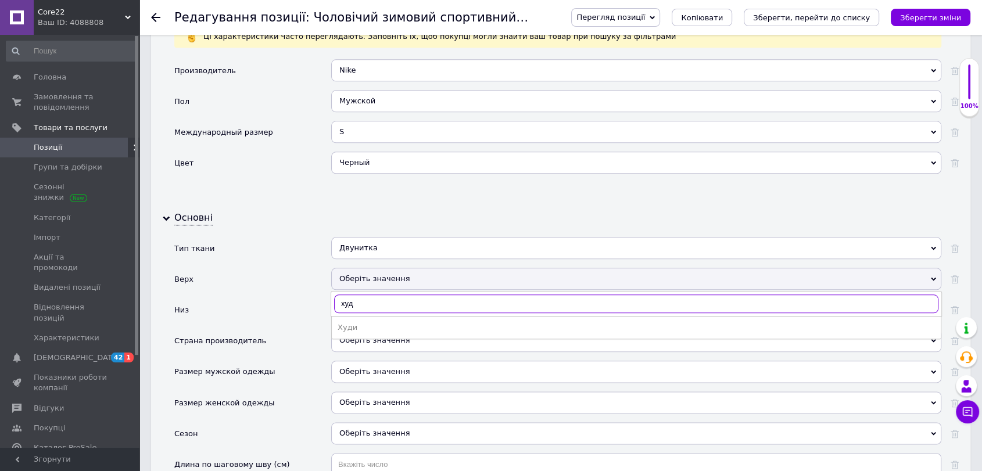
type input "худи"
click at [362, 323] on div "Худи" at bounding box center [636, 328] width 597 height 10
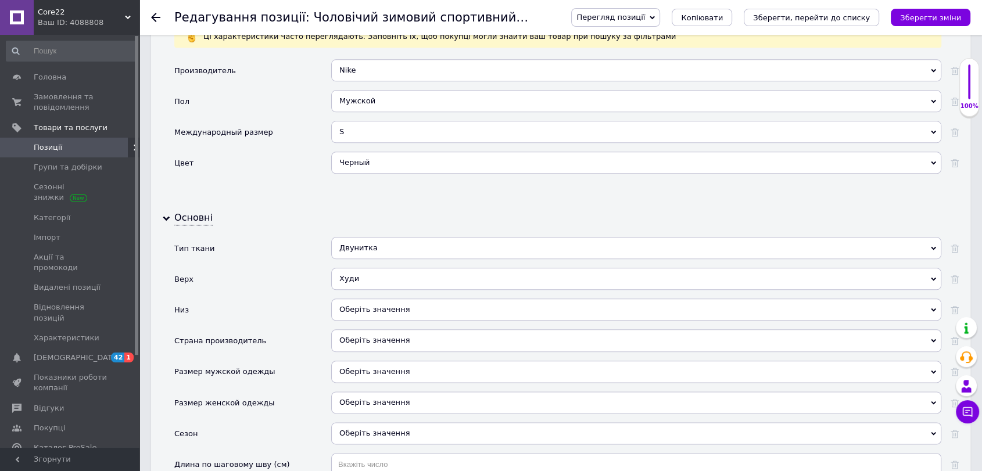
click at [355, 305] on div "Оберіть значення" at bounding box center [636, 310] width 610 height 22
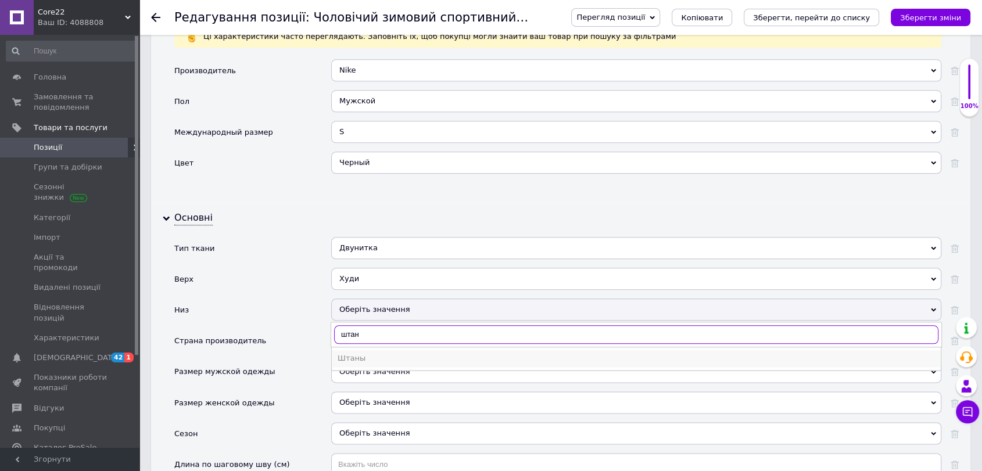
type input "штан"
click at [368, 353] on div "Штаны" at bounding box center [636, 358] width 597 height 10
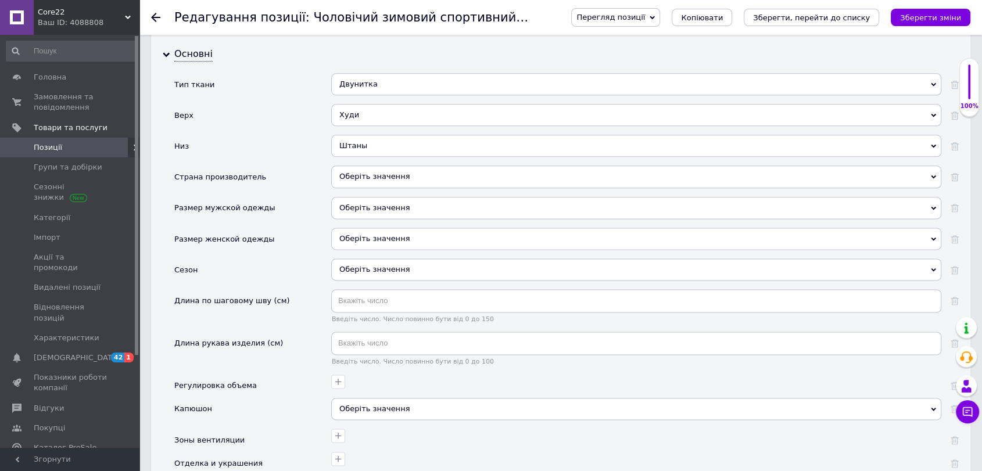
scroll to position [1485, 0]
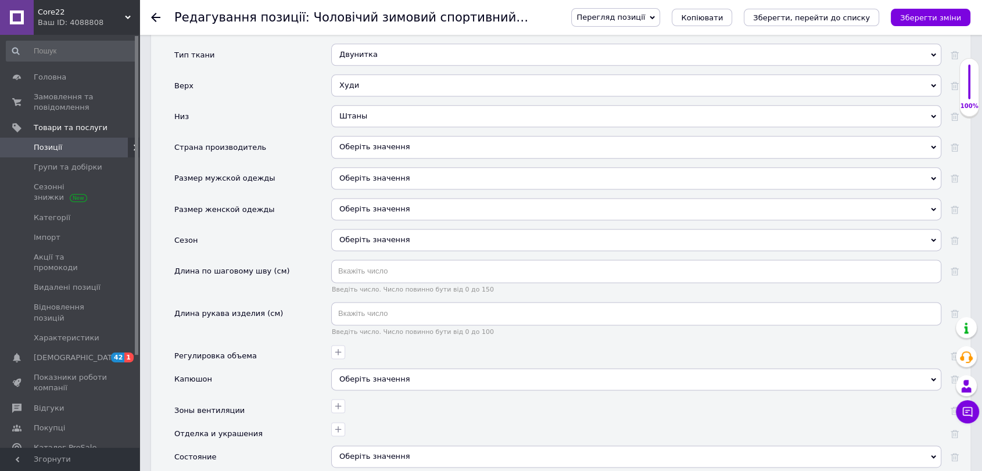
click at [361, 144] on div "Оберіть значення" at bounding box center [636, 147] width 610 height 22
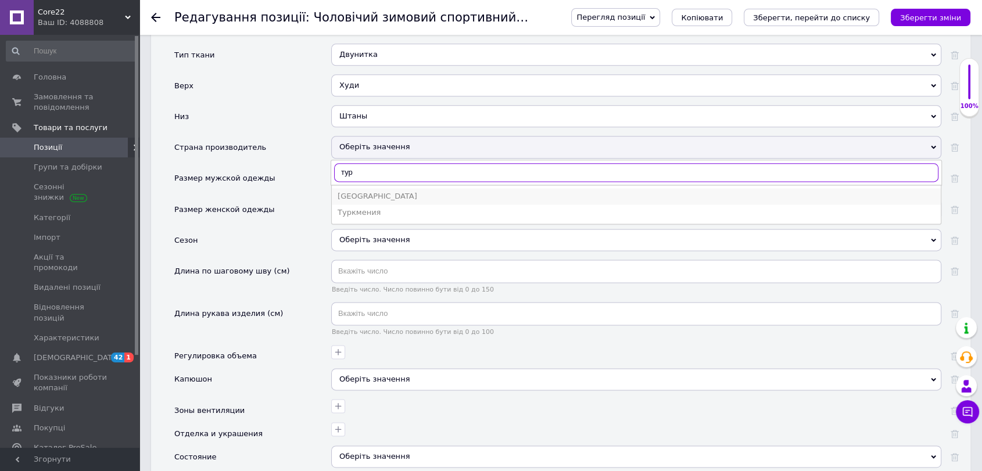
type input "тур"
click at [370, 191] on div "[GEOGRAPHIC_DATA]" at bounding box center [636, 196] width 597 height 10
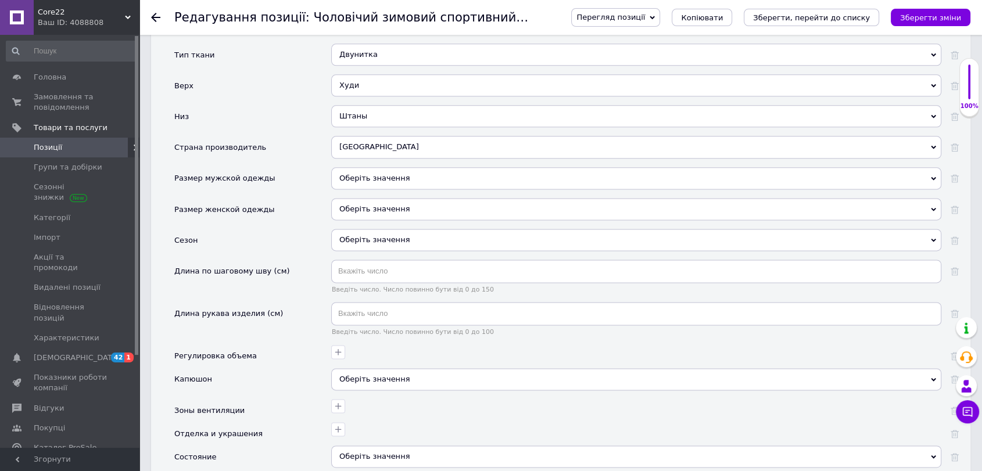
click at [357, 229] on div "Оберіть значення" at bounding box center [636, 240] width 610 height 22
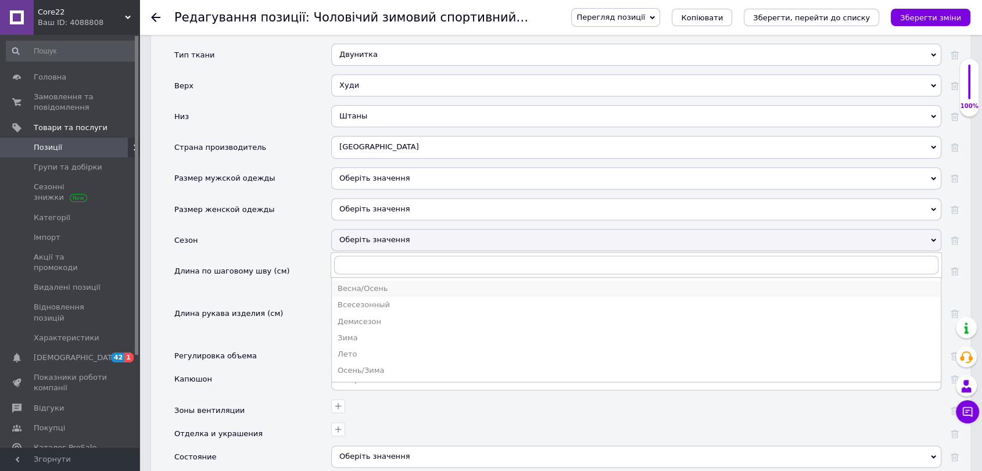
click at [381, 284] on div "Весна/Осень" at bounding box center [636, 289] width 597 height 10
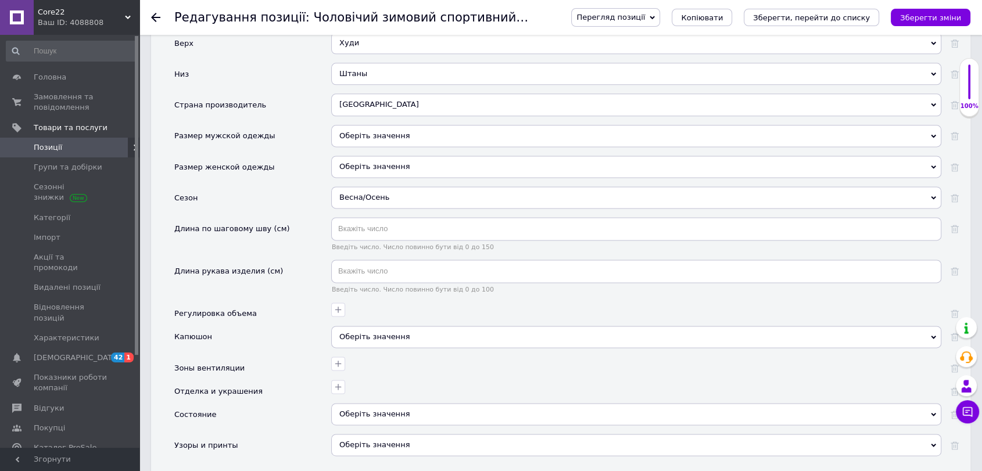
scroll to position [1549, 0]
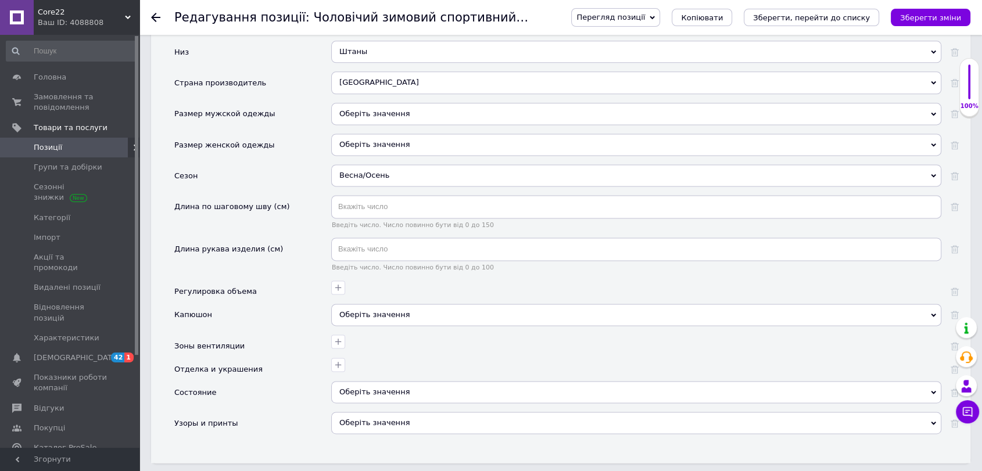
click at [367, 304] on div "Оберіть значення" at bounding box center [636, 315] width 610 height 22
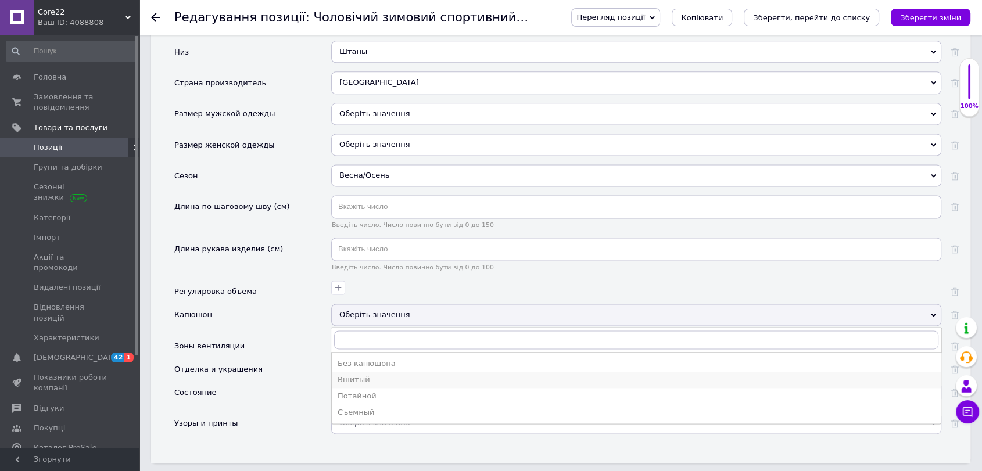
click at [368, 375] on div "Вшитый" at bounding box center [636, 380] width 597 height 10
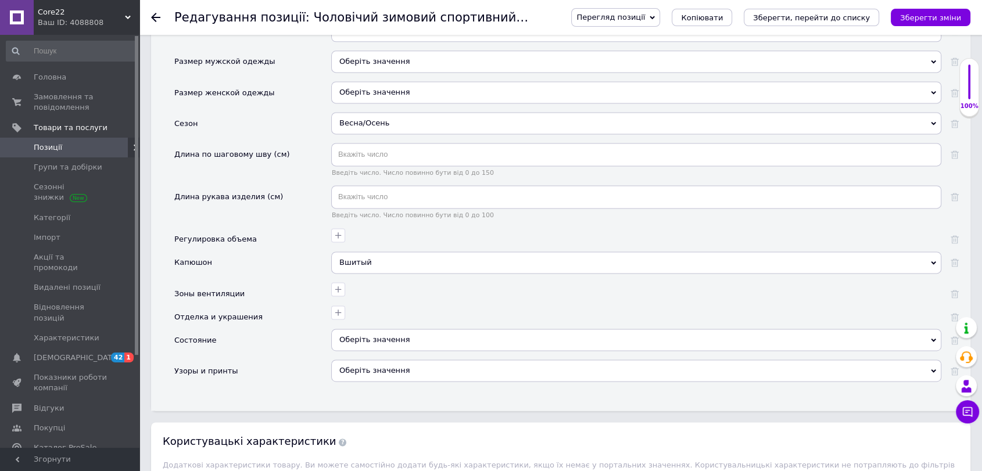
scroll to position [1678, 0]
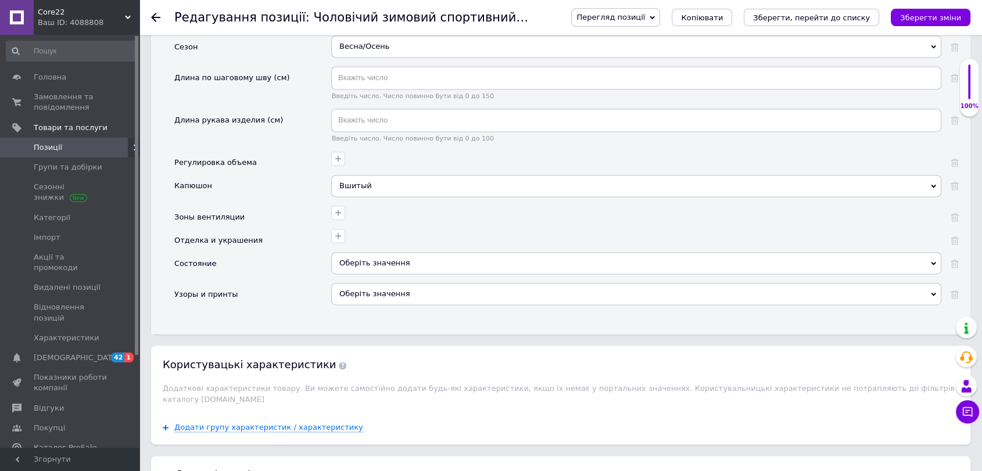
click at [393, 255] on div "Оберіть значення" at bounding box center [636, 263] width 610 height 22
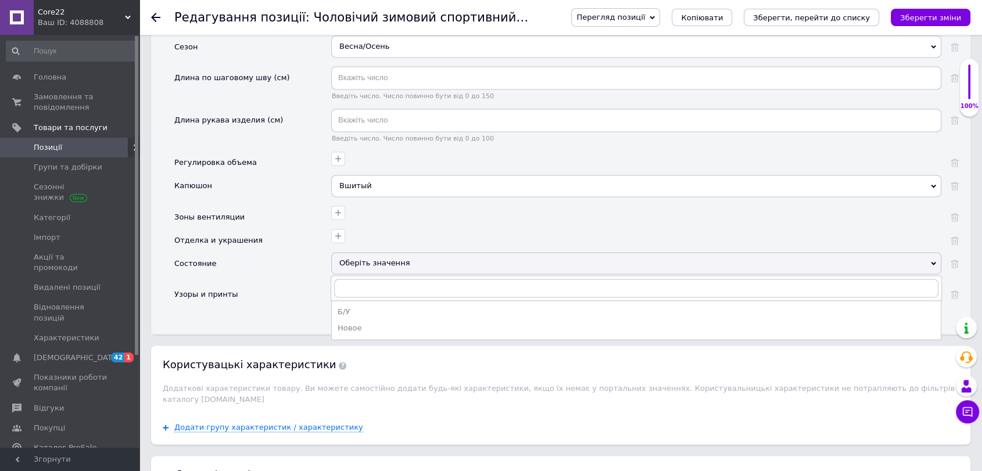
click at [360, 325] on li "Новое" at bounding box center [636, 328] width 609 height 16
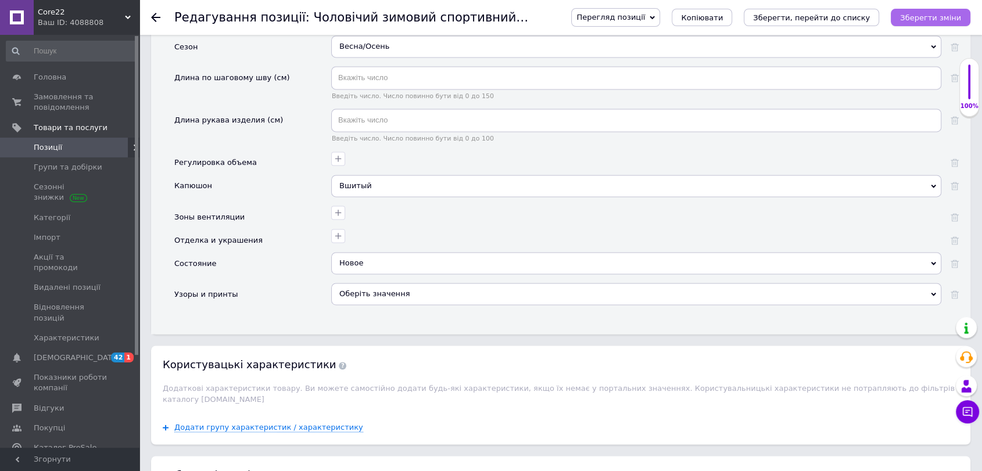
click at [932, 20] on icon "Зберегти зміни" at bounding box center [930, 17] width 61 height 9
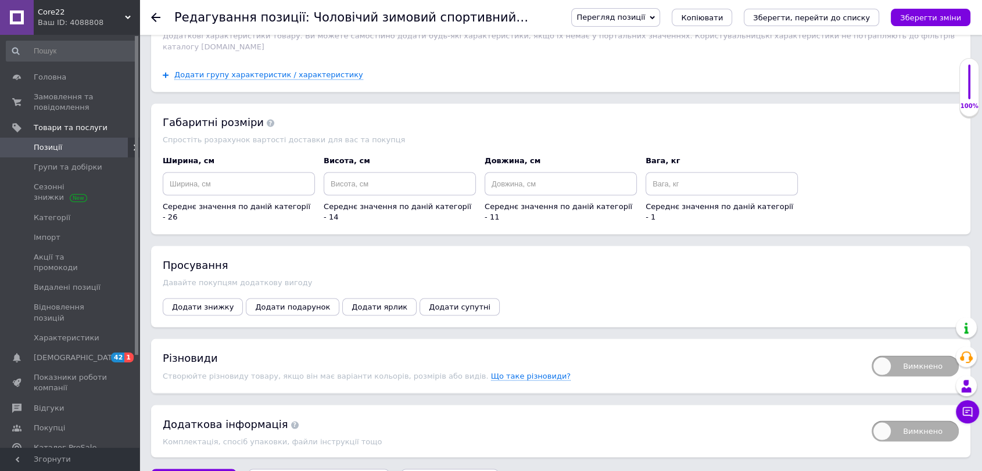
scroll to position [2038, 0]
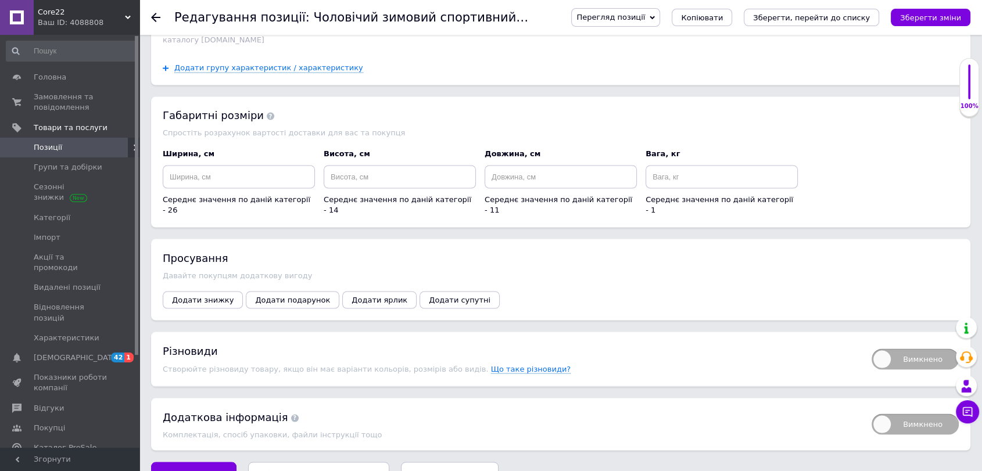
click at [890, 349] on span "Вимкнено" at bounding box center [915, 359] width 87 height 21
click at [872, 341] on input "Вимкнено" at bounding box center [868, 345] width 8 height 8
checkbox input "true"
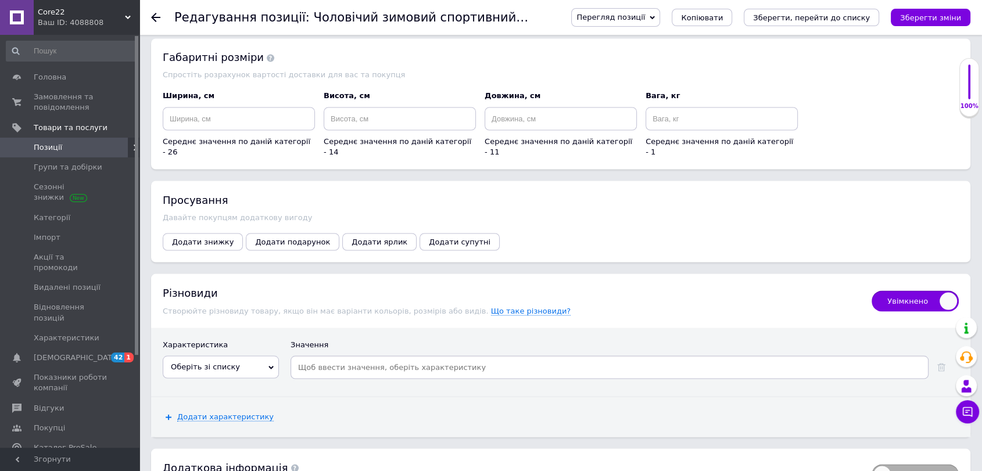
scroll to position [2146, 0]
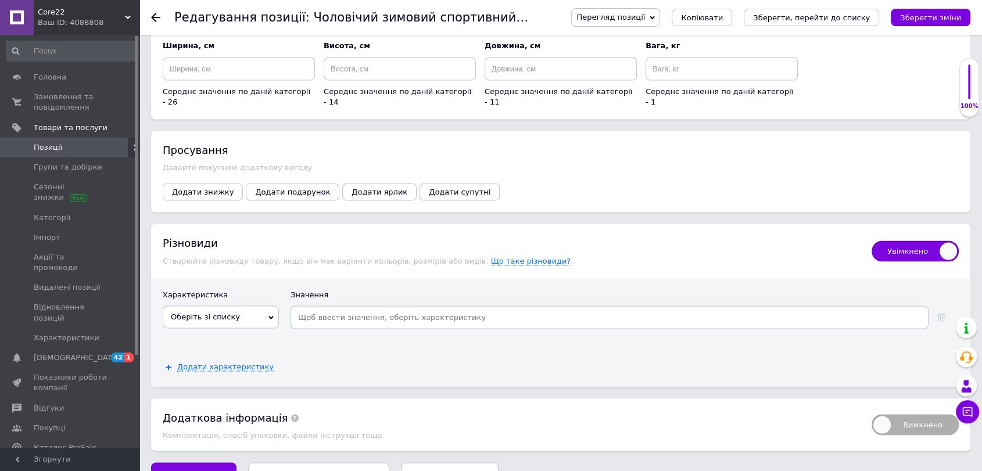
click at [277, 306] on span "Оберіть зі списку" at bounding box center [221, 317] width 116 height 22
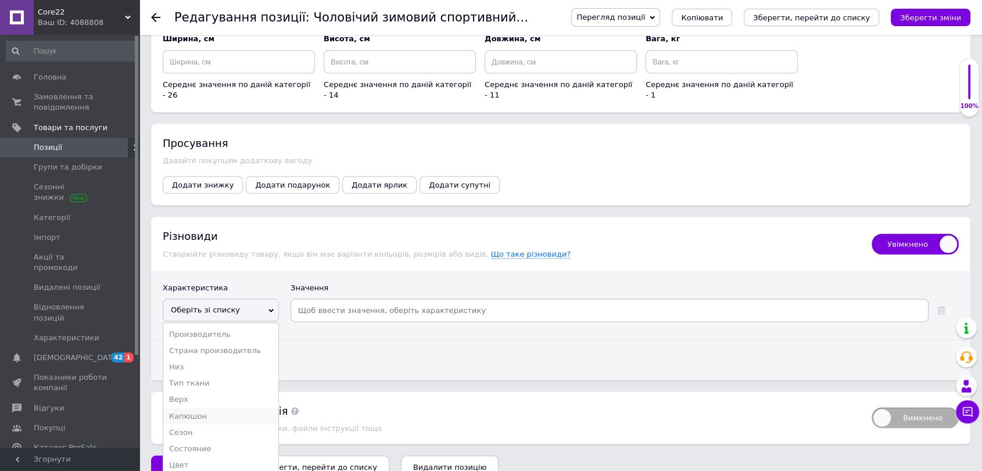
scroll to position [2164, 0]
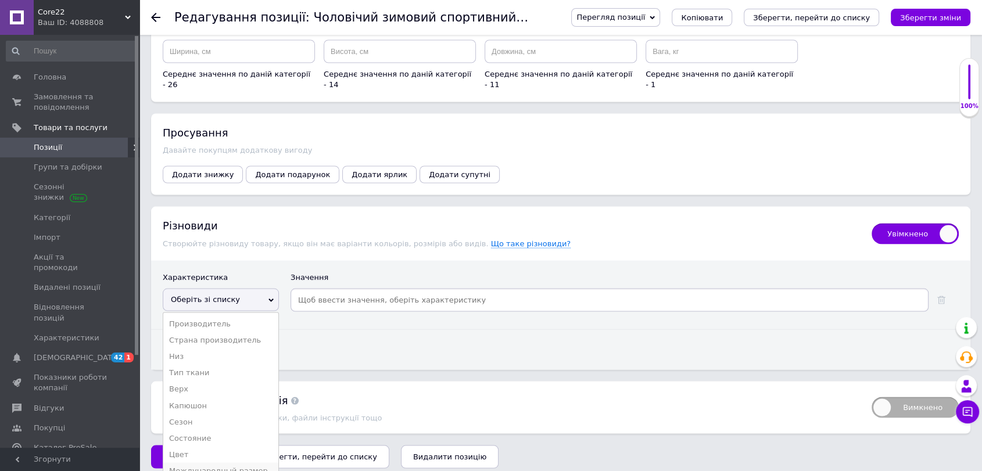
click at [221, 463] on li "Международный размер" at bounding box center [220, 471] width 115 height 16
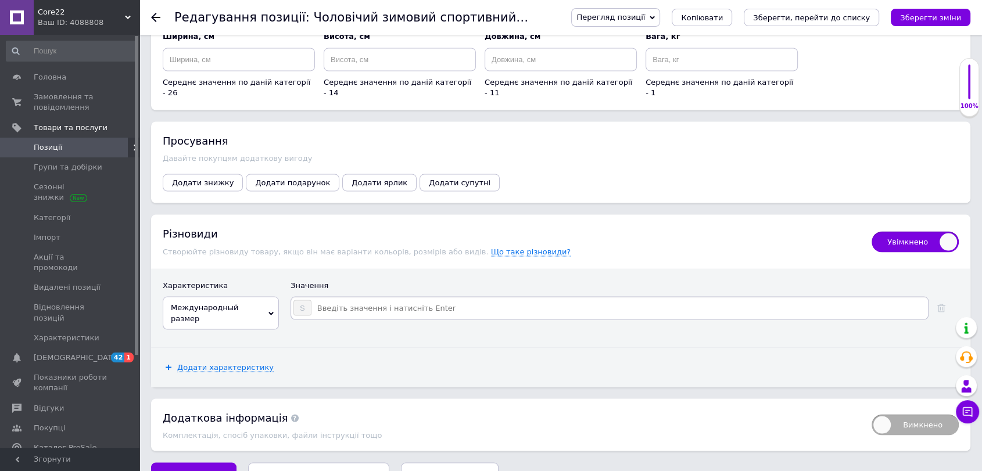
click at [347, 299] on input at bounding box center [619, 307] width 614 height 17
type input "M"
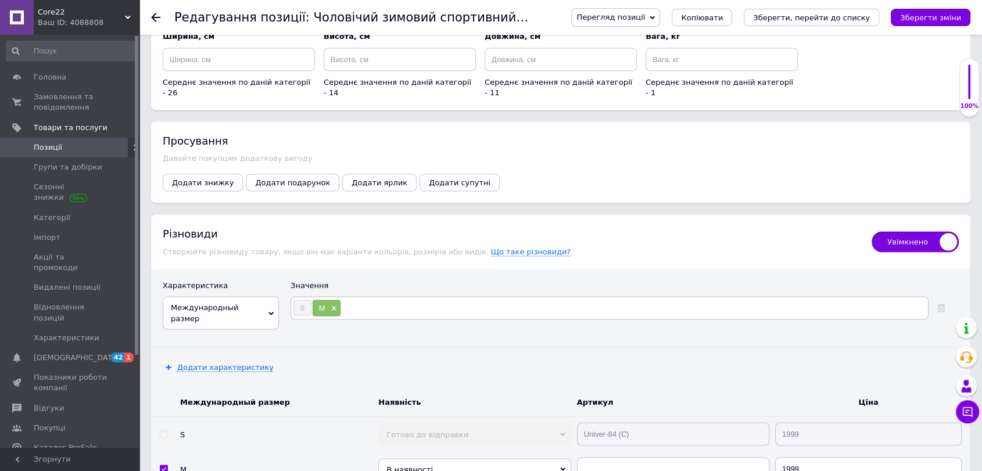
type input "L"
type input "XL"
type input "XXL"
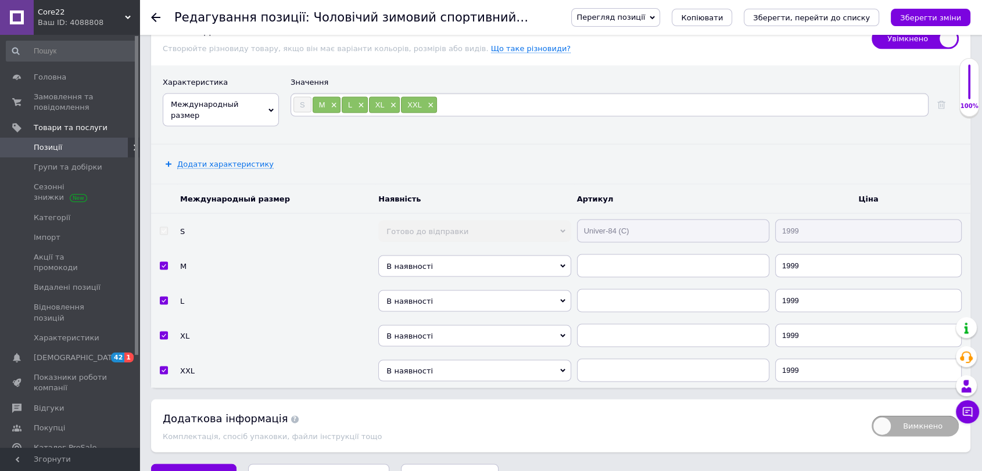
scroll to position [2359, 0]
click at [592, 254] on input "text" at bounding box center [673, 265] width 192 height 23
paste input "Univer-84 (C)"
type input "Univer-84 (C)"
click at [593, 289] on input "text" at bounding box center [673, 300] width 192 height 23
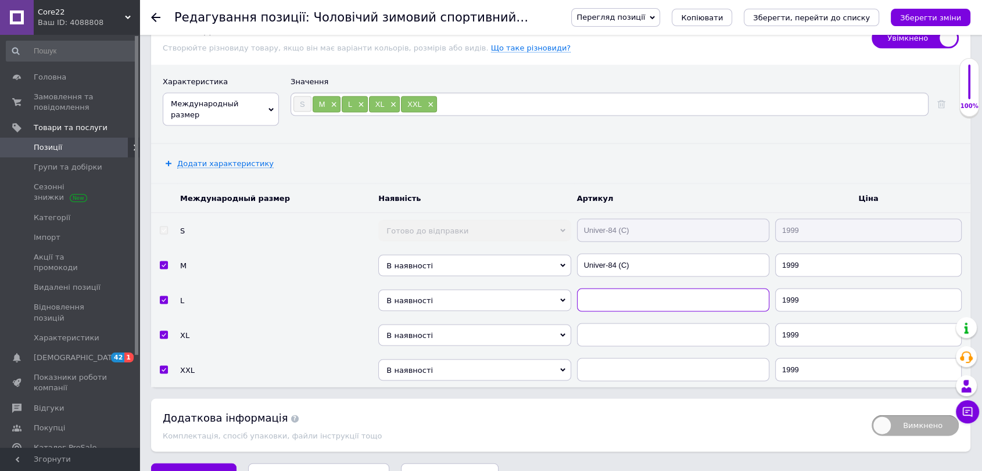
paste input "Univer-84 (C)"
type input "Univer-84 (C)"
click at [596, 324] on input "text" at bounding box center [673, 335] width 192 height 23
paste input "Univer-84 (C)"
type input "Univer-84 (C)"
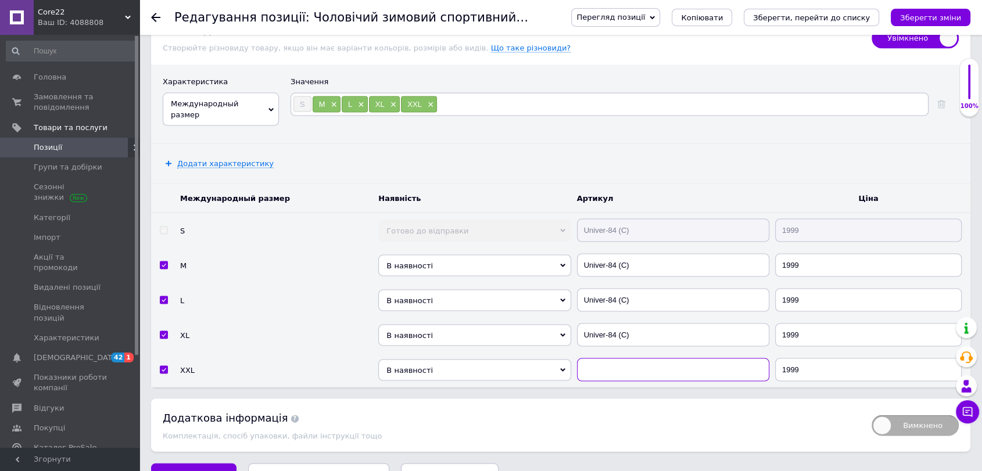
click at [599, 359] on input "text" at bounding box center [673, 370] width 192 height 23
paste input "Univer-84 (C)"
type input "Univer-84 (C)"
click at [933, 13] on icon "Зберегти зміни" at bounding box center [930, 17] width 61 height 9
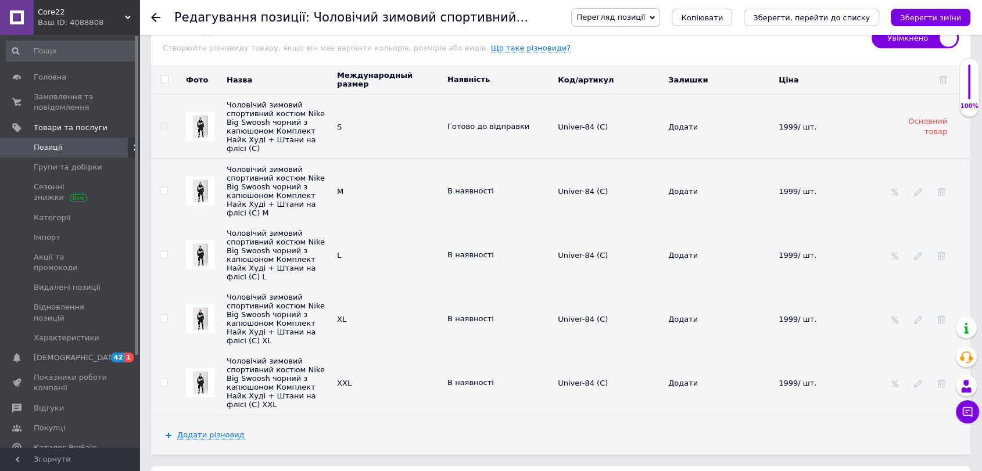
click at [199, 180] on img at bounding box center [200, 191] width 15 height 23
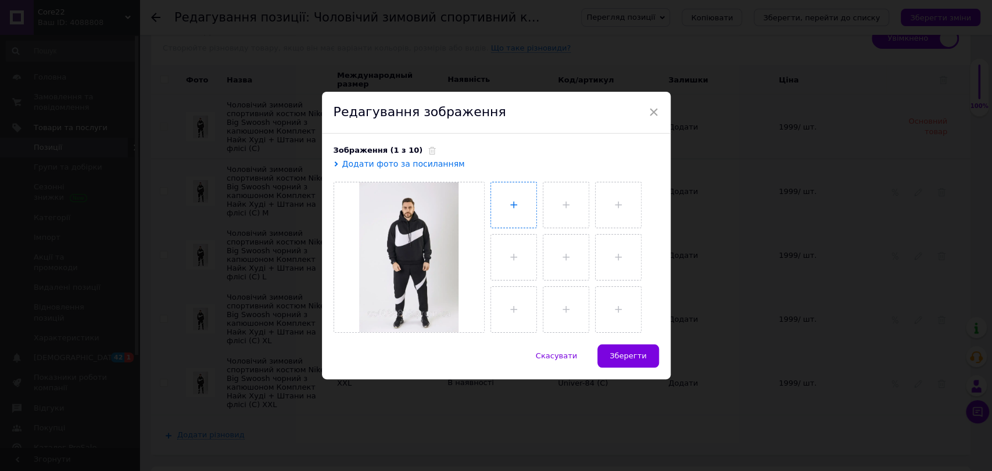
click at [511, 189] on input "file" at bounding box center [513, 204] width 45 height 45
type input "C:\fakepath\6303836629_w1280_h1280_835fd3443e90fb5ff730.webp"
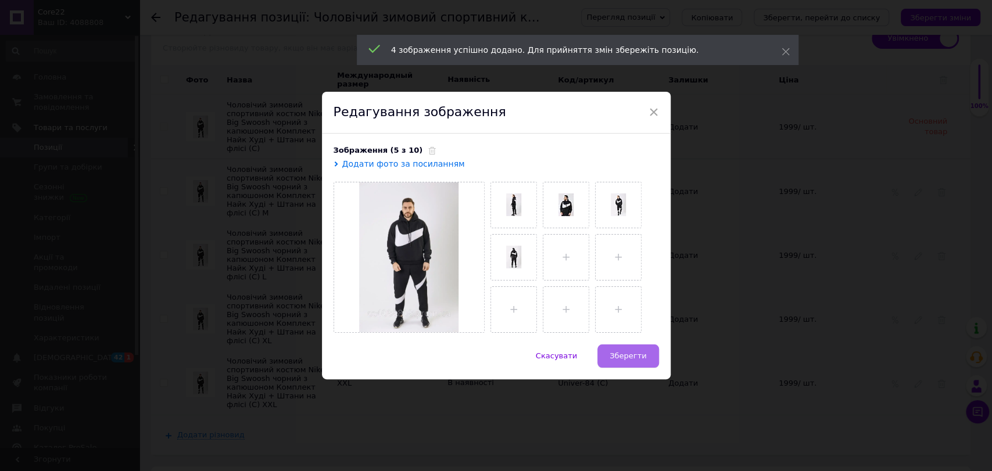
click at [643, 359] on span "Зберегти" at bounding box center [628, 356] width 37 height 9
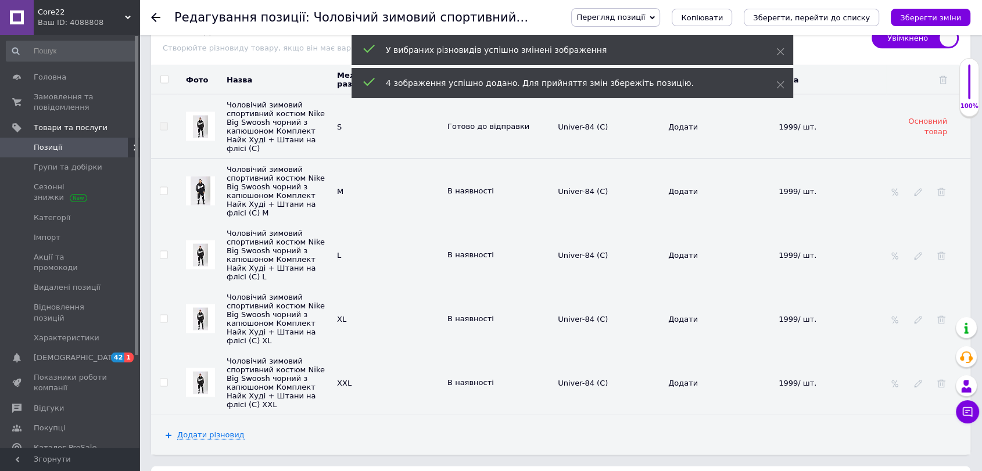
click at [201, 244] on img at bounding box center [200, 255] width 15 height 23
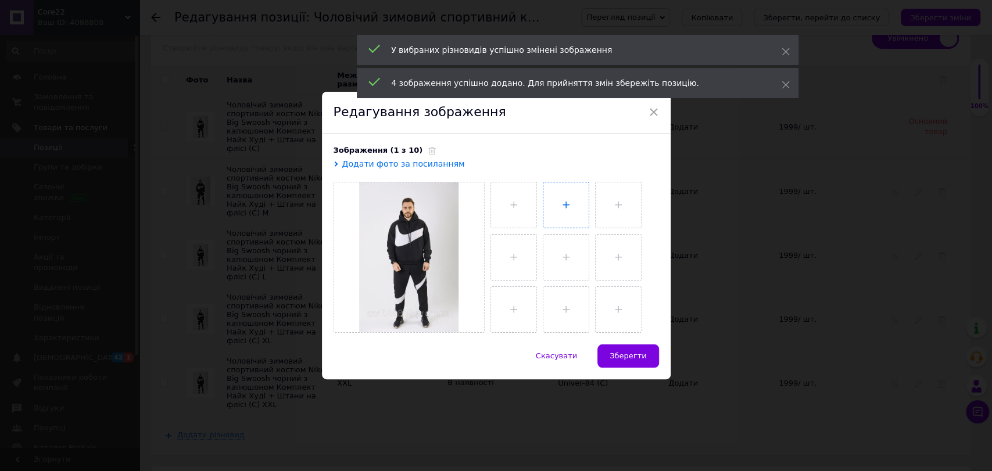
click at [543, 215] on input "file" at bounding box center [565, 204] width 45 height 45
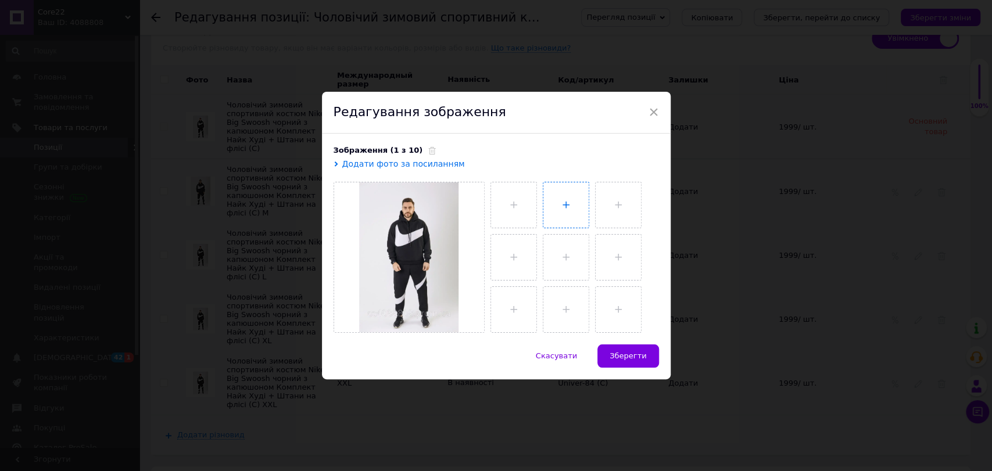
type input "C:\fakepath\6303836629_w1280_h1280_835fd3443e90fb5ff730.webp"
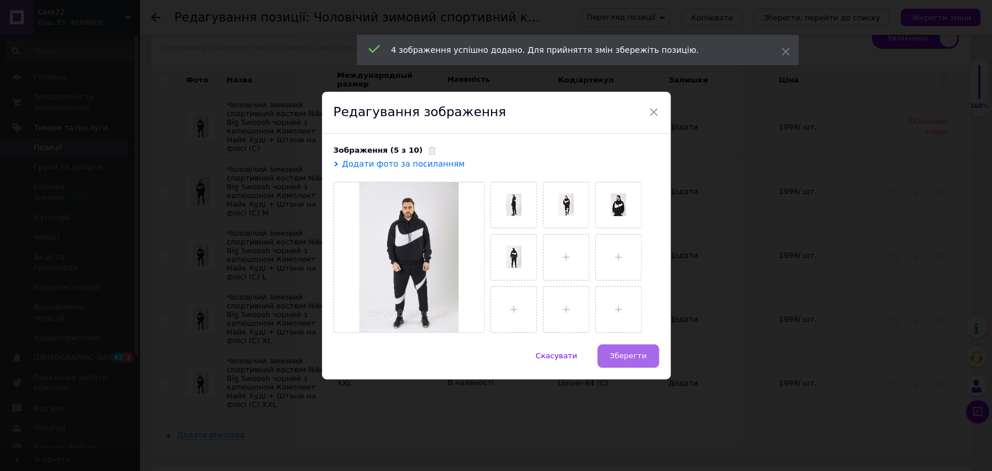
click at [635, 356] on span "Зберегти" at bounding box center [628, 356] width 37 height 9
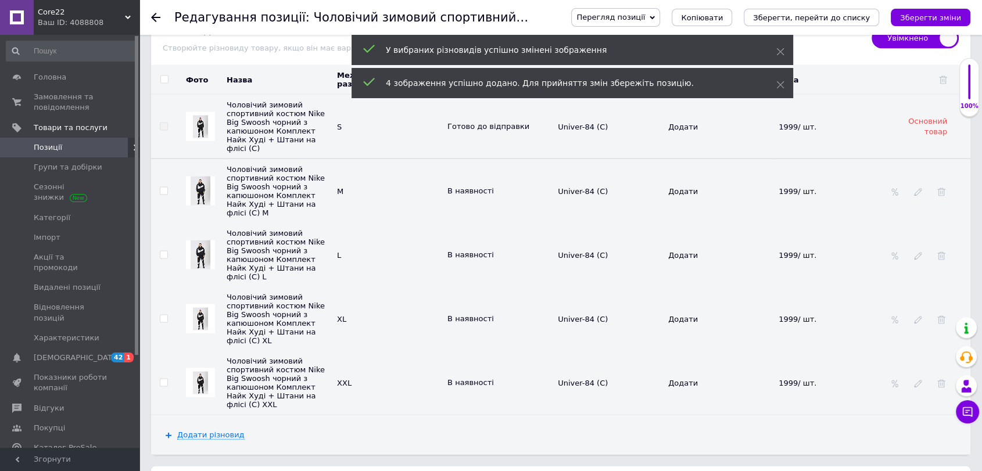
click at [205, 308] on img at bounding box center [200, 319] width 15 height 23
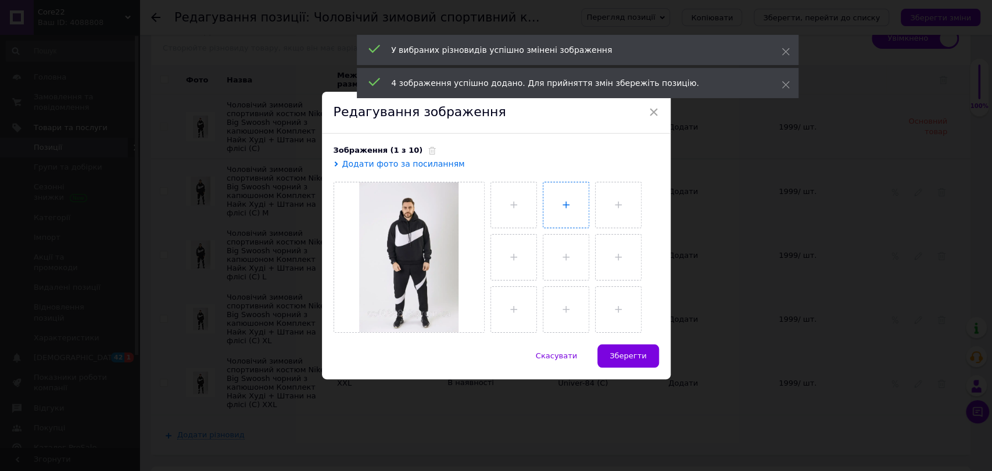
click at [567, 209] on input "file" at bounding box center [565, 204] width 45 height 45
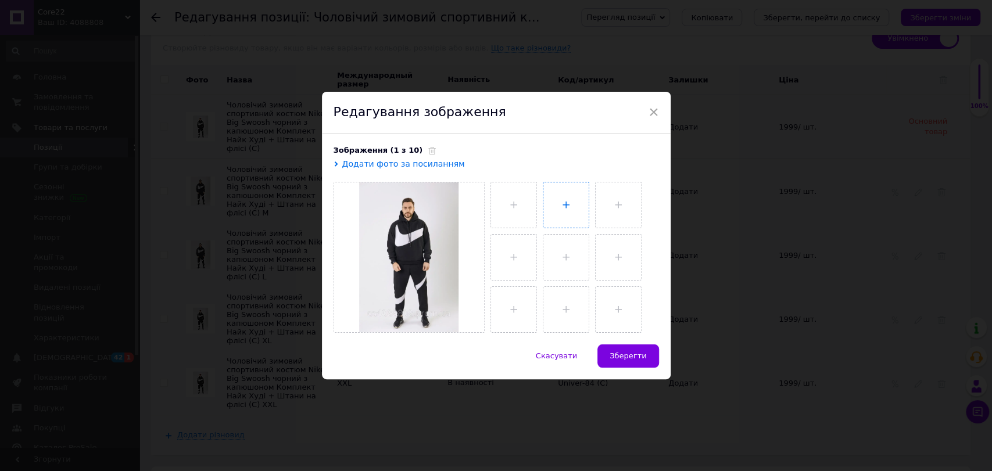
type input "C:\fakepath\6303836629_w1280_h1280_835fd3443e90fb5ff730.webp"
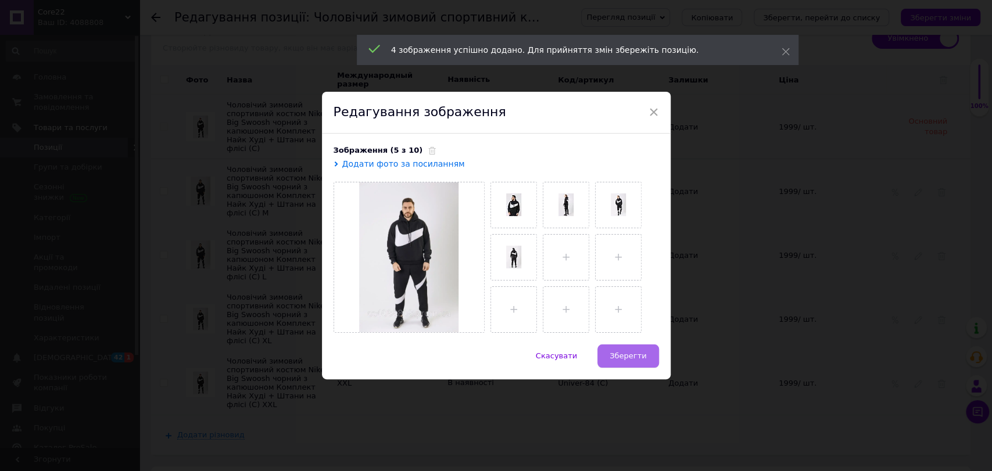
click at [640, 362] on button "Зберегти" at bounding box center [627, 356] width 61 height 23
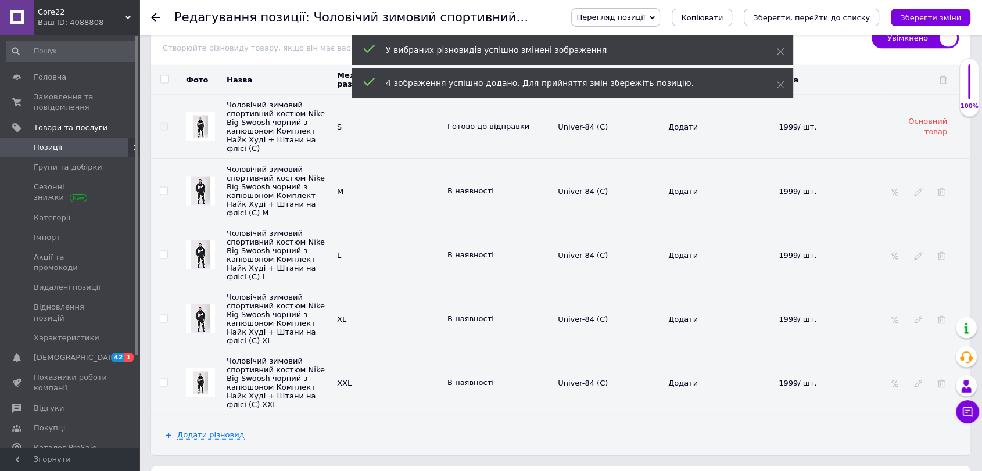
click at [210, 368] on div at bounding box center [200, 382] width 29 height 29
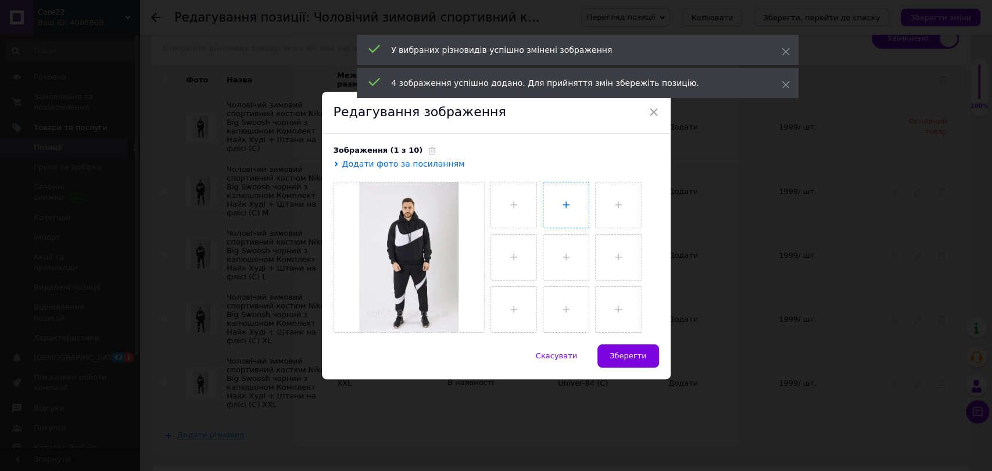
click at [562, 209] on input "file" at bounding box center [565, 204] width 45 height 45
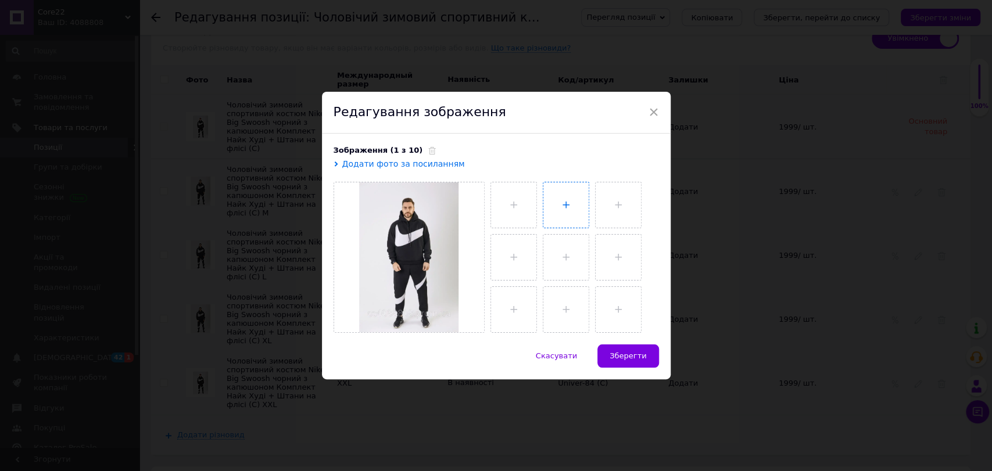
type input "C:\fakepath\6303836629_w1280_h1280_835fd3443e90fb5ff730.webp"
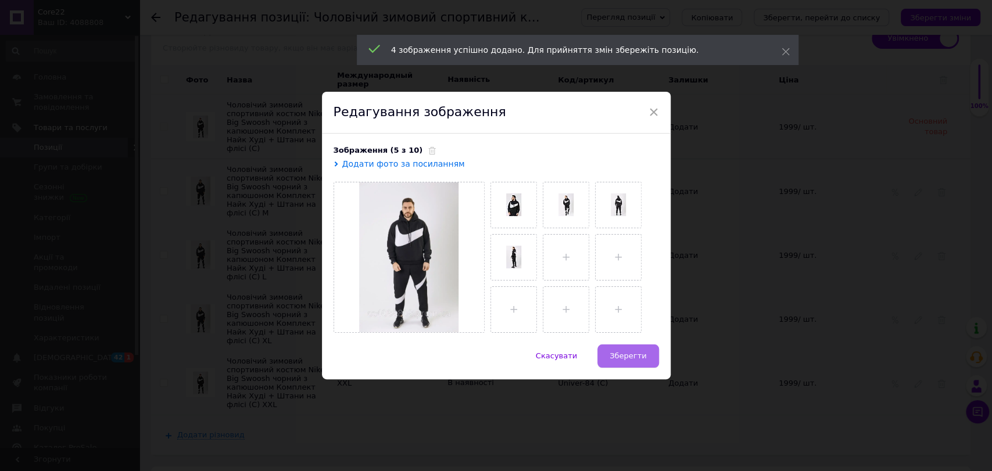
click at [635, 358] on span "Зберегти" at bounding box center [628, 356] width 37 height 9
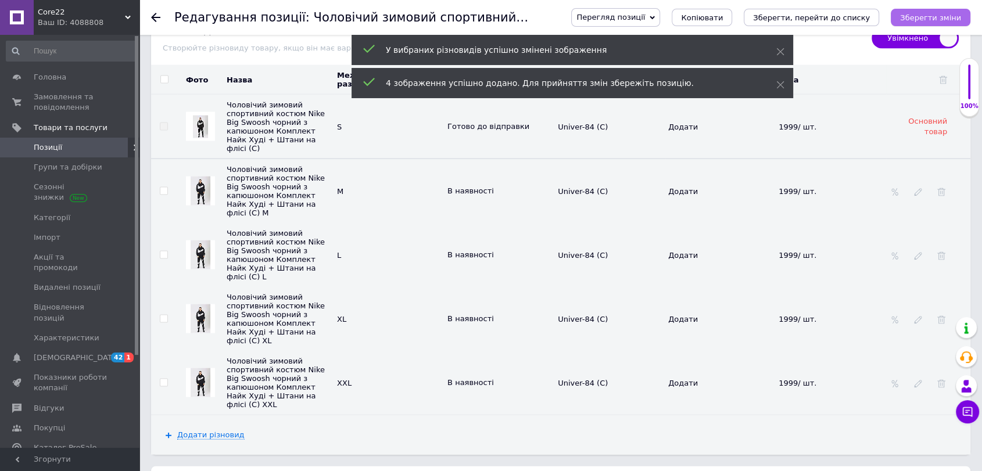
click at [944, 21] on icon "Зберегти зміни" at bounding box center [930, 17] width 61 height 9
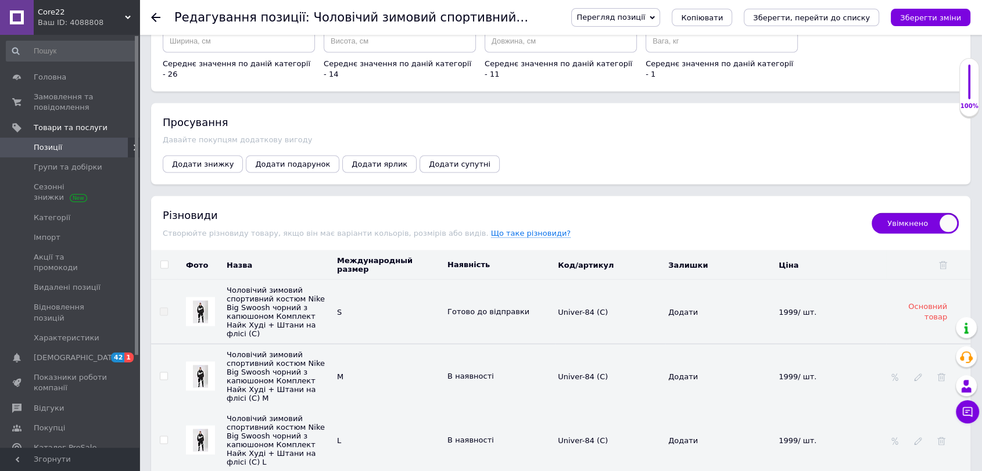
scroll to position [2101, 0]
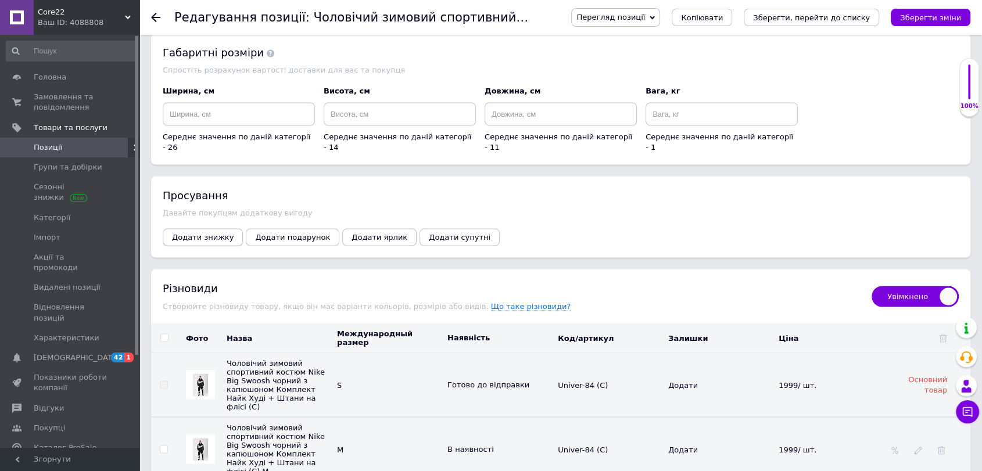
click at [205, 232] on span "Додати знижку" at bounding box center [203, 236] width 62 height 9
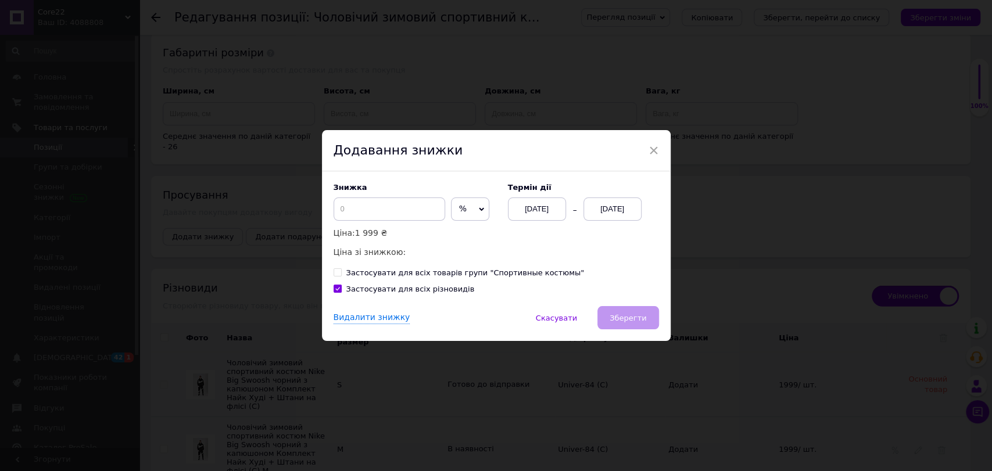
click at [451, 214] on span "%" at bounding box center [470, 209] width 38 height 23
click at [452, 231] on li "₴" at bounding box center [470, 234] width 37 height 16
click at [401, 206] on input at bounding box center [390, 209] width 112 height 23
type input "680"
click at [609, 211] on div "[DATE]" at bounding box center [613, 209] width 58 height 23
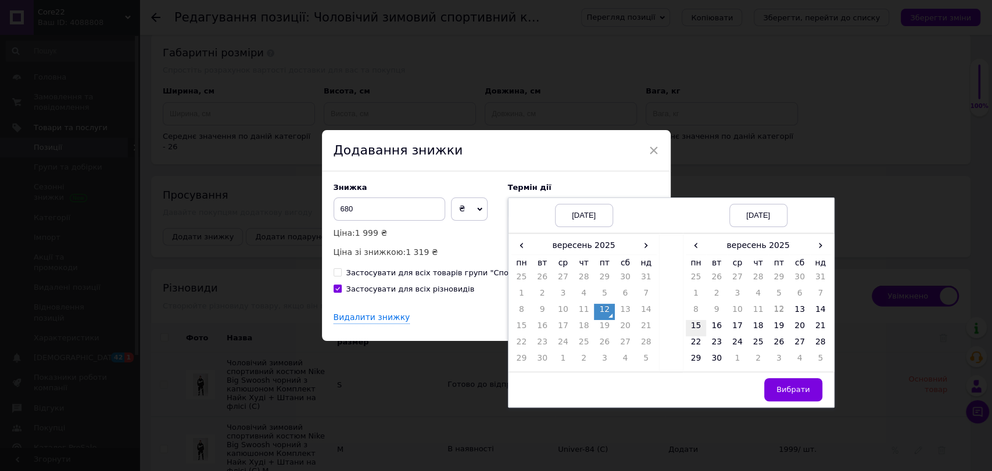
click at [693, 323] on td "15" at bounding box center [696, 328] width 21 height 16
click at [786, 389] on span "Вибрати" at bounding box center [793, 389] width 34 height 9
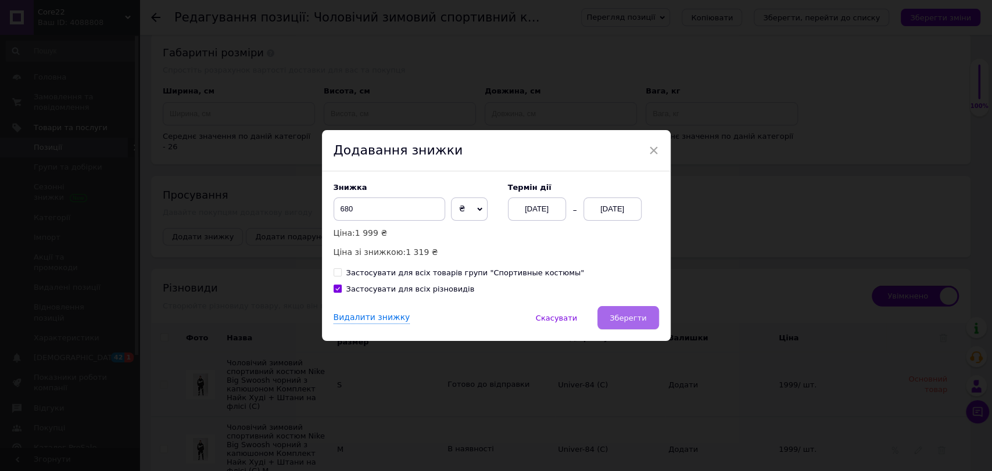
click at [632, 314] on span "Зберегти" at bounding box center [628, 318] width 37 height 9
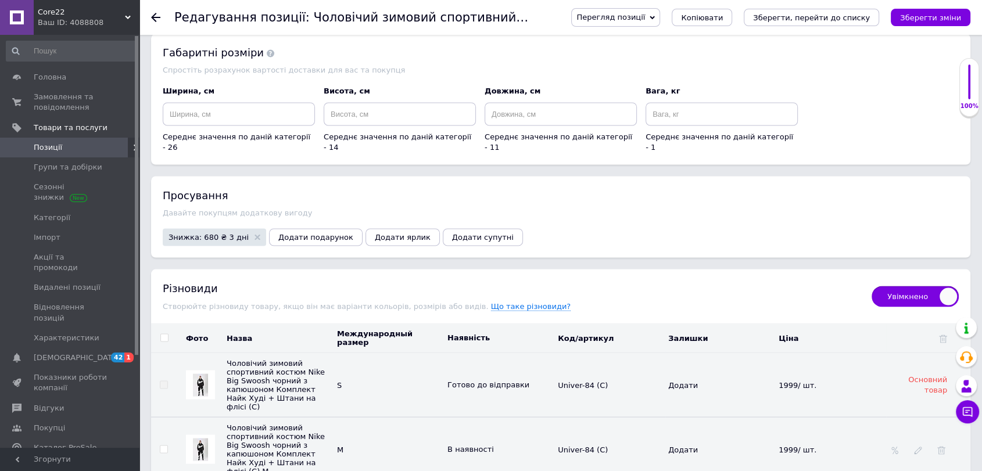
click at [933, 16] on icon "Зберегти зміни" at bounding box center [930, 17] width 61 height 9
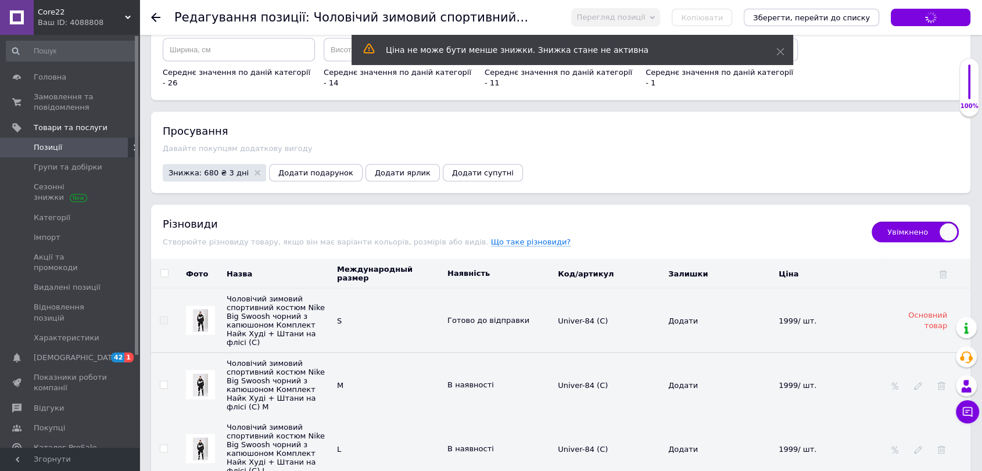
scroll to position [2230, 0]
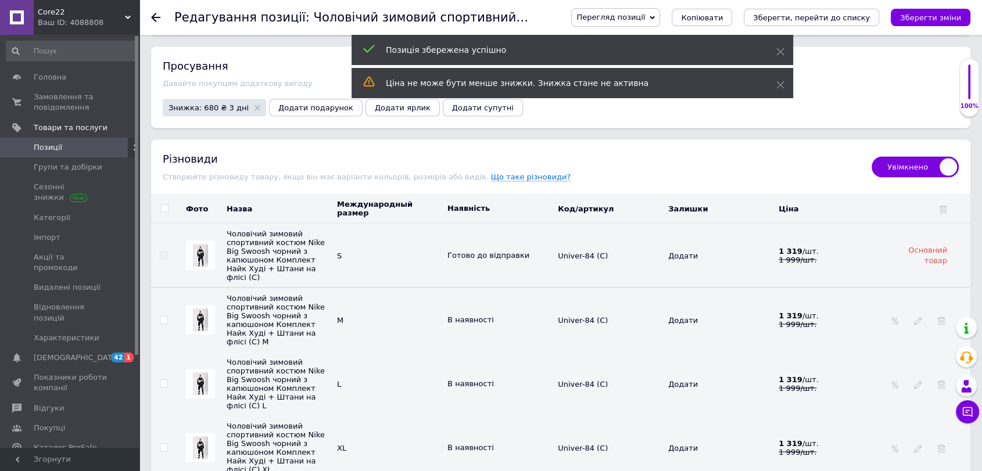
click at [298, 230] on span "Чоловічий зимовий спортивний костюм Nike Big Swoosh чорний з капюшоном Комплект…" at bounding box center [276, 256] width 98 height 52
click at [300, 230] on span "Чоловічий зимовий спортивний костюм Nike Big Swoosh чорний з капюшоном Комплект…" at bounding box center [276, 256] width 98 height 52
copy span "Nike"
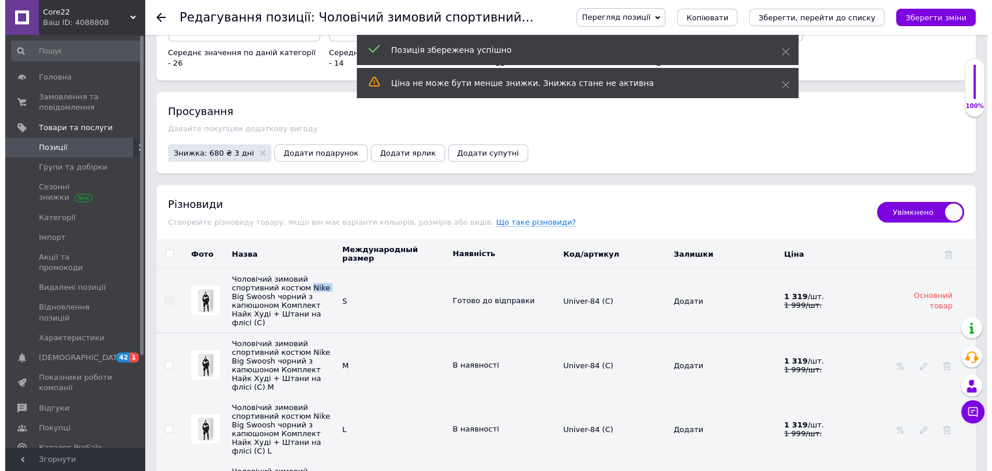
scroll to position [2101, 0]
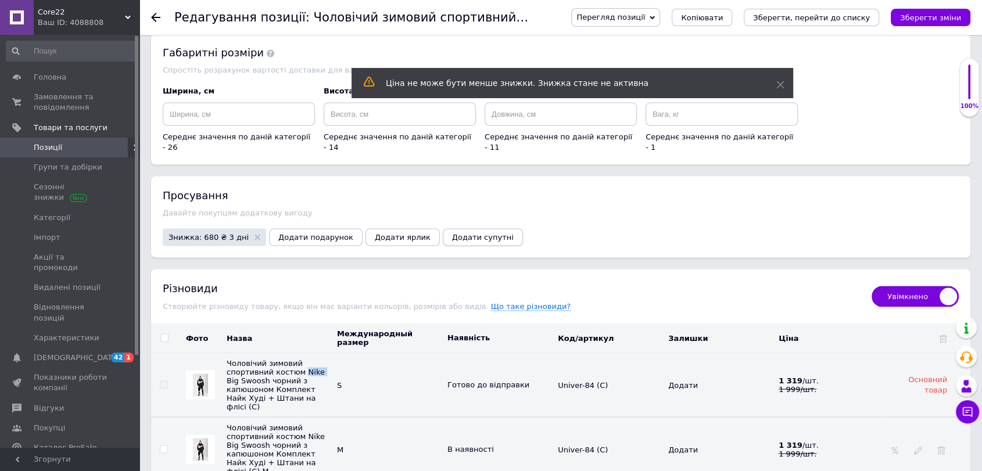
click at [467, 232] on span "Додати супутні" at bounding box center [483, 236] width 62 height 9
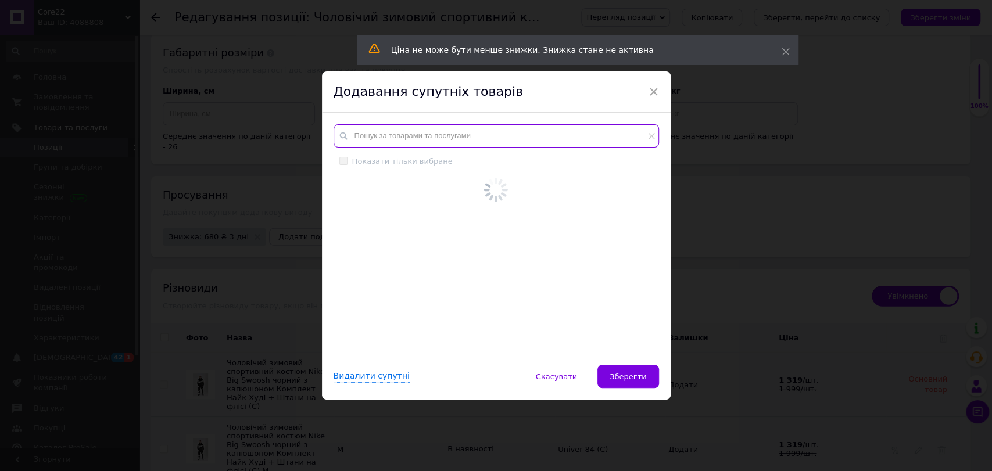
click at [411, 140] on input "text" at bounding box center [496, 135] width 325 height 23
paste input "Nike"
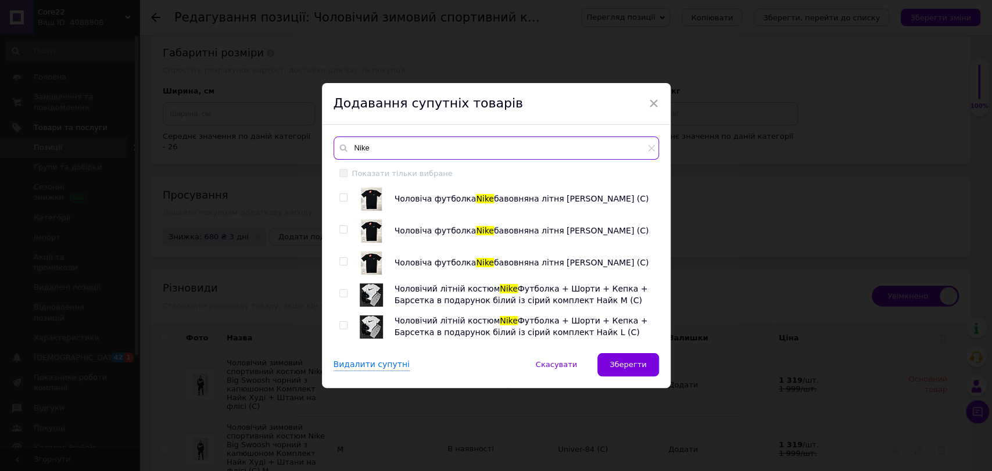
type input "Nike"
click at [339, 198] on input "checkbox" at bounding box center [343, 198] width 8 height 8
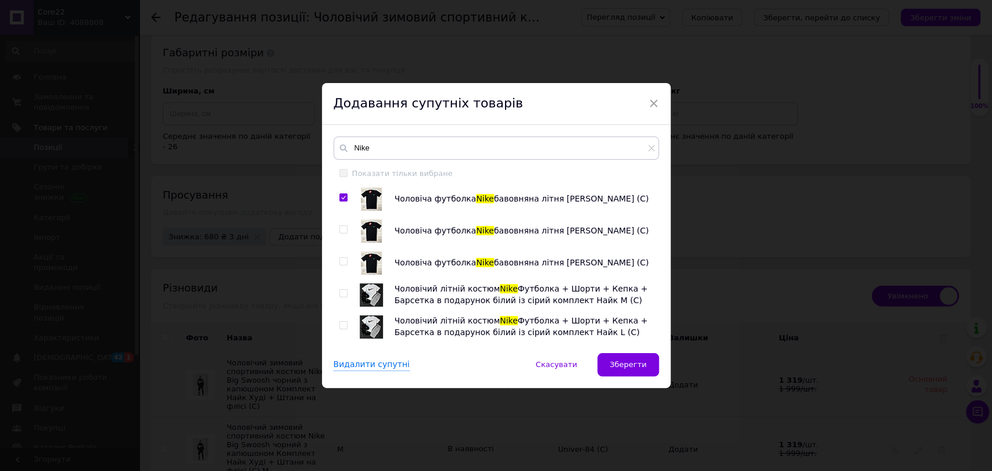
checkbox input "true"
drag, startPoint x: 342, startPoint y: 294, endPoint x: 440, endPoint y: 278, distance: 99.5
click at [343, 294] on input "checkbox" at bounding box center [343, 294] width 8 height 8
checkbox input "true"
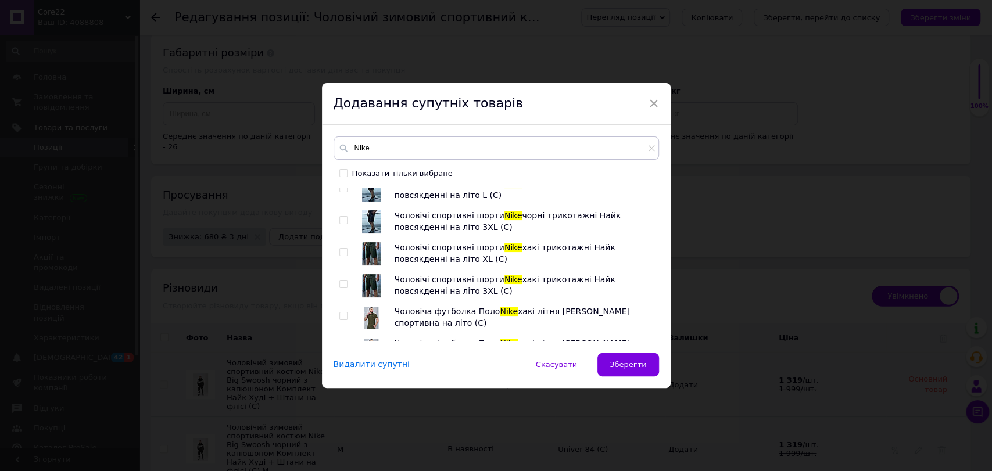
scroll to position [3034, 0]
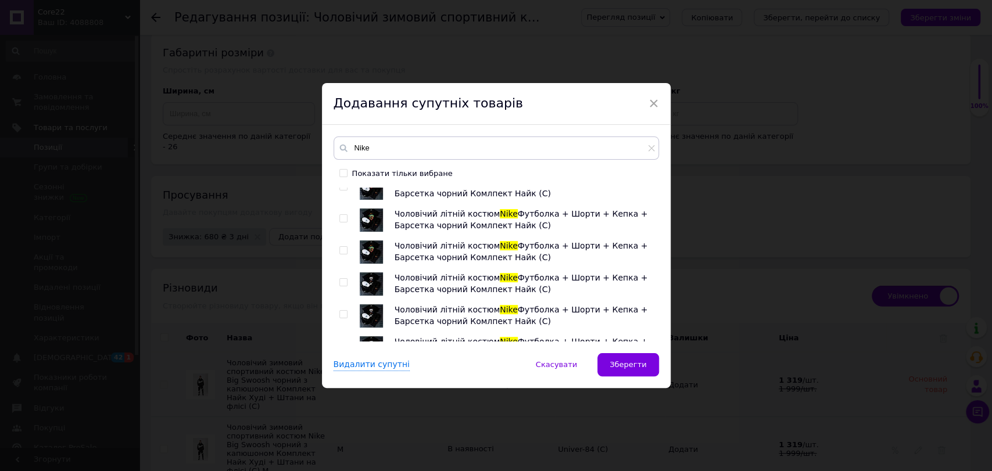
checkbox input "true"
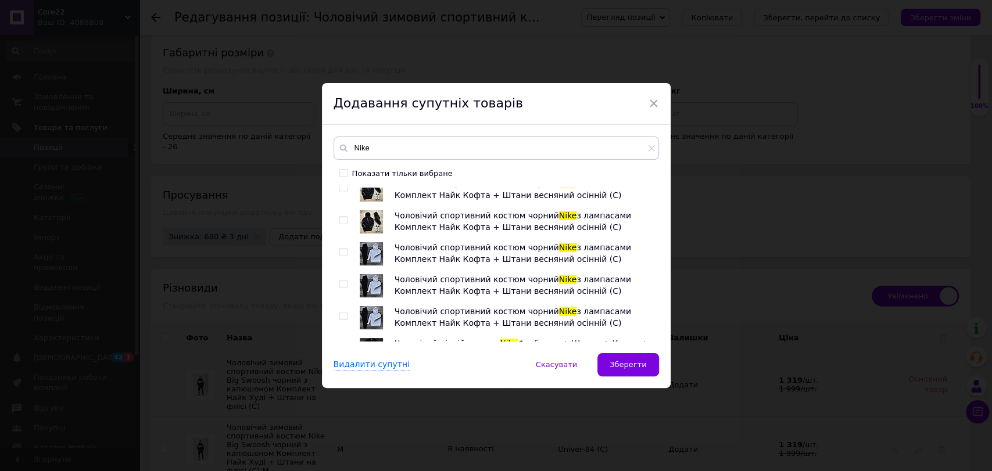
checkbox input "true"
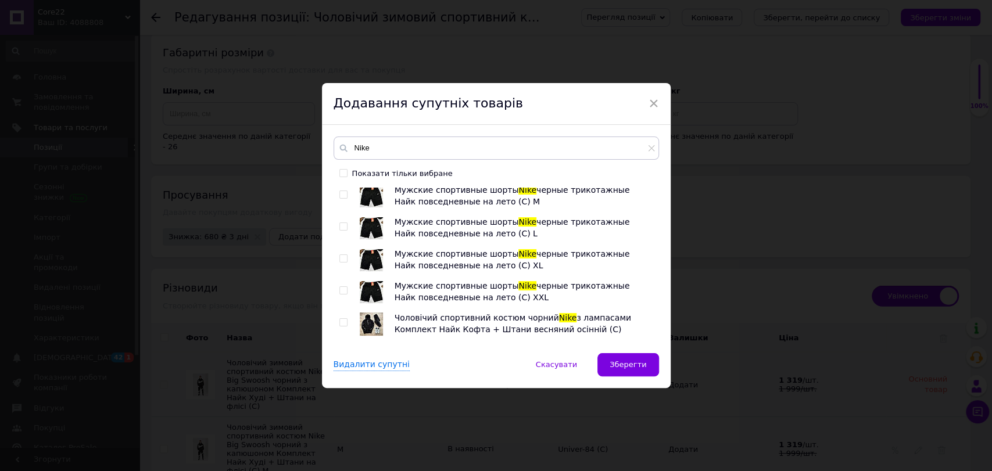
scroll to position [2646, 0]
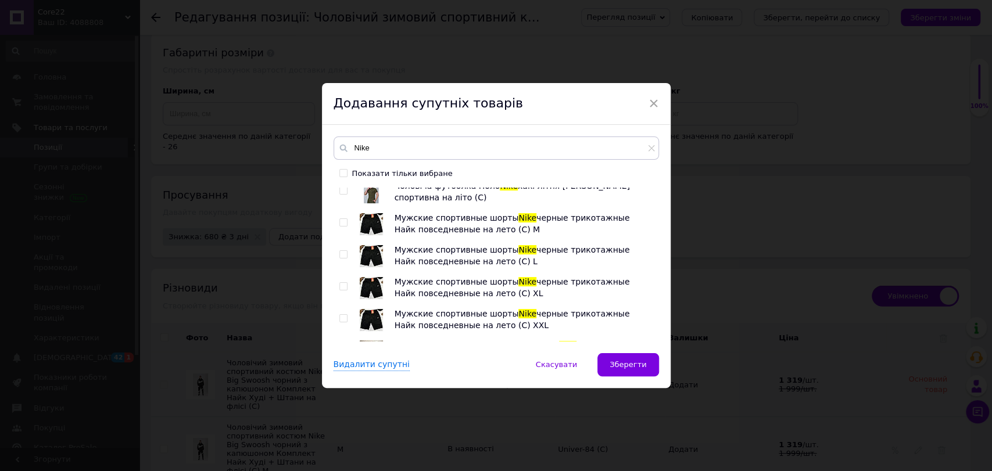
checkbox input "true"
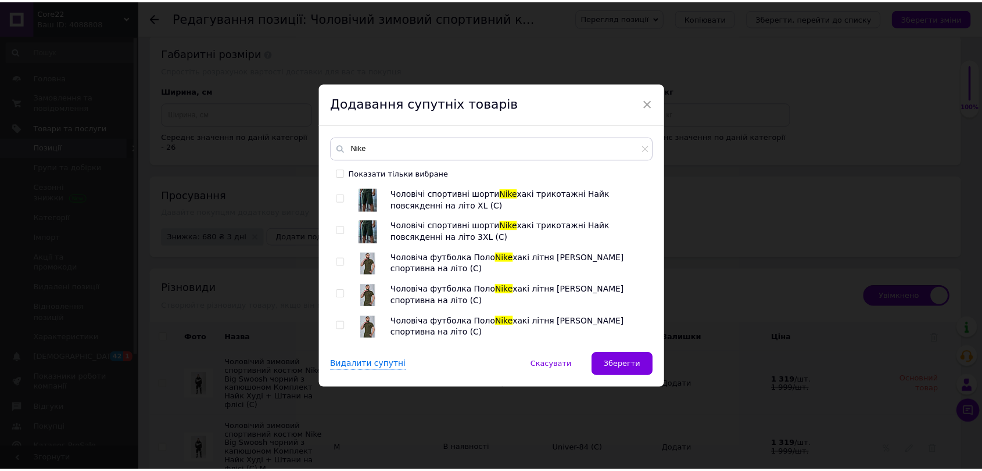
scroll to position [2517, 0]
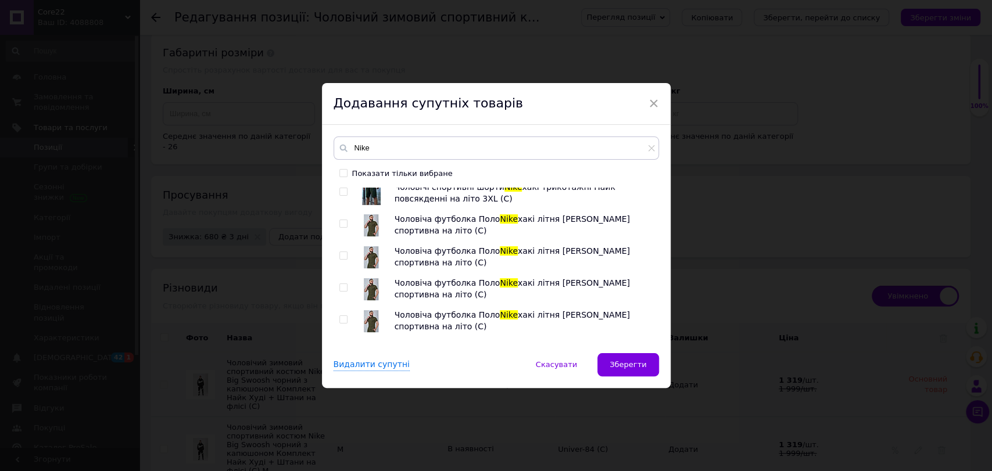
checkbox input "true"
click at [626, 367] on span "Зберегти" at bounding box center [628, 364] width 37 height 9
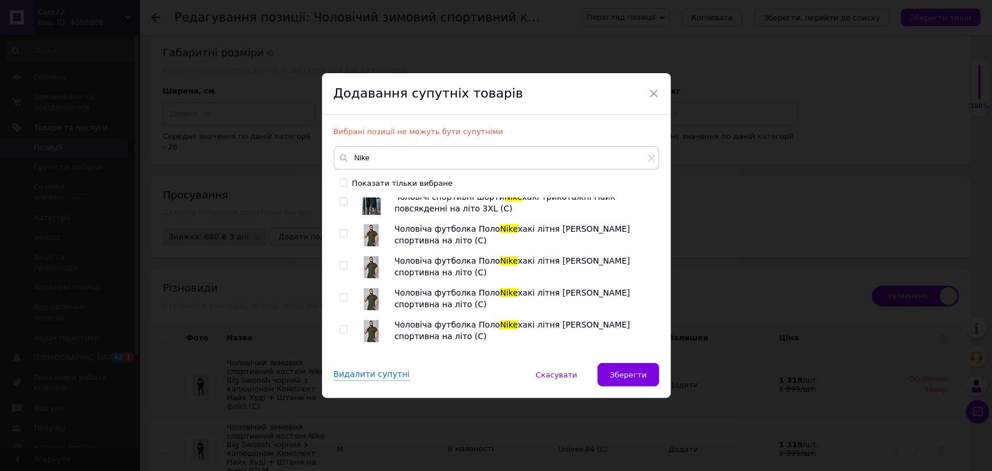
click at [939, 15] on div "× Додавання супутніх товарів Вибрані позиції не можуть бути супутніми Nike Пока…" at bounding box center [496, 235] width 992 height 471
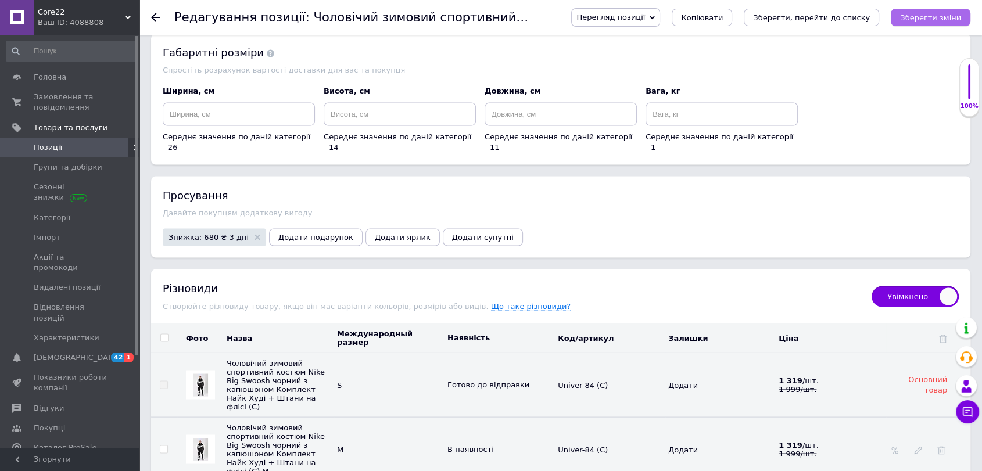
click at [936, 18] on icon "Зберегти зміни" at bounding box center [930, 17] width 61 height 9
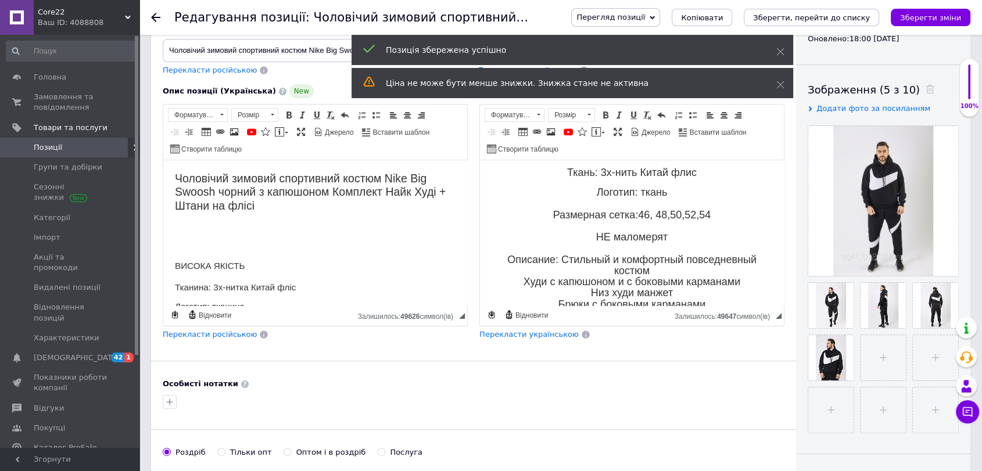
scroll to position [122, 0]
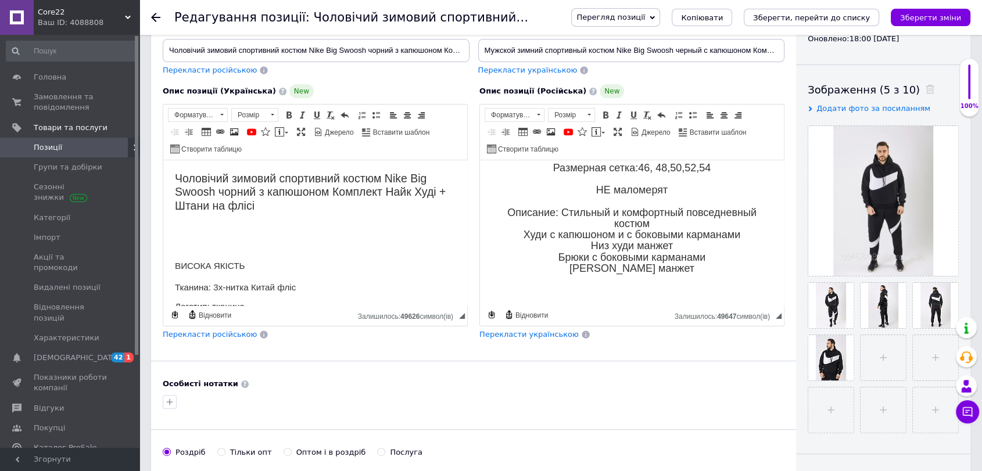
click at [74, 145] on span "Позиції" at bounding box center [71, 147] width 74 height 10
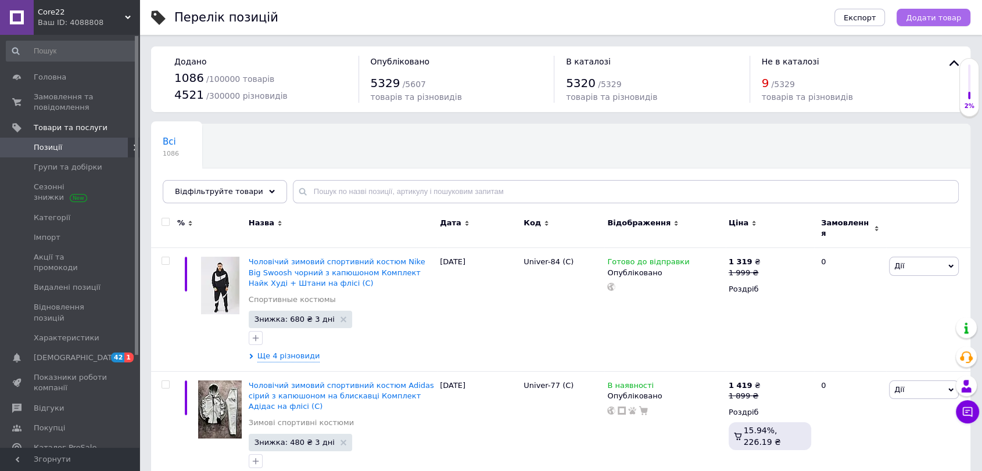
click at [930, 16] on span "Додати товар" at bounding box center [933, 17] width 55 height 9
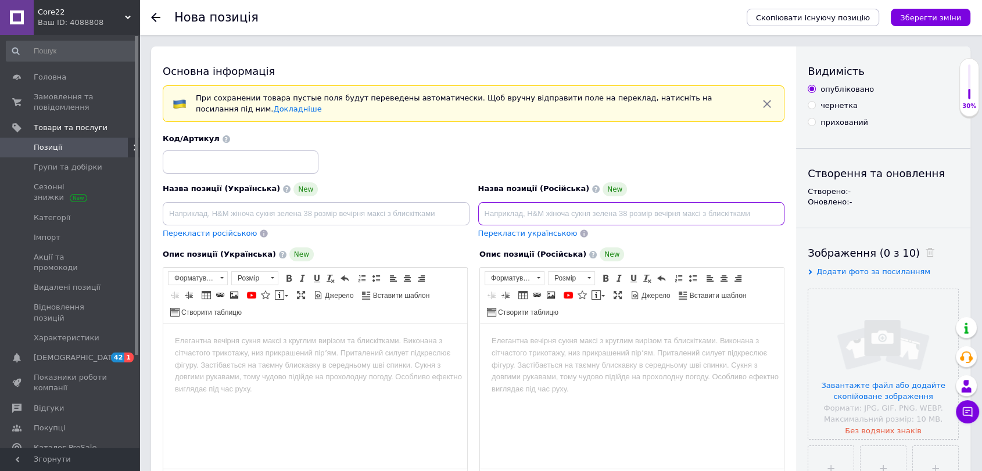
click at [544, 207] on input at bounding box center [631, 213] width 307 height 23
paste input "Мужской зимний спортивный костюм Nike Big Swoosh серый с капюшоном Комплект Най…"
type input "Мужской зимний спортивный костюм Nike Big Swoosh серый с капюшоном Комплект Най…"
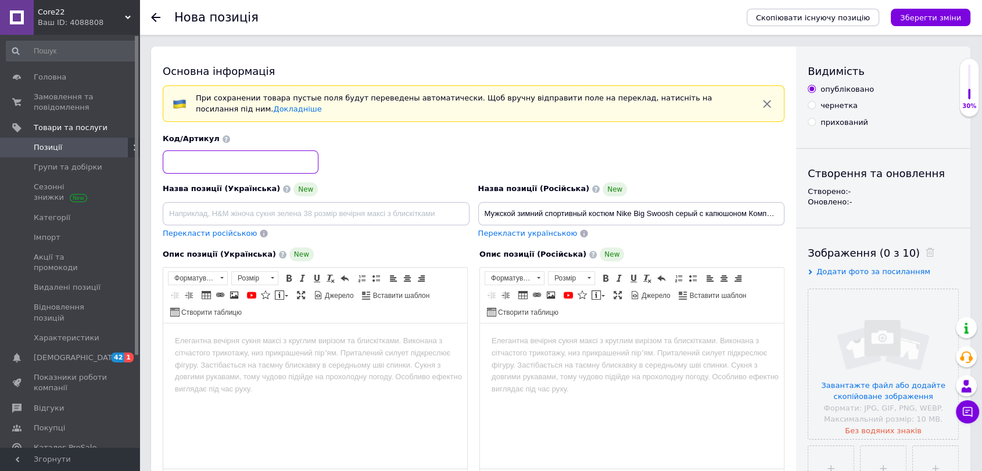
click at [198, 155] on input at bounding box center [241, 162] width 156 height 23
paste input "Univer-85"
type input "Univer-85"
click at [244, 215] on input at bounding box center [316, 213] width 307 height 23
paste input "Чоловічий зимовий спортивний костюм Nike Big Swoosh сірий з капюшоном Комплект …"
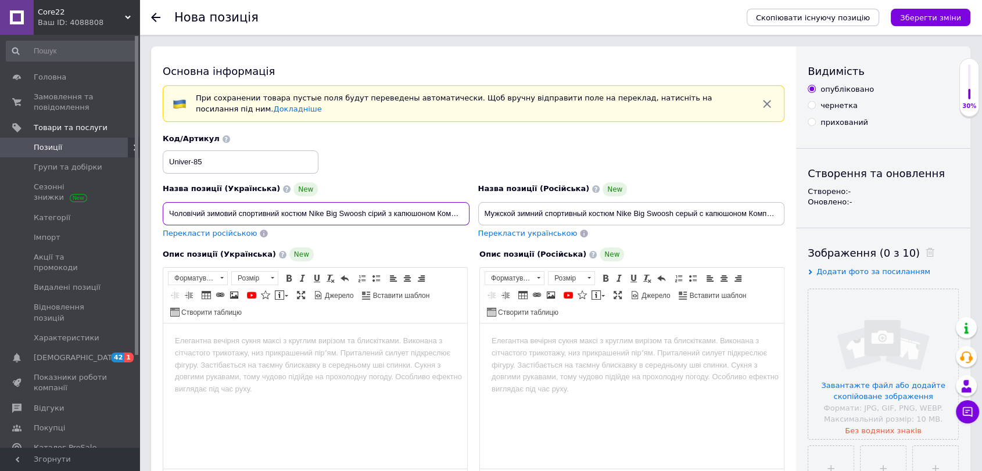
scroll to position [0, 106]
type input "Чоловічий зимовий спортивний костюм Nike Big Swoosh сірий з капюшоном Комплект …"
click at [837, 298] on input "file" at bounding box center [883, 364] width 150 height 150
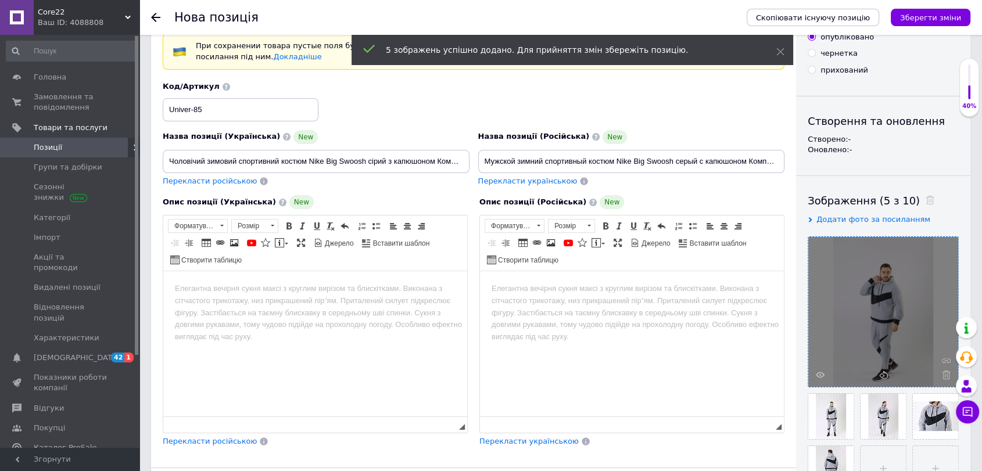
scroll to position [129, 0]
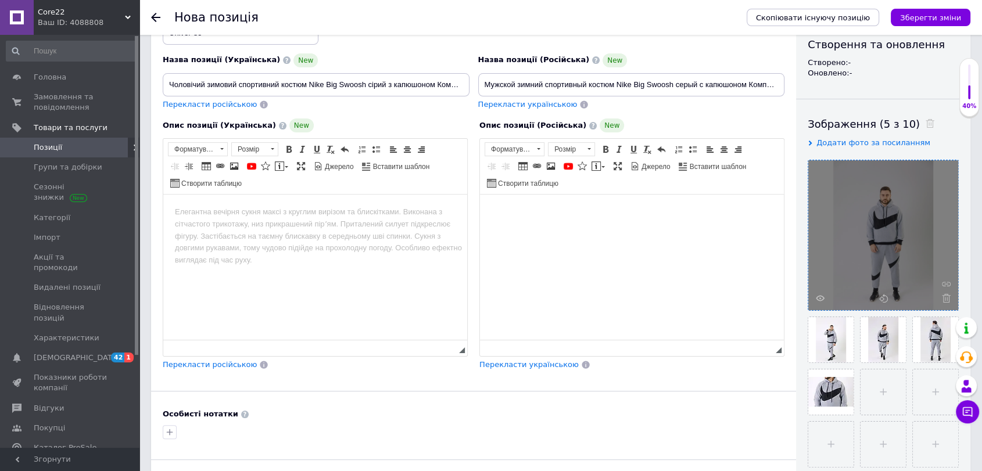
click at [559, 230] on html at bounding box center [632, 212] width 304 height 35
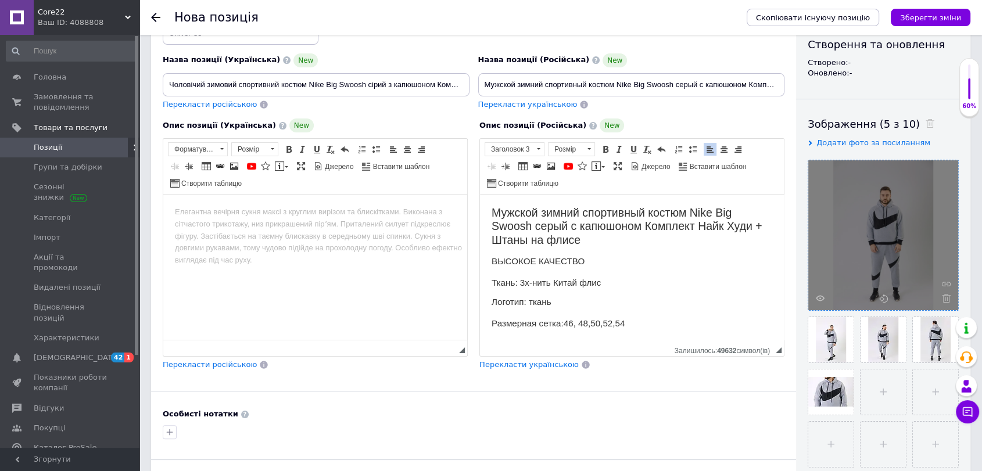
scroll to position [73, 0]
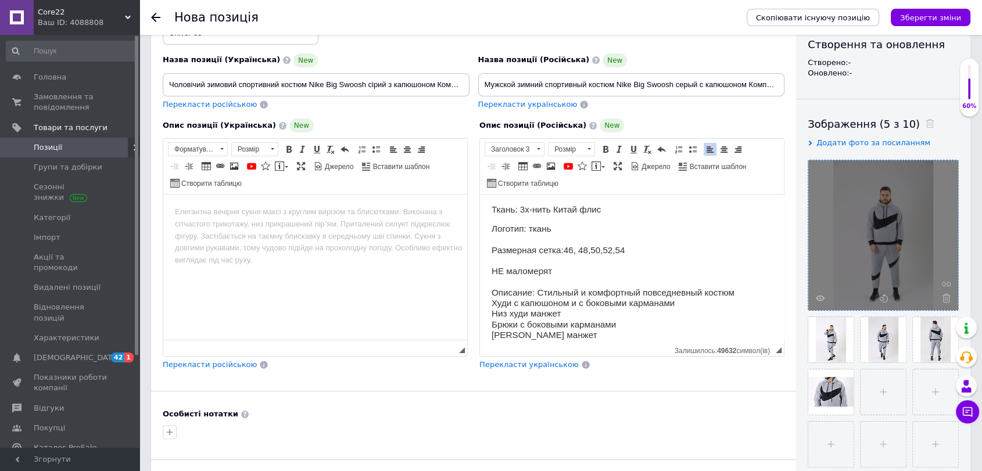
drag, startPoint x: 266, startPoint y: 228, endPoint x: 395, endPoint y: 261, distance: 133.2
click at [266, 228] on html at bounding box center [315, 212] width 304 height 35
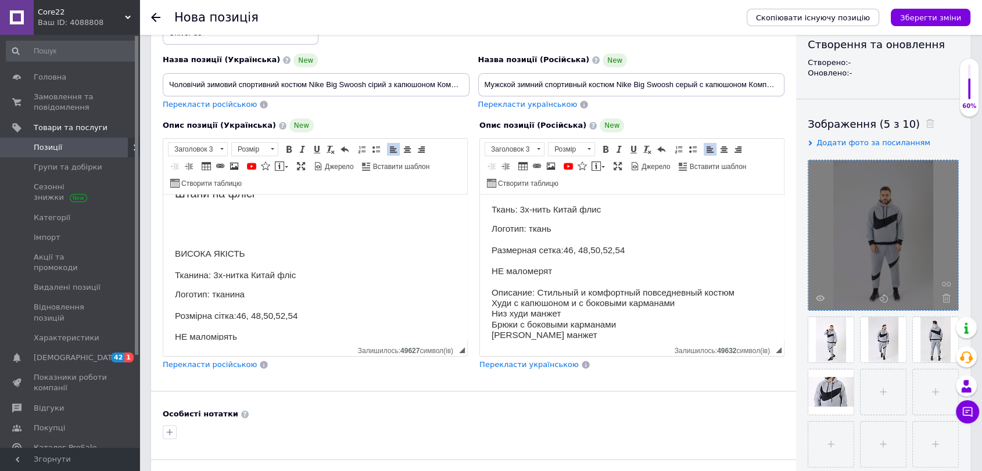
scroll to position [0, 0]
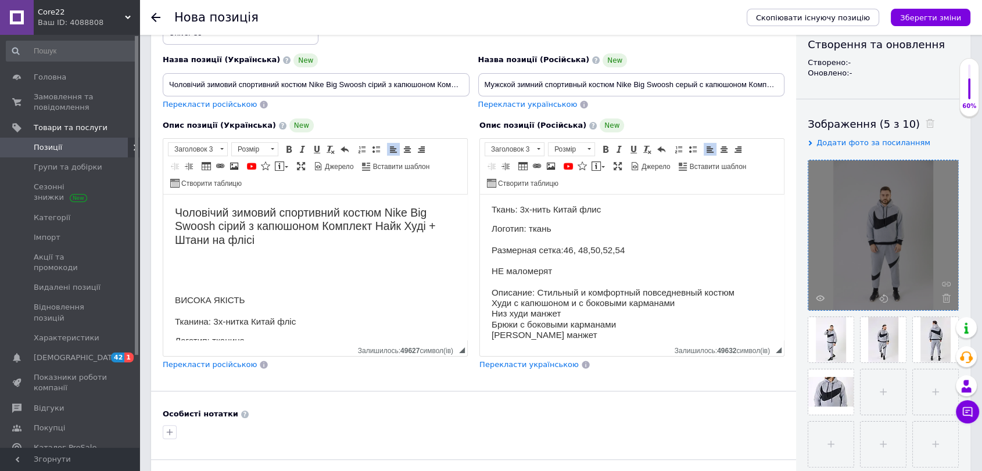
click at [301, 227] on h2 "Чоловічий зимовий спортивний костюм Nike Big Swoosh сірий з капюшоном Комплект …" at bounding box center [315, 226] width 281 height 41
click at [245, 150] on span "Розмір" at bounding box center [249, 149] width 35 height 13
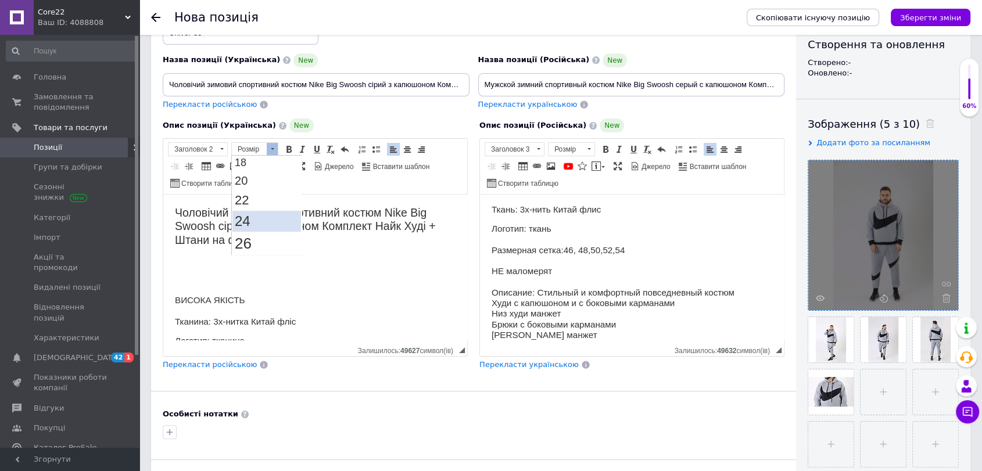
click at [252, 213] on link "24" at bounding box center [266, 221] width 69 height 21
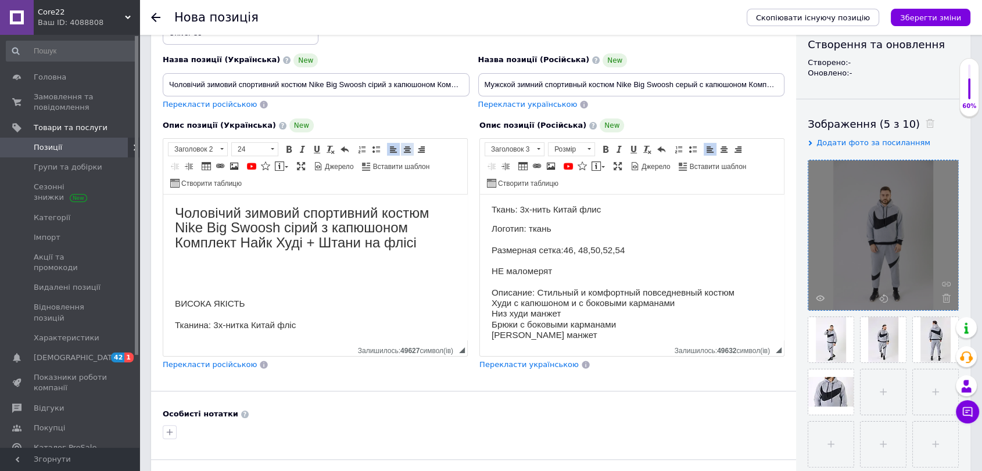
click at [408, 149] on span at bounding box center [407, 149] width 9 height 9
click at [238, 280] on h3 "Редактор, 2BA32E31-0370-4E27-B4B7-4C6A020C5600" at bounding box center [315, 285] width 281 height 10
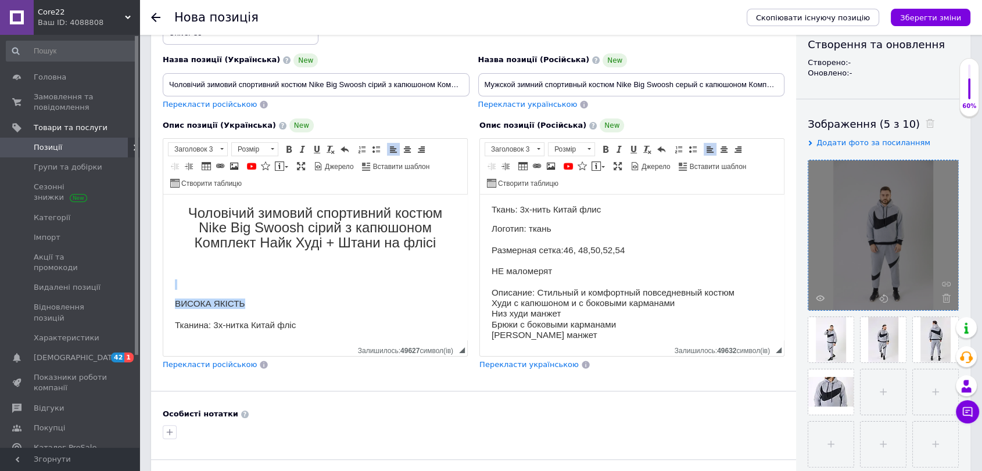
drag, startPoint x: 259, startPoint y: 299, endPoint x: 173, endPoint y: 274, distance: 90.0
click at [173, 274] on html "Чоловічий зимовий спортивний костюм Nike Big Swoosh сірий з капюшоном Комплект …" at bounding box center [315, 331] width 304 height 273
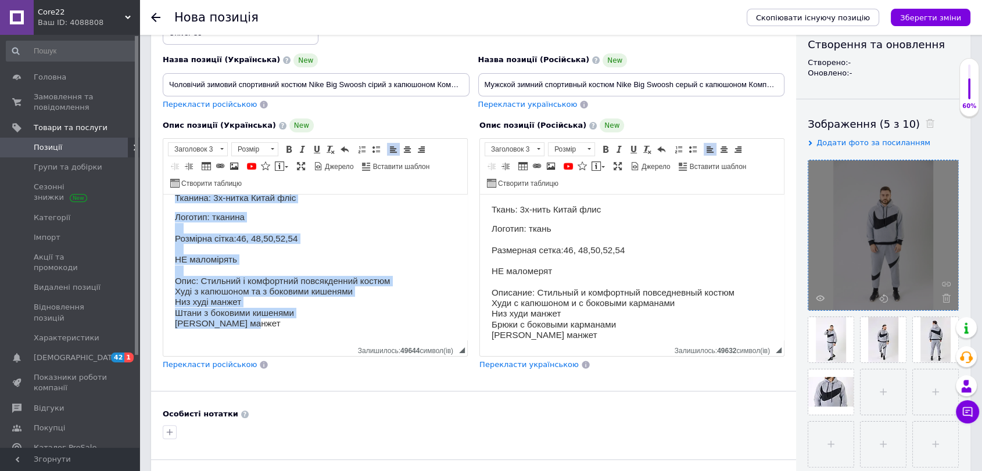
drag, startPoint x: 176, startPoint y: 284, endPoint x: 368, endPoint y: 325, distance: 196.2
click at [331, 341] on html "Чоловічий зимовий спортивний костюм Nike Big Swoosh сірий з капюшоном Комплект …" at bounding box center [315, 223] width 304 height 234
click at [224, 152] on span at bounding box center [221, 149] width 11 height 13
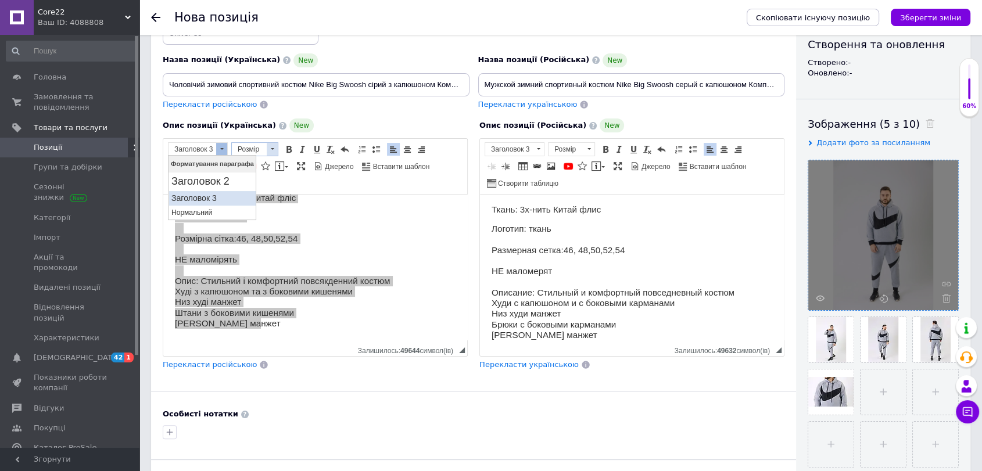
click at [271, 154] on span at bounding box center [272, 149] width 11 height 13
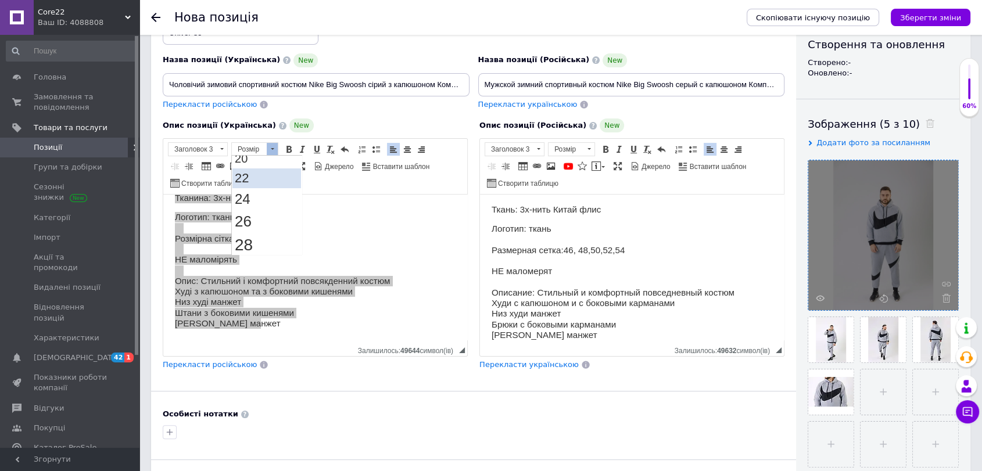
scroll to position [129, 0]
click at [242, 163] on span "18" at bounding box center [240, 163] width 12 height 12
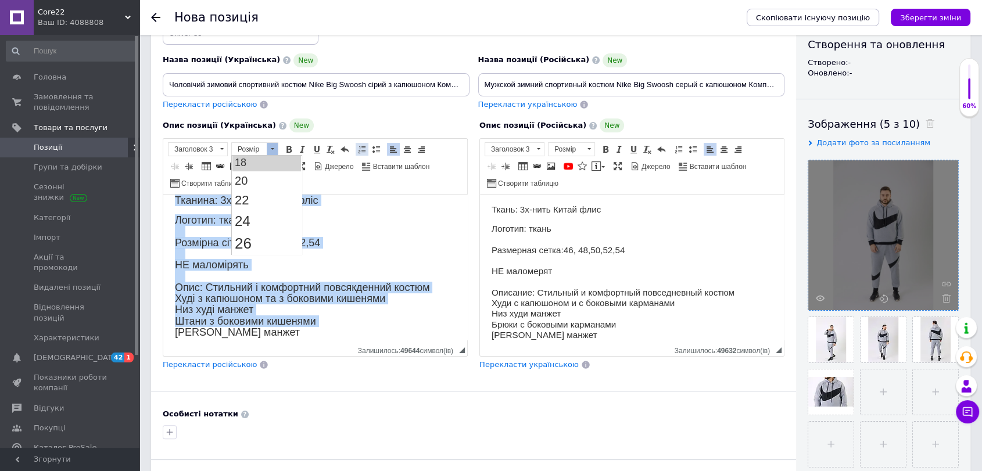
scroll to position [0, 0]
click at [409, 148] on span at bounding box center [407, 149] width 9 height 9
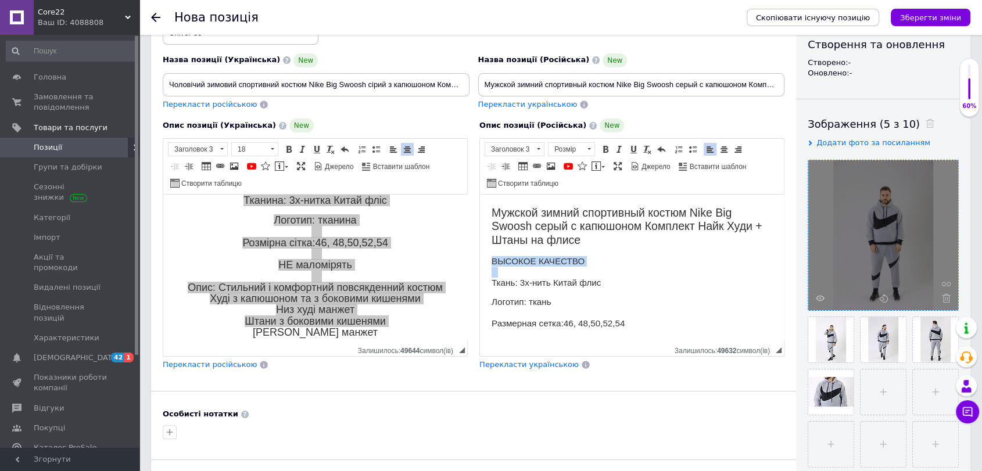
drag, startPoint x: 550, startPoint y: 266, endPoint x: 489, endPoint y: 258, distance: 61.5
click at [489, 258] on html "Мужской зимний спортивный костюм Nike Big Swoosh серый с капюшоном Комплект Най…" at bounding box center [632, 310] width 304 height 231
click at [508, 234] on h2 "Мужской зимний спортивный костюм Nike Big Swoosh серый с капюшоном Комплект Най…" at bounding box center [632, 226] width 281 height 41
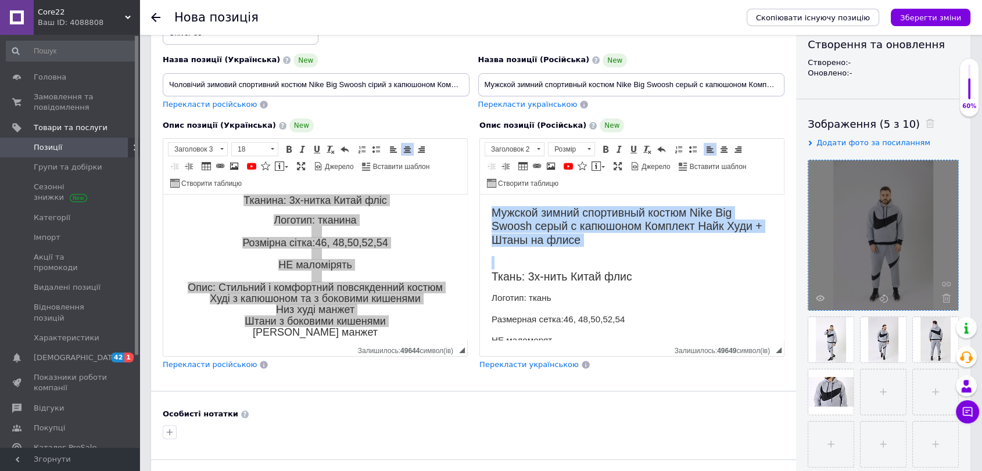
click at [508, 234] on h2 "Мужской зимний спортивный костюм Nike Big Swoosh серый с капюшоном Комплект Най…" at bounding box center [632, 226] width 281 height 41
click at [568, 146] on span "Розмір" at bounding box center [566, 149] width 35 height 13
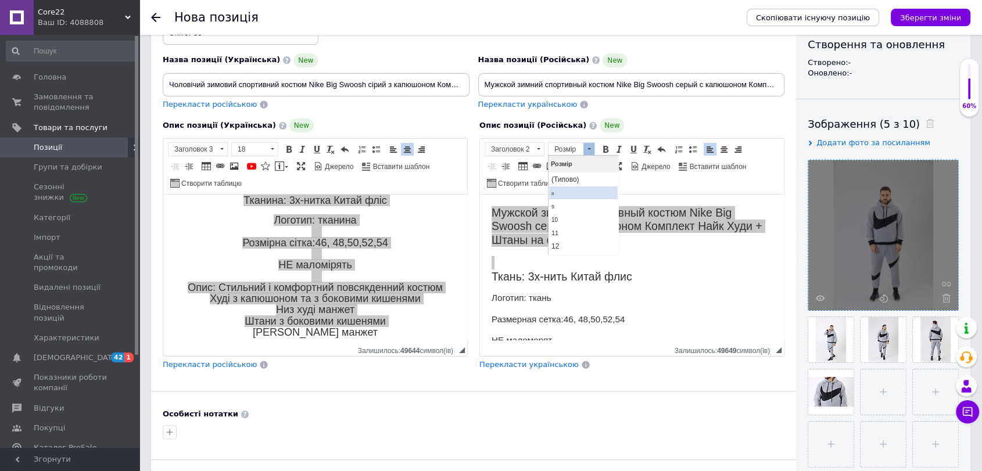
scroll to position [129, 0]
click at [567, 222] on link "24" at bounding box center [583, 221] width 69 height 21
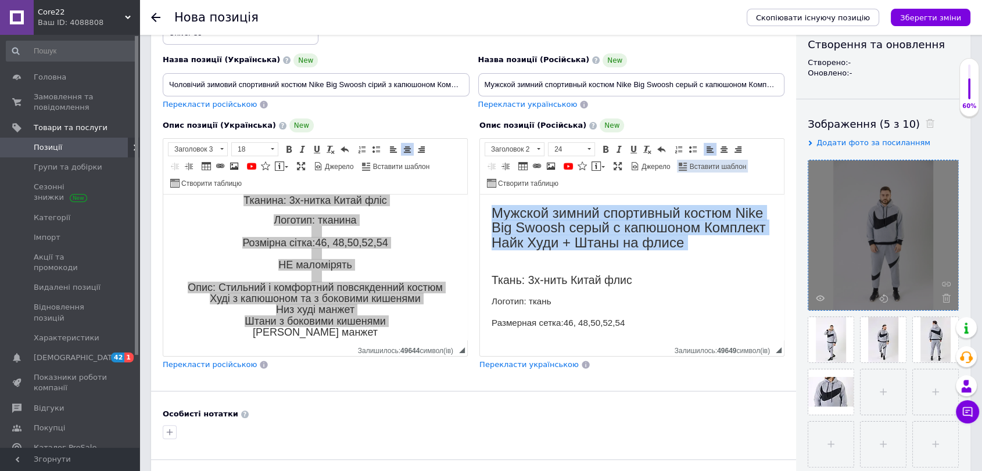
scroll to position [0, 0]
click at [722, 146] on span at bounding box center [724, 149] width 9 height 9
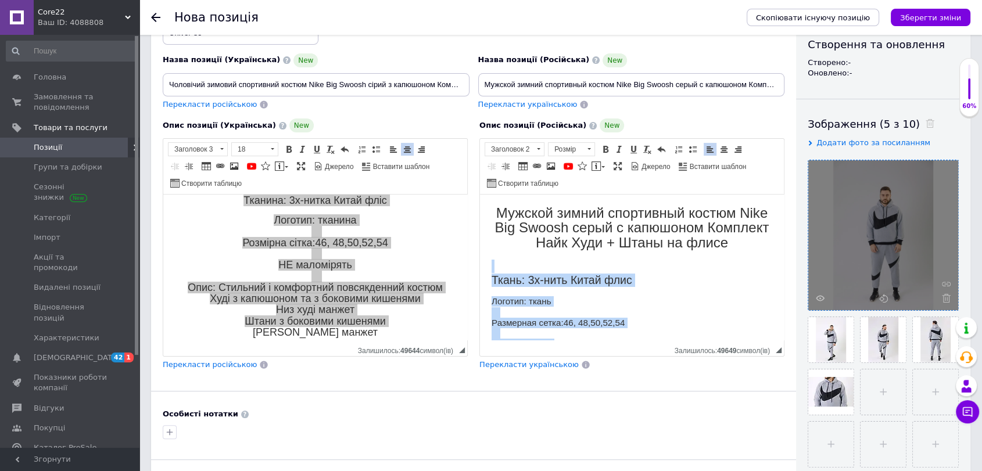
scroll to position [84, 0]
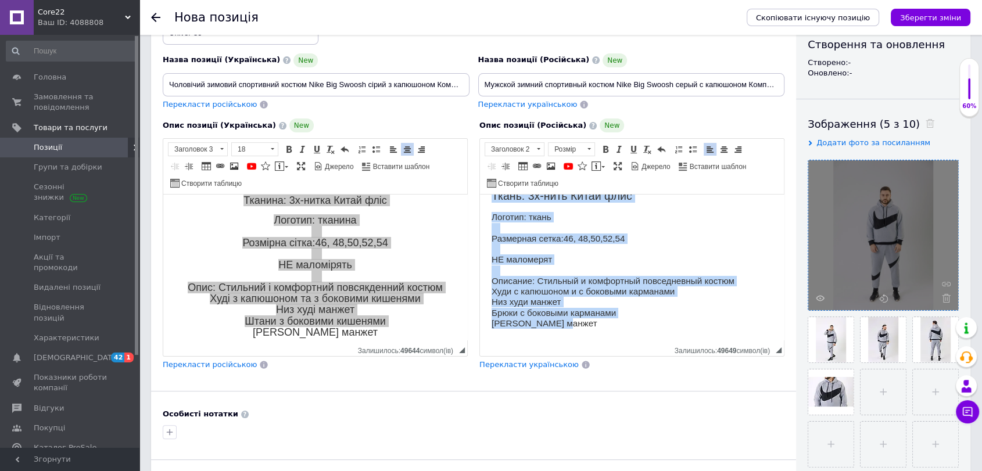
drag, startPoint x: 485, startPoint y: 272, endPoint x: 1058, endPoint y: 557, distance: 639.7
click at [578, 341] on html "Мужской зимний спортивный костюм Nike Big Swoosh серый с капюшоном Комплект Най…" at bounding box center [632, 225] width 304 height 230
drag, startPoint x: 589, startPoint y: 148, endPoint x: 590, endPoint y: 154, distance: 6.5
click at [589, 148] on span at bounding box center [589, 149] width 3 height 2
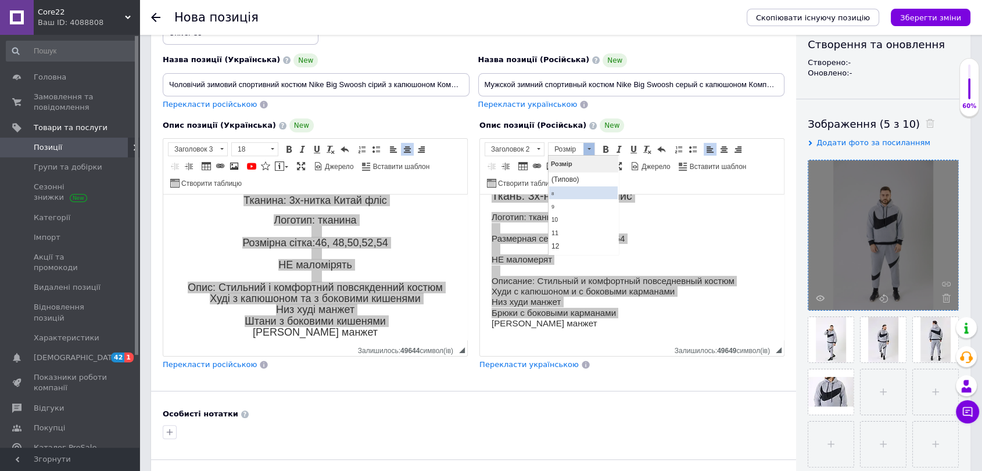
scroll to position [65, 0]
click at [566, 228] on link "18" at bounding box center [583, 227] width 69 height 17
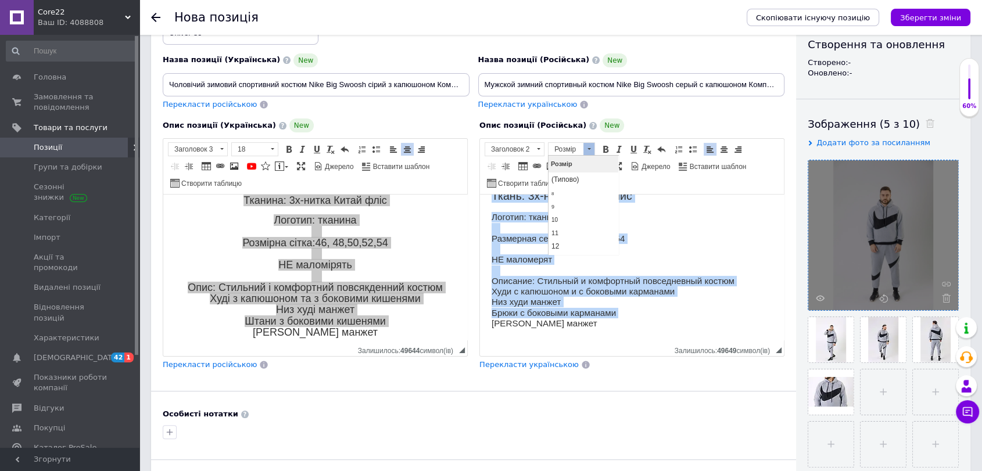
scroll to position [73, 0]
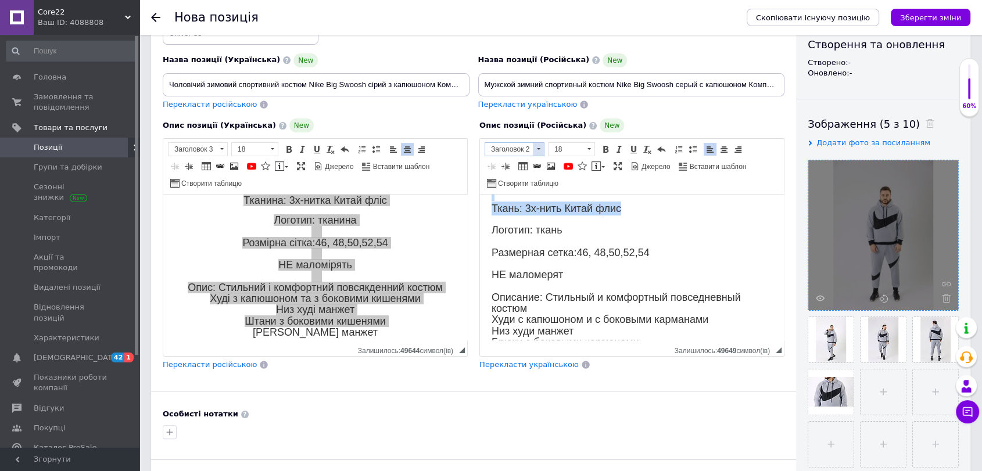
click at [537, 148] on span at bounding box center [538, 149] width 3 height 2
click at [533, 194] on h3 "Заголовок 3" at bounding box center [529, 199] width 82 height 10
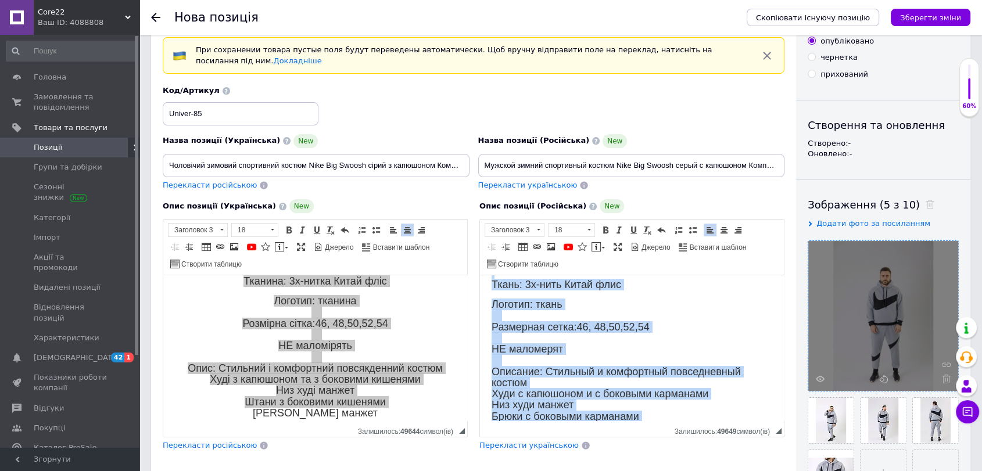
scroll to position [0, 0]
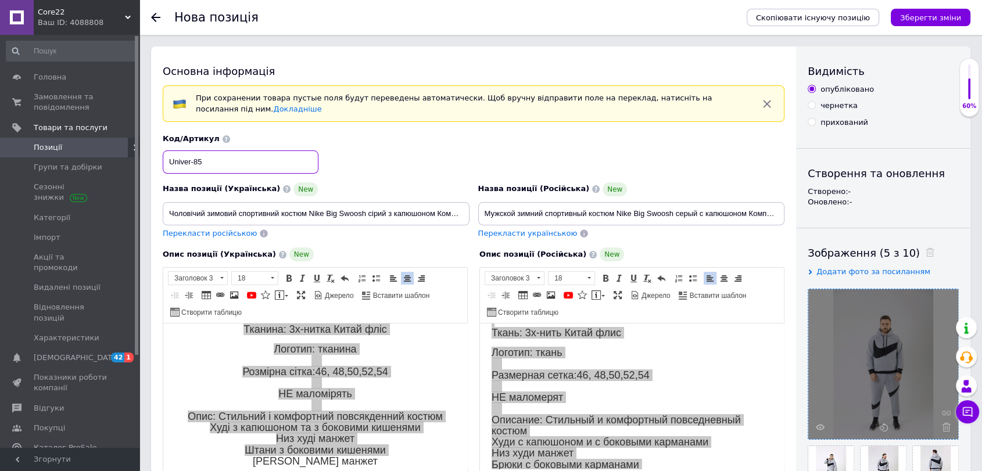
click at [244, 159] on input "Univer-85" at bounding box center [241, 162] width 156 height 23
drag, startPoint x: 235, startPoint y: 164, endPoint x: 203, endPoint y: 163, distance: 31.4
click at [203, 163] on input "Univer-85 (C)" at bounding box center [241, 162] width 156 height 23
type input "Univer-85 (C)"
click at [374, 210] on input "Чоловічий зимовий спортивний костюм Nike Big Swoosh сірий з капюшоном Комплект …" at bounding box center [316, 213] width 307 height 23
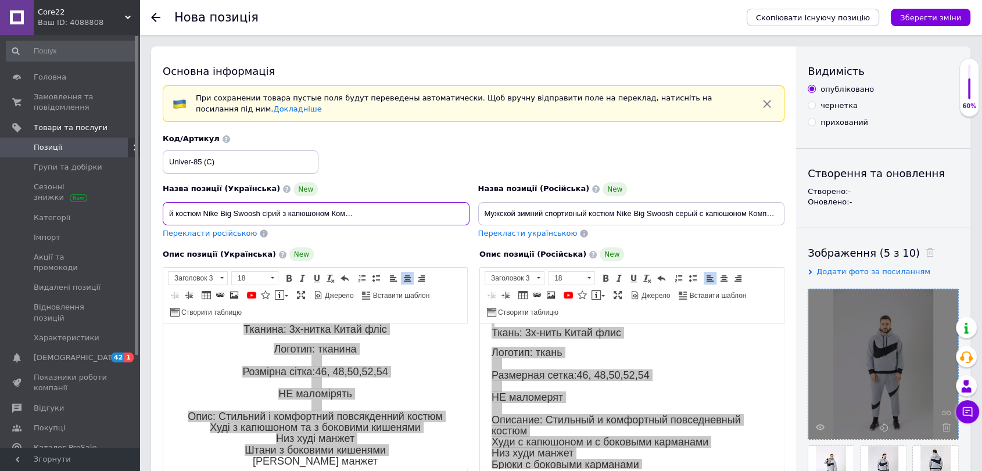
paste input "(C)"
click at [455, 210] on input "Чоловічий зимовий спортивний костюм Nike Big Swoosh сірий з капюшоном Комплект …" at bounding box center [316, 213] width 307 height 23
type input "Чоловічий зимовий спортивний костюм Nike Big Swoosh сірий з капюшоном Комплект …"
click at [556, 214] on input "Мужской зимний спортивный костюм Nike Big Swoosh серый с капюшоном Комплект Най…" at bounding box center [631, 213] width 307 height 23
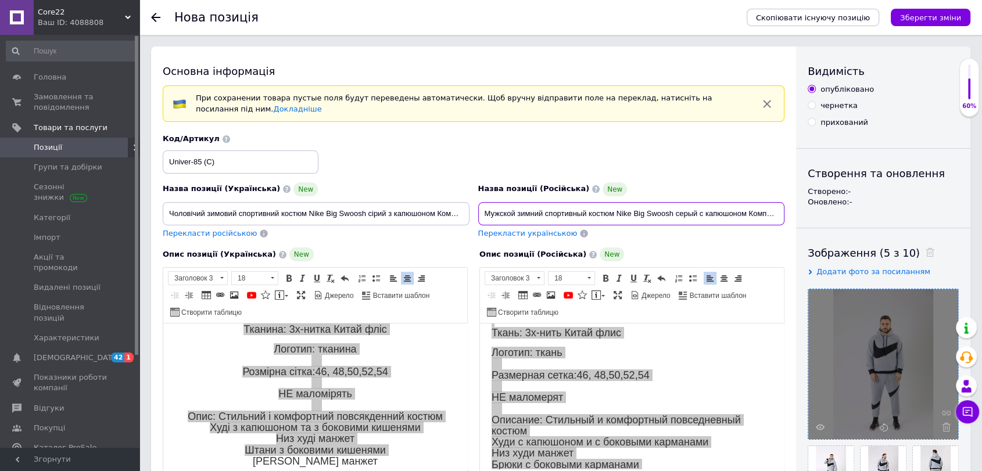
scroll to position [0, 111]
paste input "(C)"
type input "Мужской зимний спортивный костюм Nike Big Swoosh серый с капюшоном Комплект Най…"
click at [936, 18] on icon "Зберегти зміни" at bounding box center [930, 17] width 61 height 9
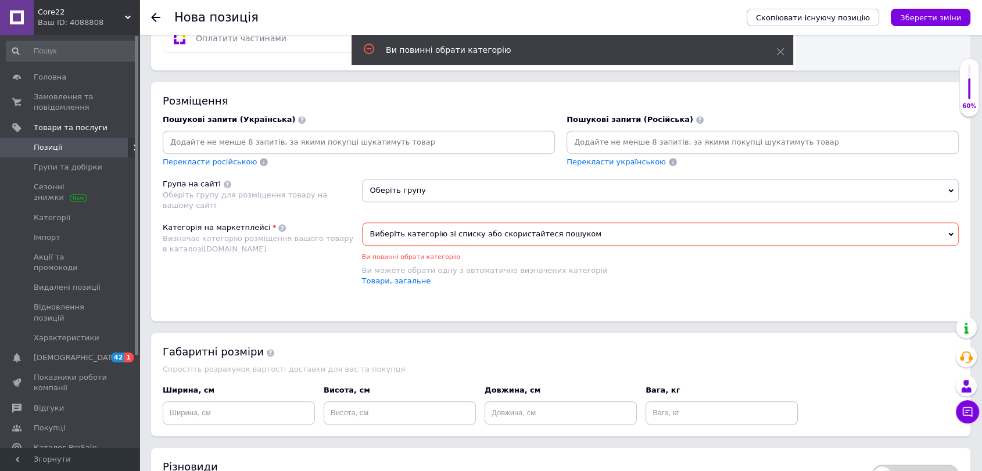
scroll to position [701, 0]
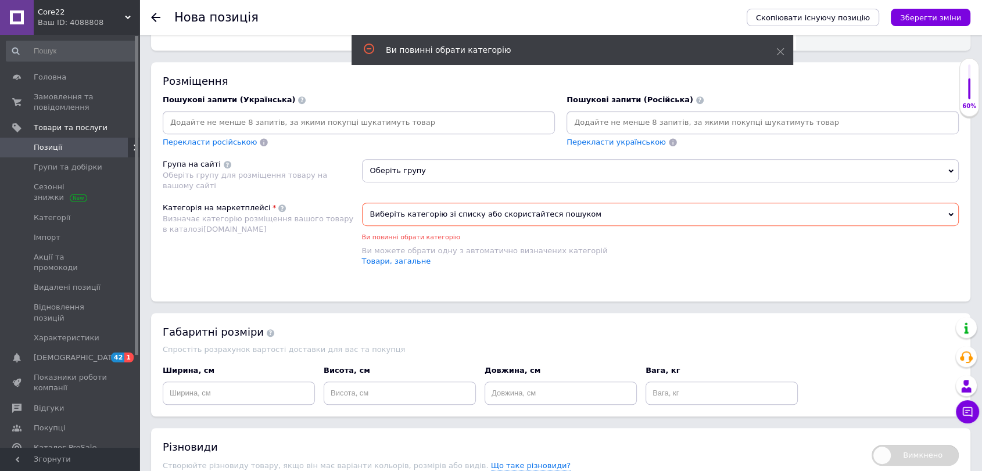
click at [415, 168] on span "Оберіть групу" at bounding box center [660, 170] width 597 height 23
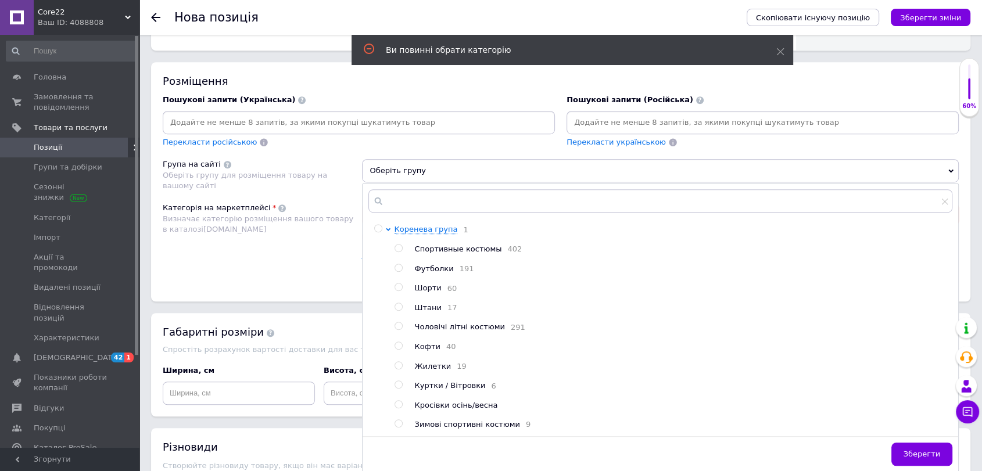
click at [447, 253] on div "Спортивные костюмы 402" at bounding box center [684, 249] width 538 height 11
click at [456, 424] on span "Зимові спортивні костюми" at bounding box center [467, 424] width 105 height 9
radio input "true"
click at [919, 459] on span "Зберегти" at bounding box center [922, 454] width 37 height 9
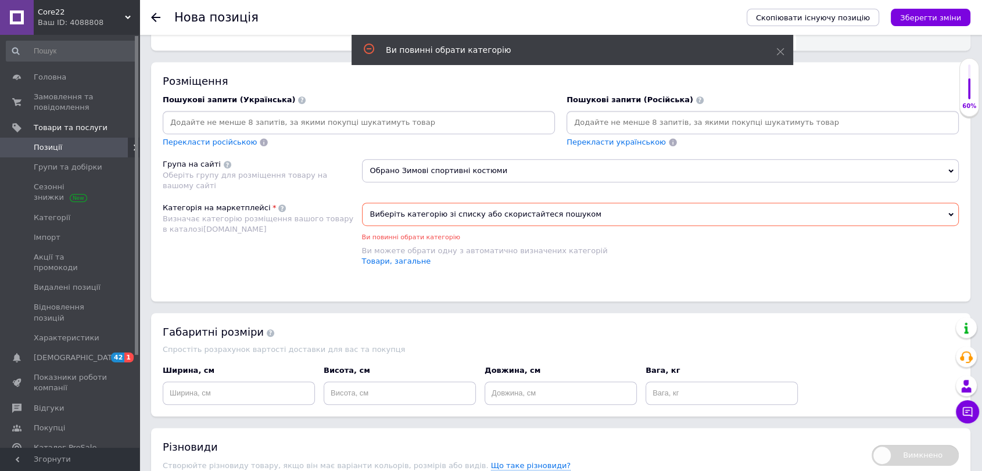
click at [422, 209] on span "Виберіть категорію зі списку або скористайтеся пошуком" at bounding box center [660, 214] width 597 height 23
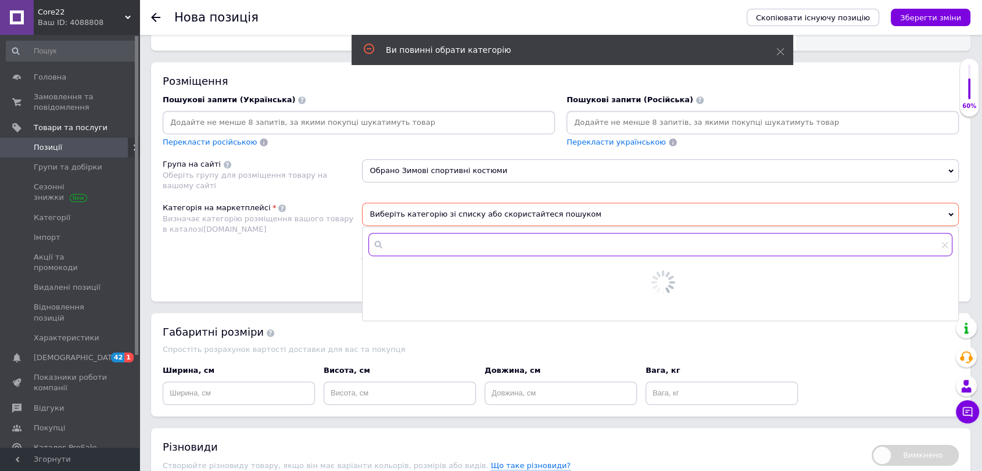
click at [427, 238] on input "text" at bounding box center [660, 244] width 585 height 23
type input "r"
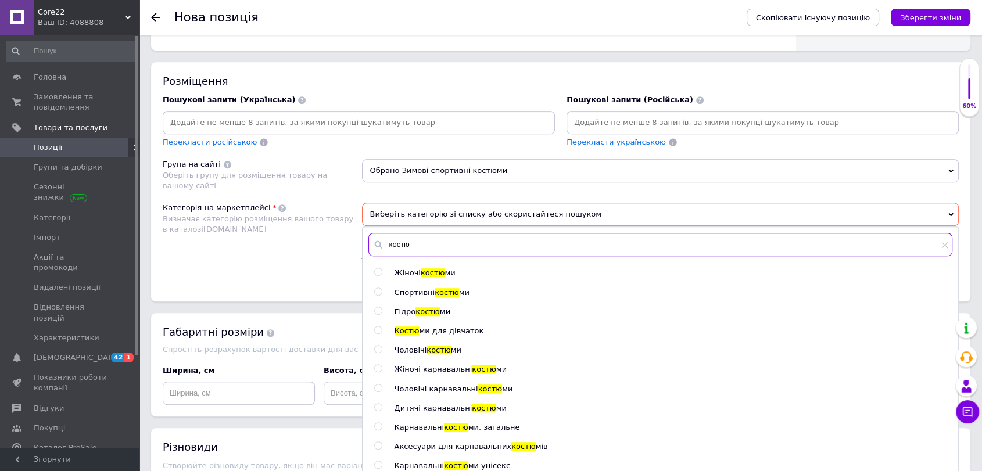
type input "костю"
click at [426, 292] on span "Спортивні" at bounding box center [415, 292] width 41 height 9
radio input "true"
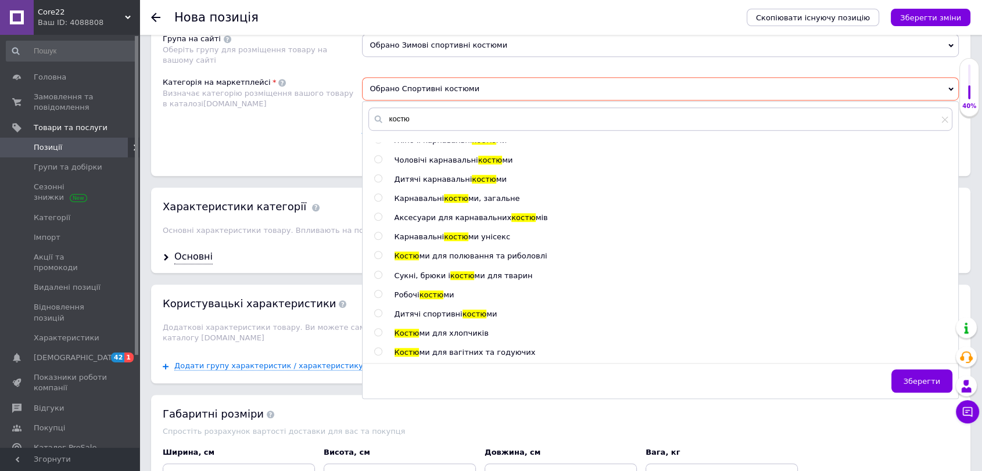
scroll to position [1021, 0]
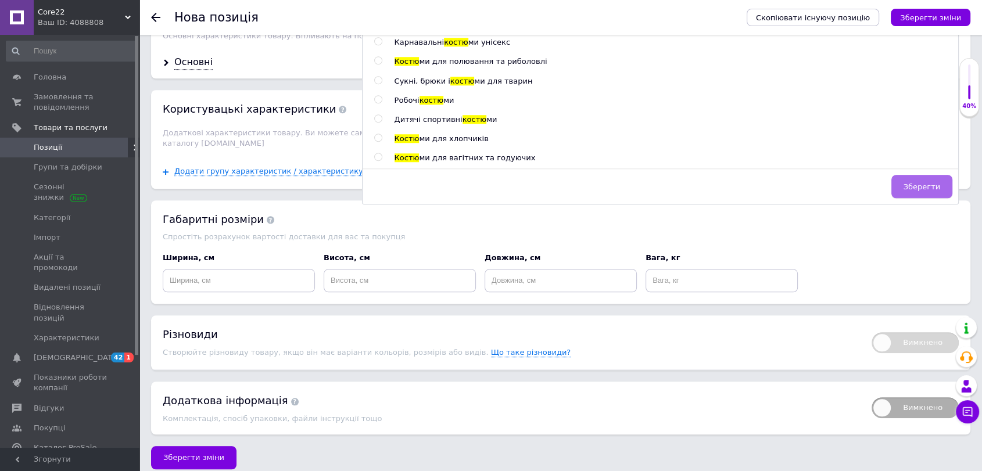
click at [921, 182] on span "Зберегти" at bounding box center [922, 186] width 37 height 9
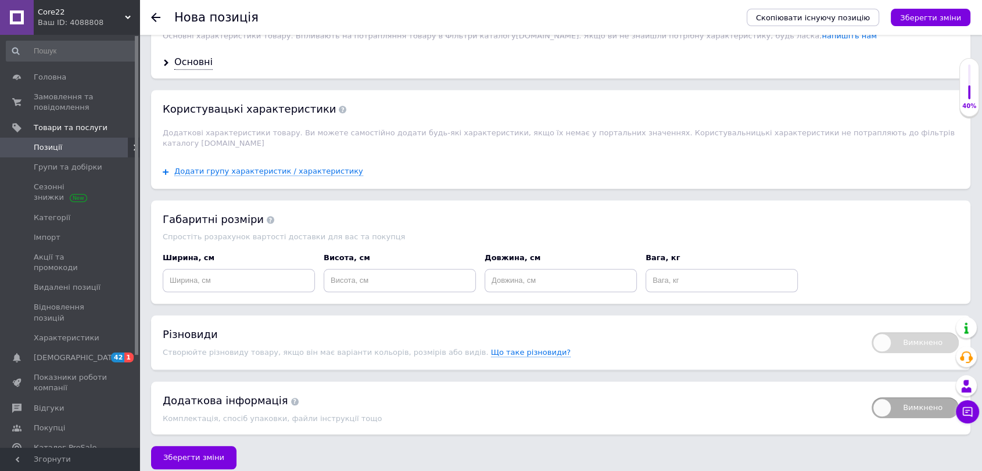
click at [930, 18] on icon "Зберегти зміни" at bounding box center [930, 17] width 61 height 9
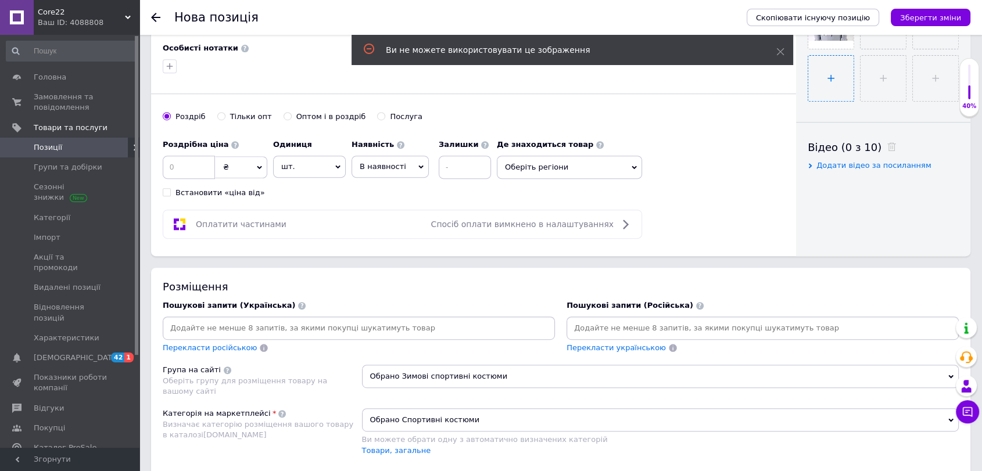
scroll to position [440, 0]
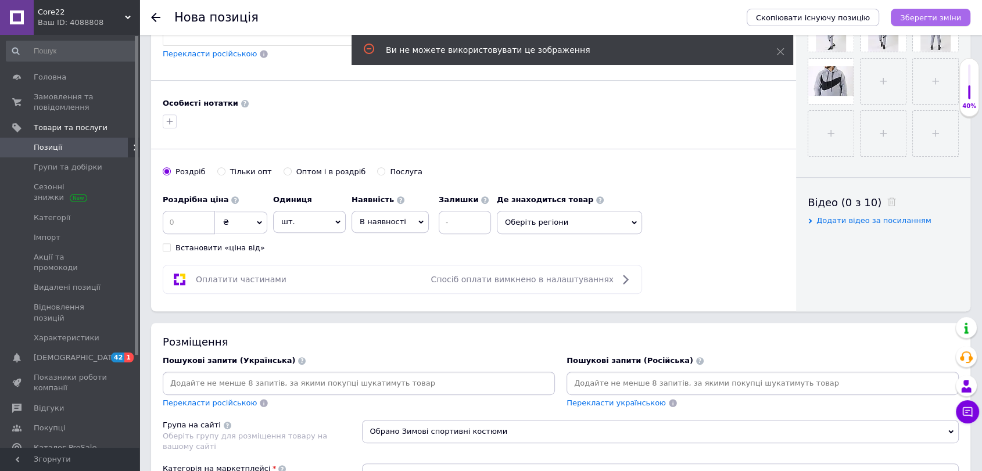
click at [942, 15] on icon "Зберегти зміни" at bounding box center [930, 17] width 61 height 9
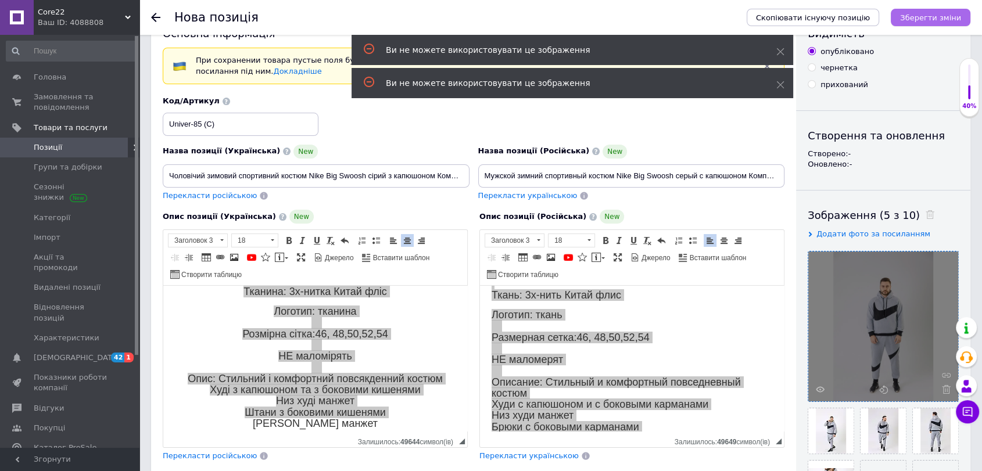
scroll to position [0, 0]
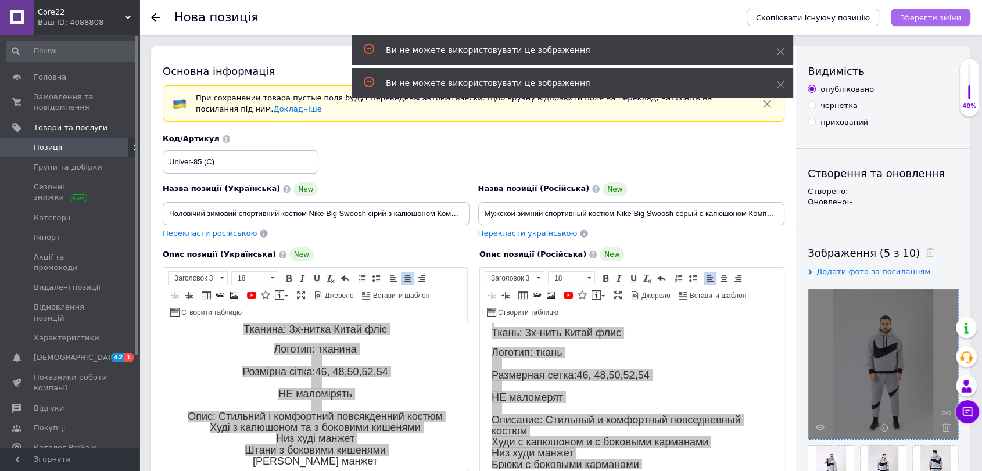
click at [917, 15] on icon "Зберегти зміни" at bounding box center [930, 17] width 61 height 9
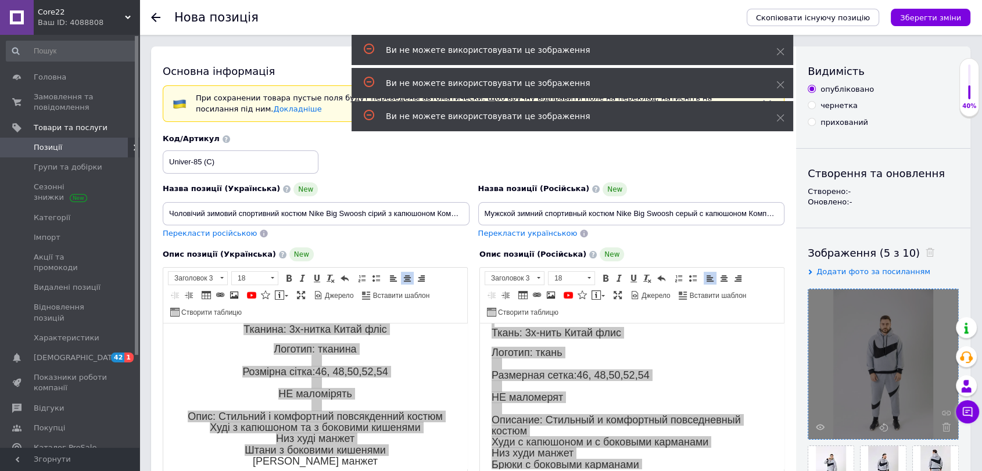
click at [430, 176] on div "Код/Артикул Univer-85 (C)" at bounding box center [474, 154] width 631 height 48
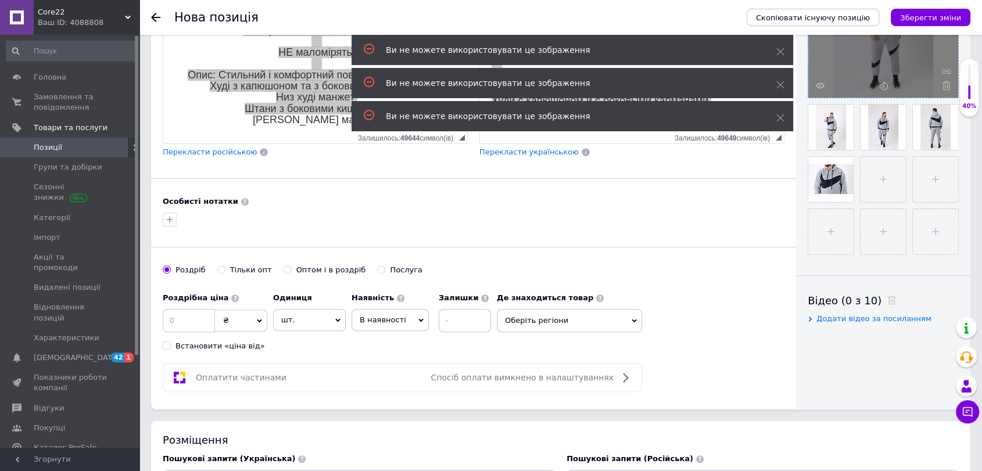
scroll to position [387, 0]
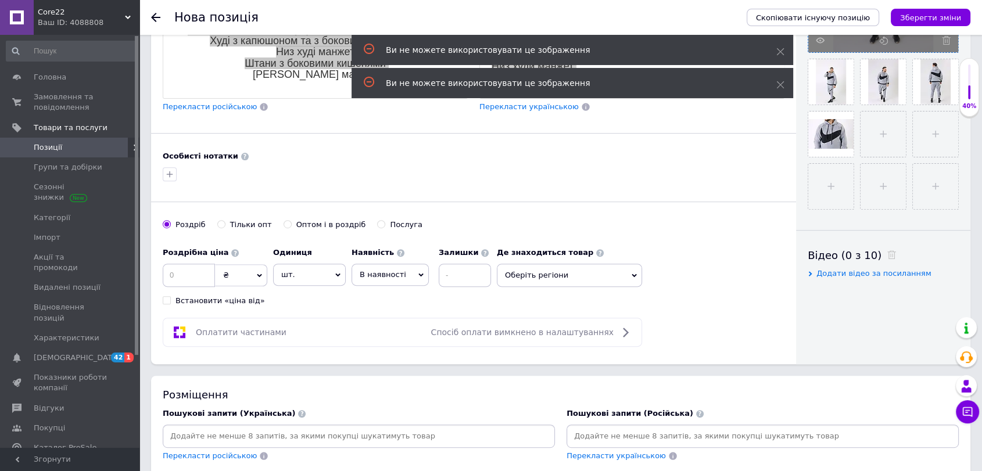
click at [83, 20] on div "Ваш ID: 4088808" at bounding box center [89, 22] width 102 height 10
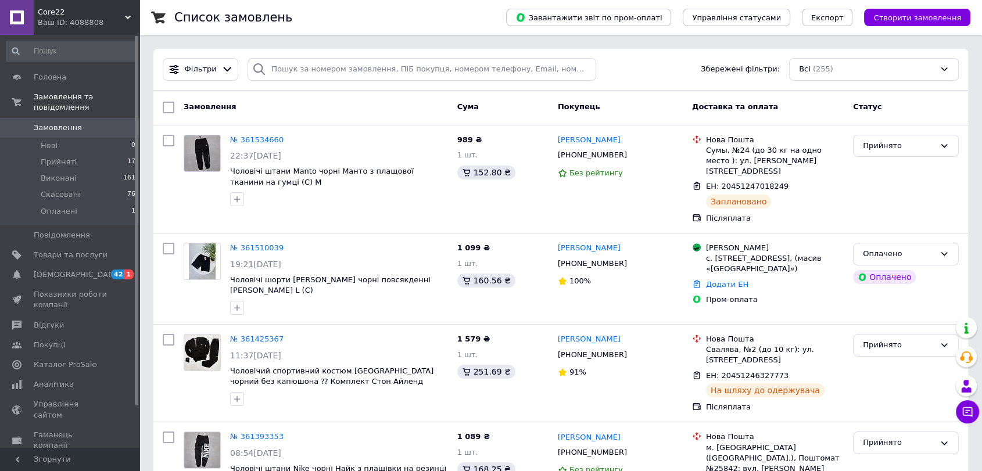
click at [93, 25] on div "Ваш ID: 4088808" at bounding box center [89, 22] width 102 height 10
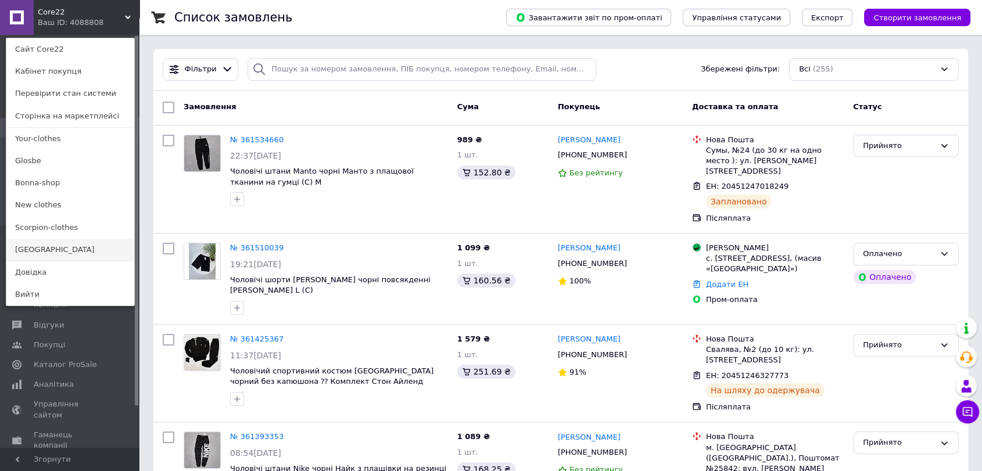
click at [33, 247] on link "[GEOGRAPHIC_DATA]" at bounding box center [70, 250] width 128 height 22
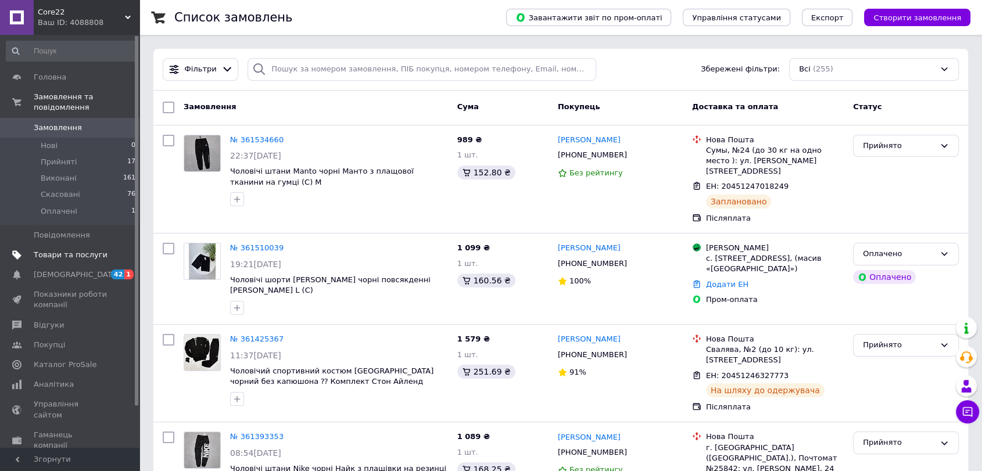
click at [51, 250] on span "Товари та послуги" at bounding box center [71, 255] width 74 height 10
